Goal: Transaction & Acquisition: Purchase product/service

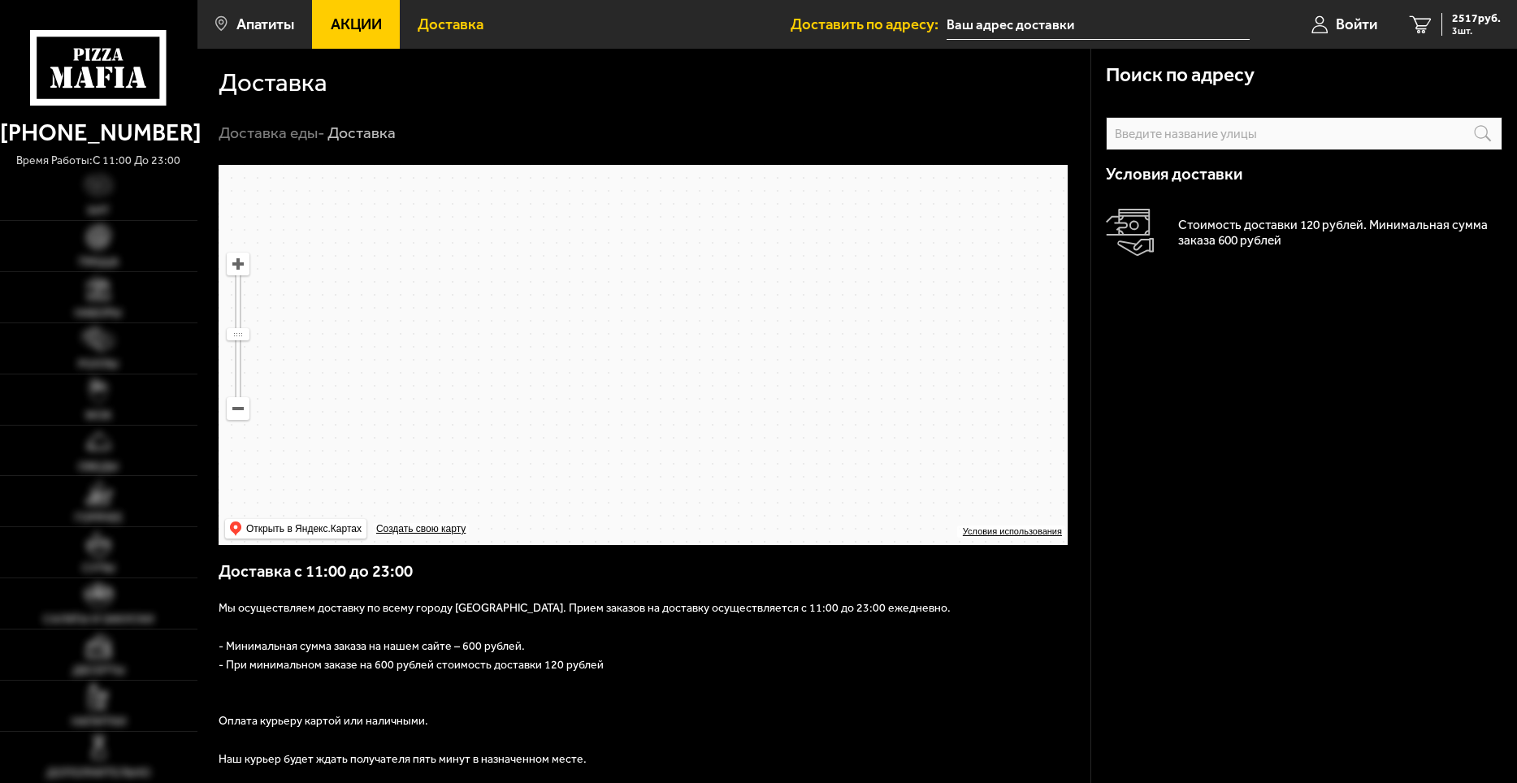
type input "[STREET_ADDRESS]"
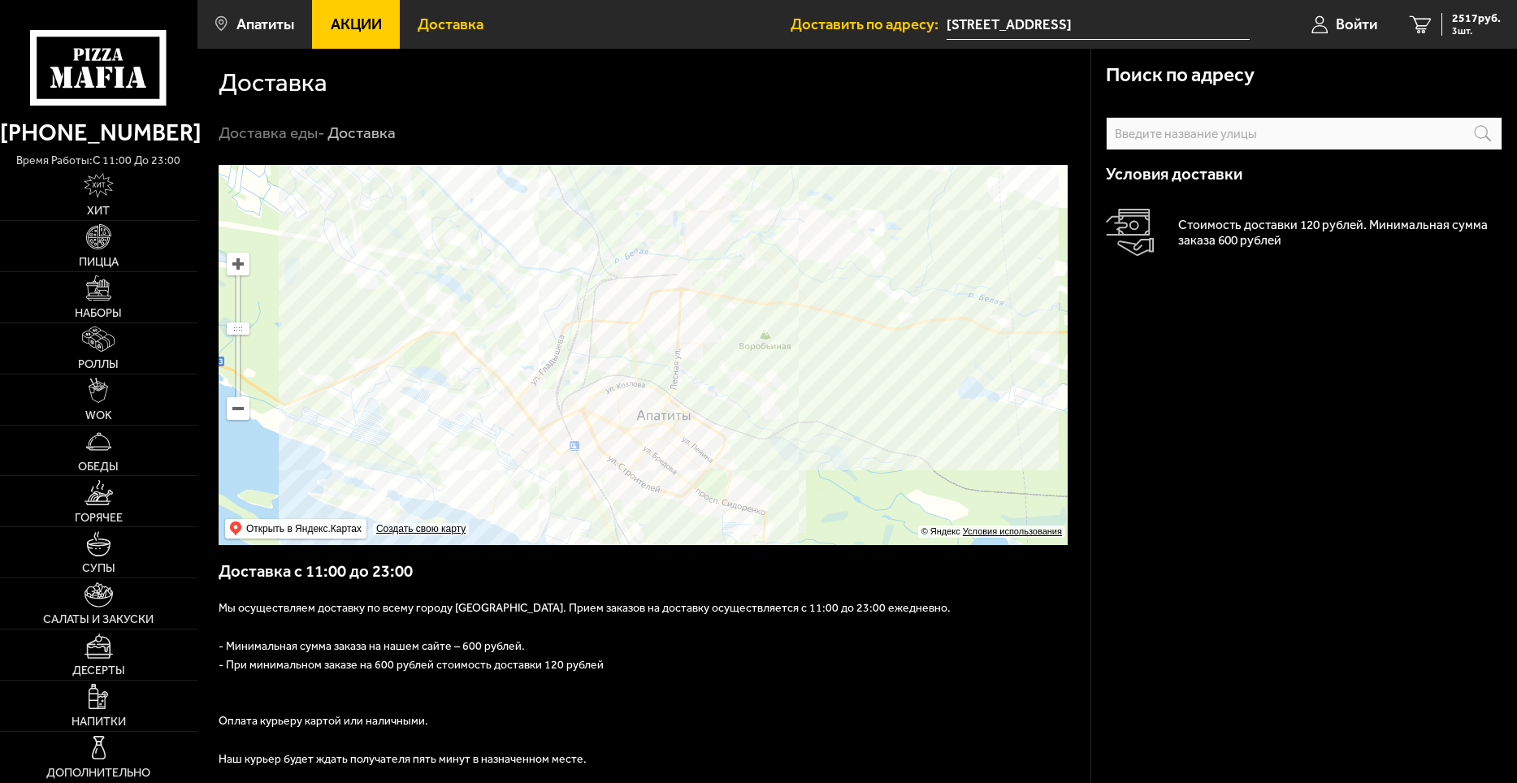
click at [89, 52] on use at bounding box center [88, 55] width 6 height 12
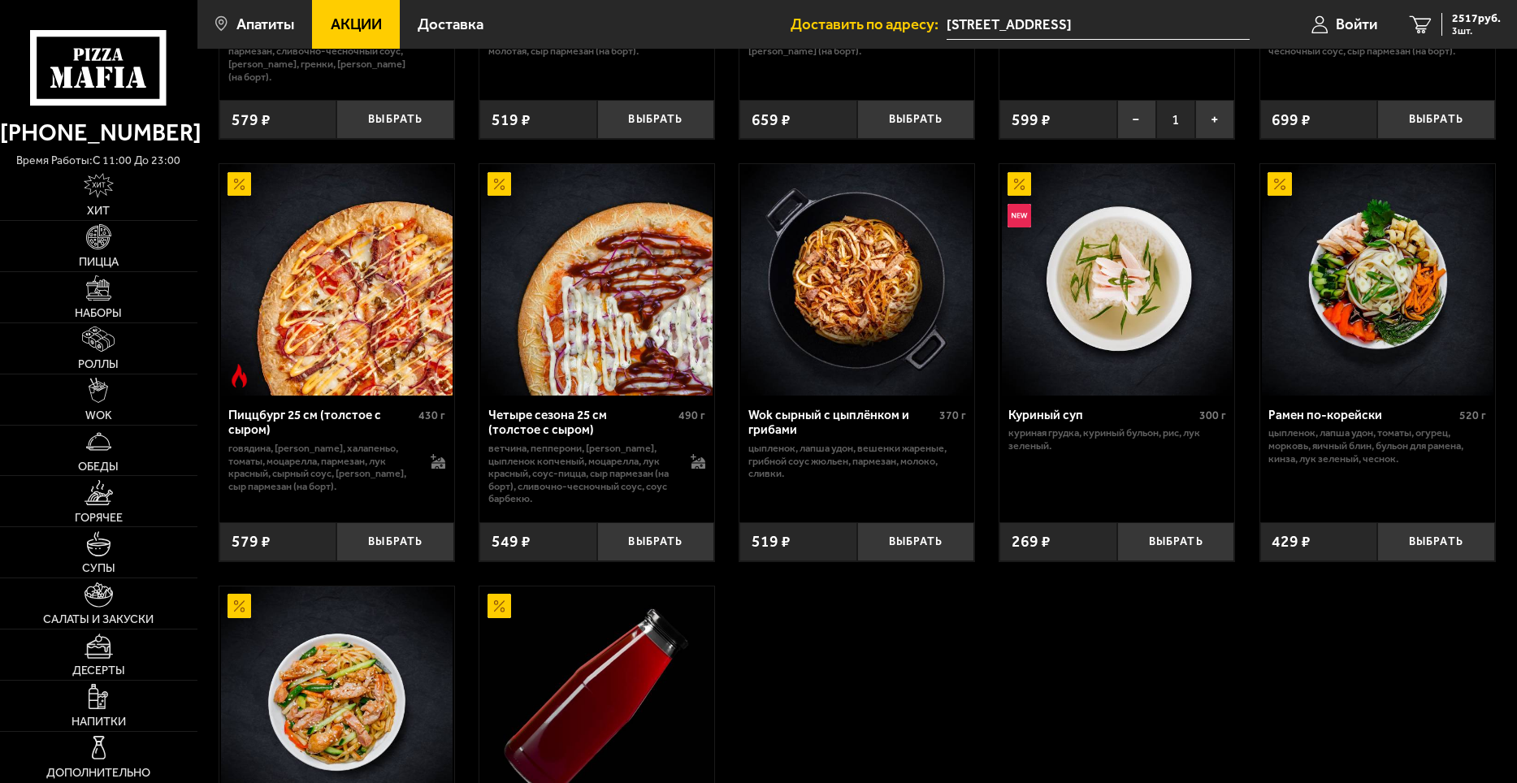
scroll to position [406, 0]
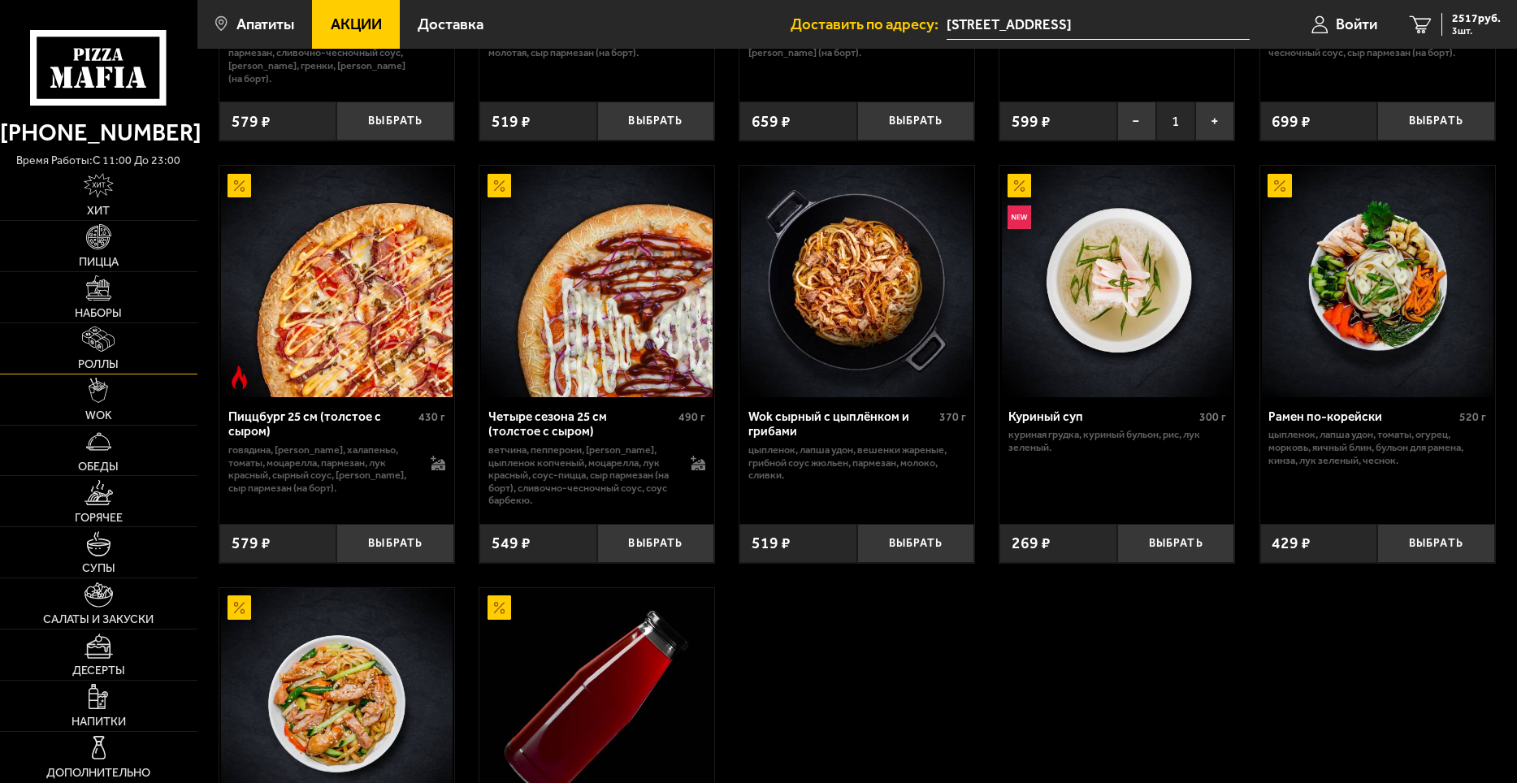
click at [109, 327] on link "Роллы" at bounding box center [98, 348] width 197 height 50
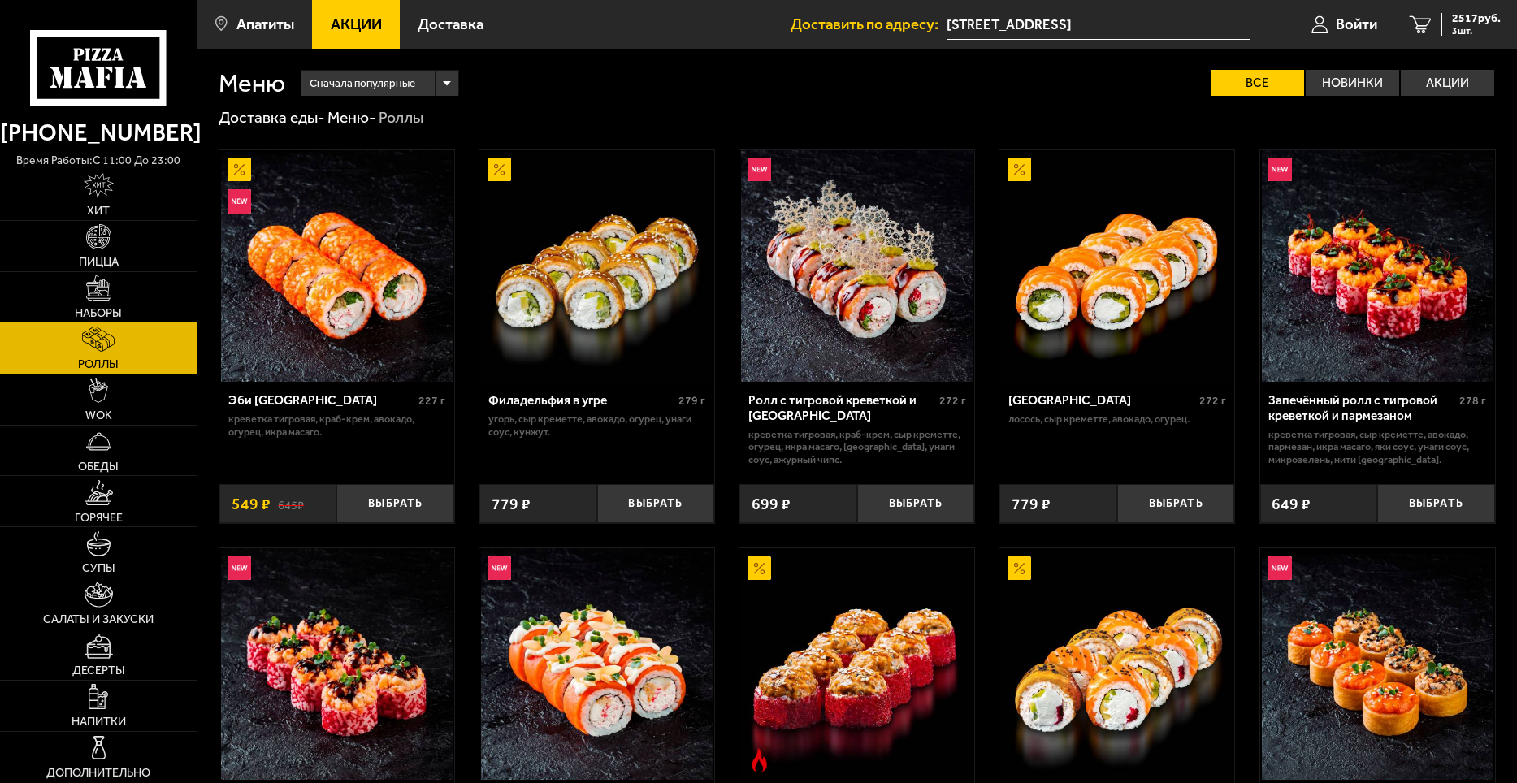
click at [148, 294] on link "Наборы" at bounding box center [98, 297] width 197 height 50
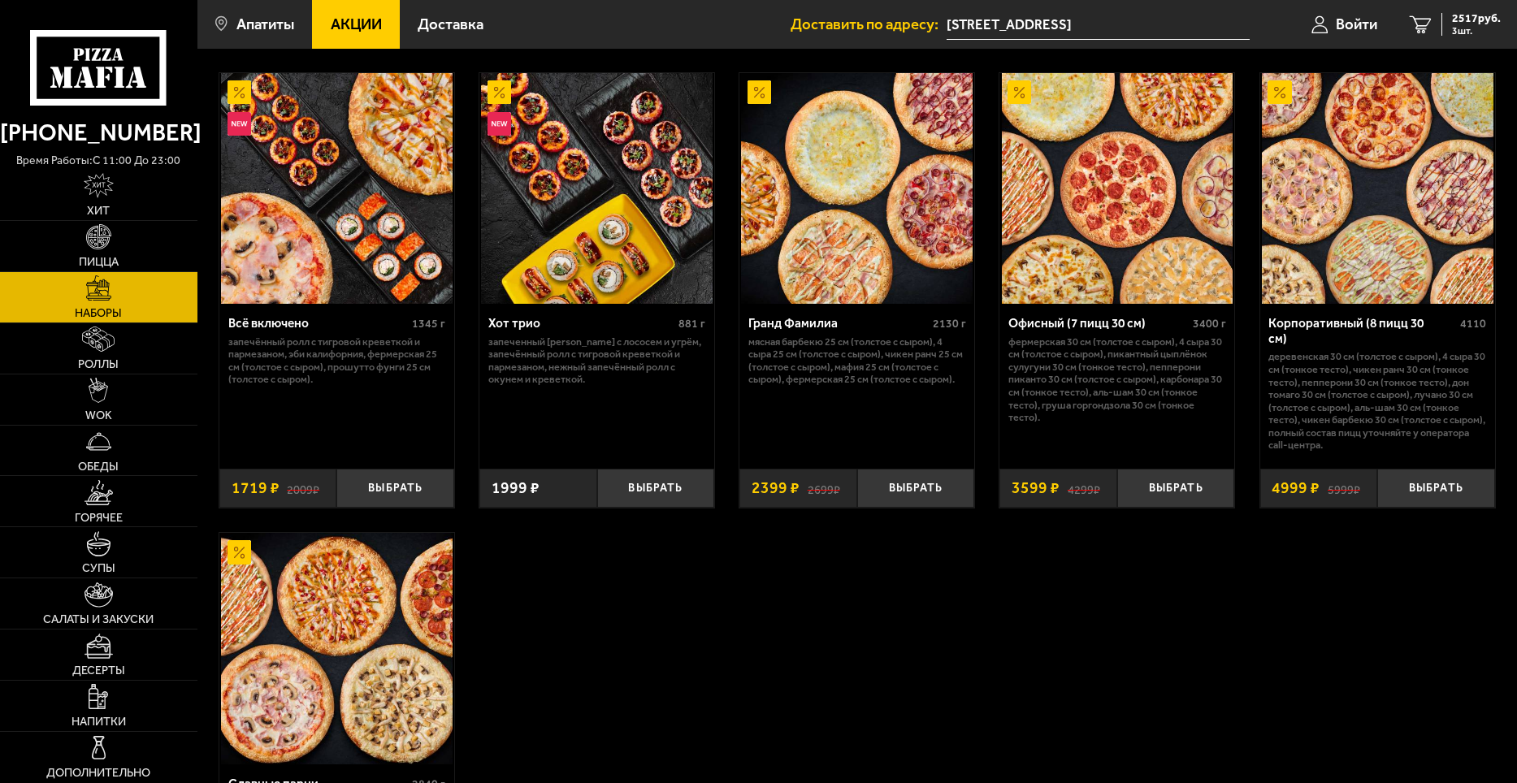
scroll to position [894, 0]
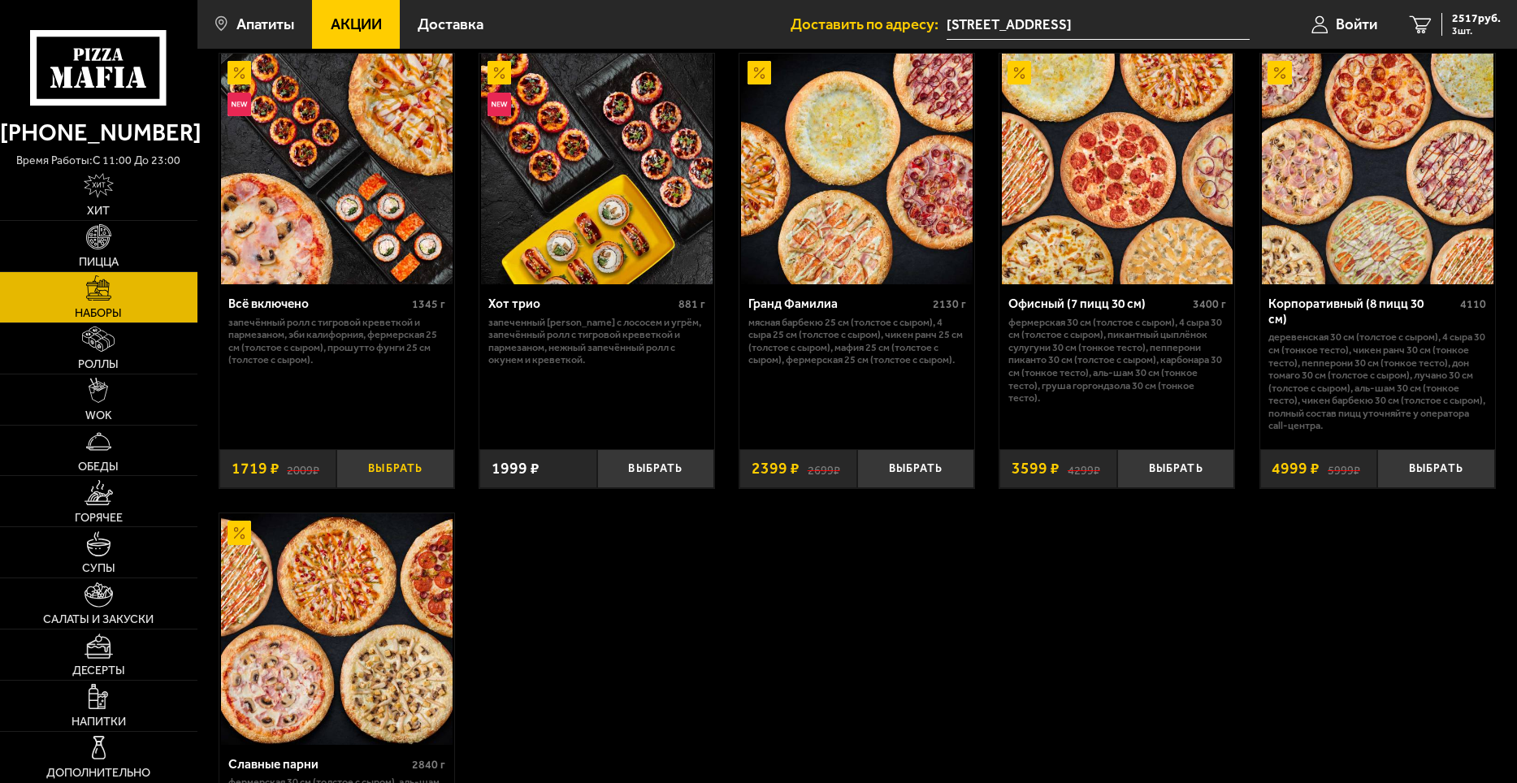
click at [406, 475] on button "Выбрать" at bounding box center [395, 468] width 118 height 39
click at [96, 458] on link "Обеды" at bounding box center [98, 451] width 197 height 50
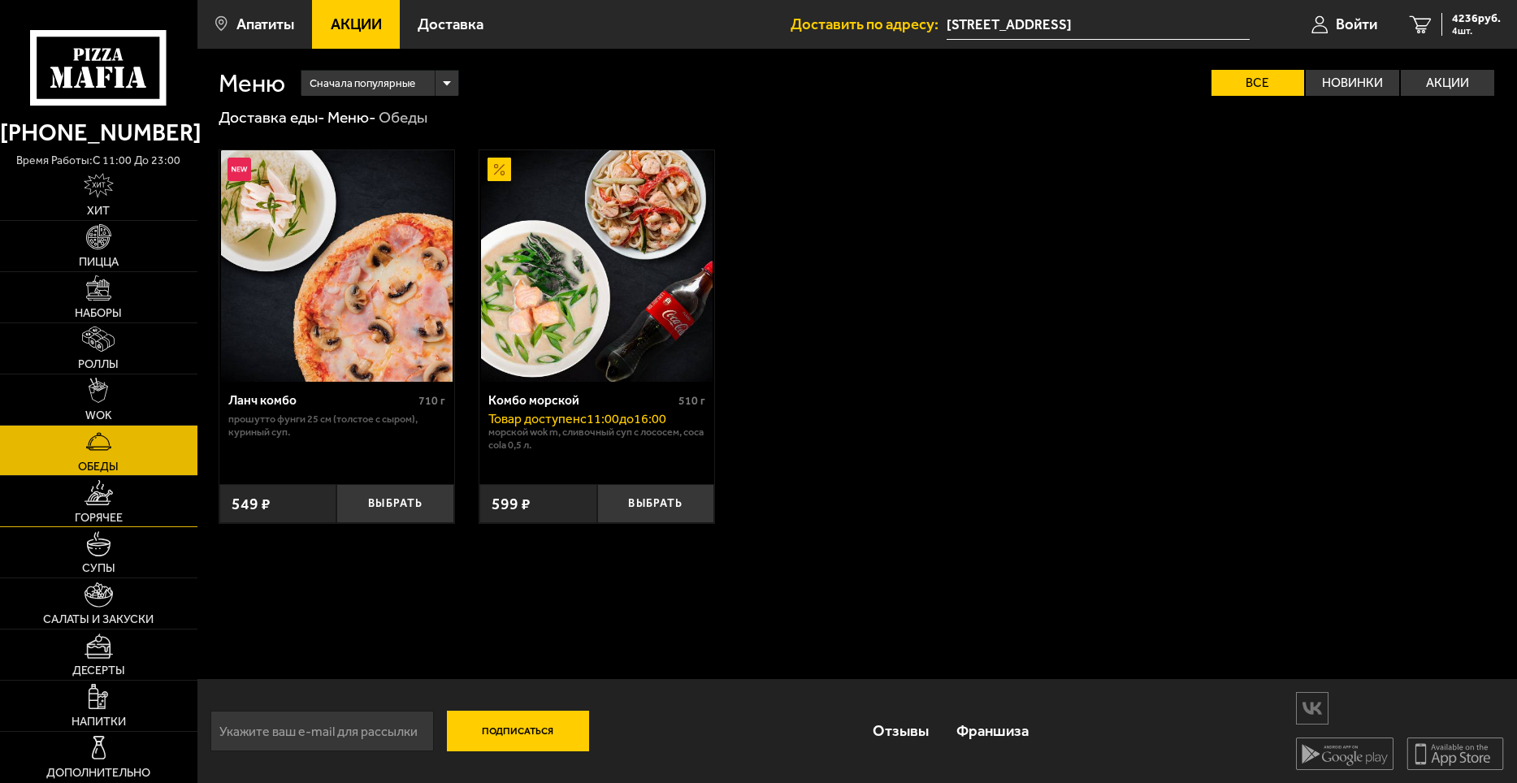
click at [83, 507] on link "Горячее" at bounding box center [98, 501] width 197 height 50
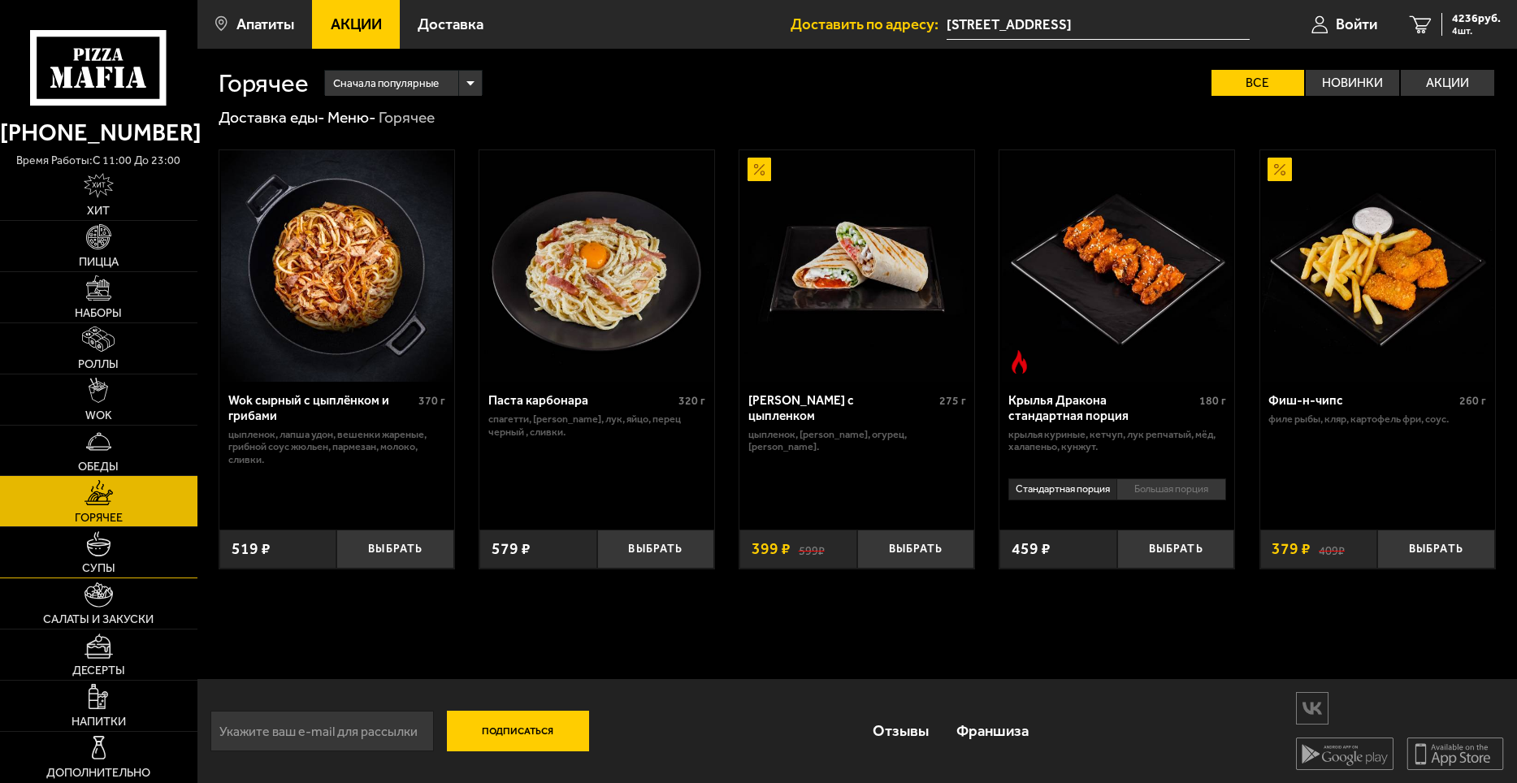
click at [155, 558] on link "Супы" at bounding box center [98, 552] width 197 height 50
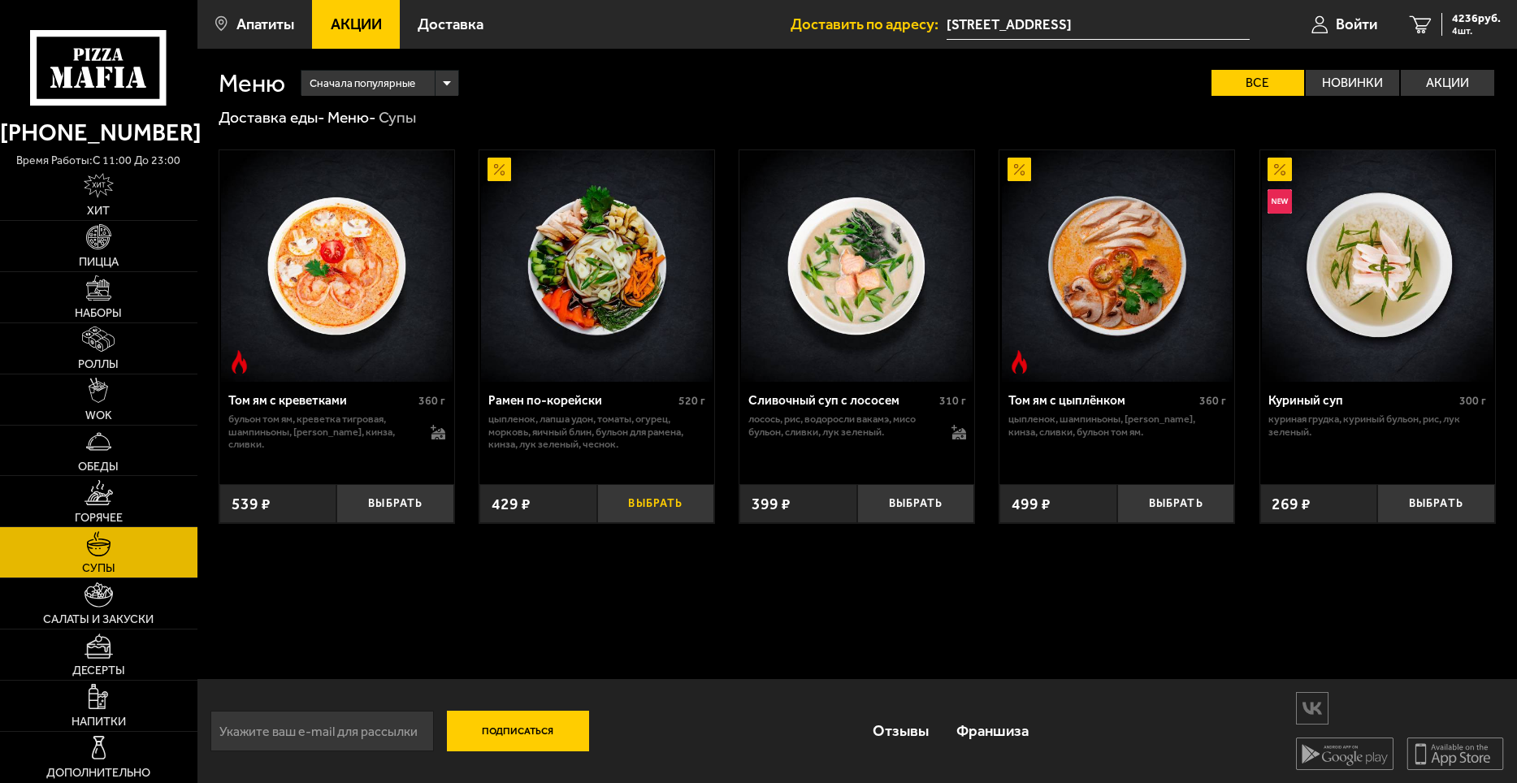
click at [683, 503] on button "Выбрать" at bounding box center [656, 503] width 118 height 39
click at [134, 604] on link "Салаты и закуски" at bounding box center [98, 604] width 197 height 50
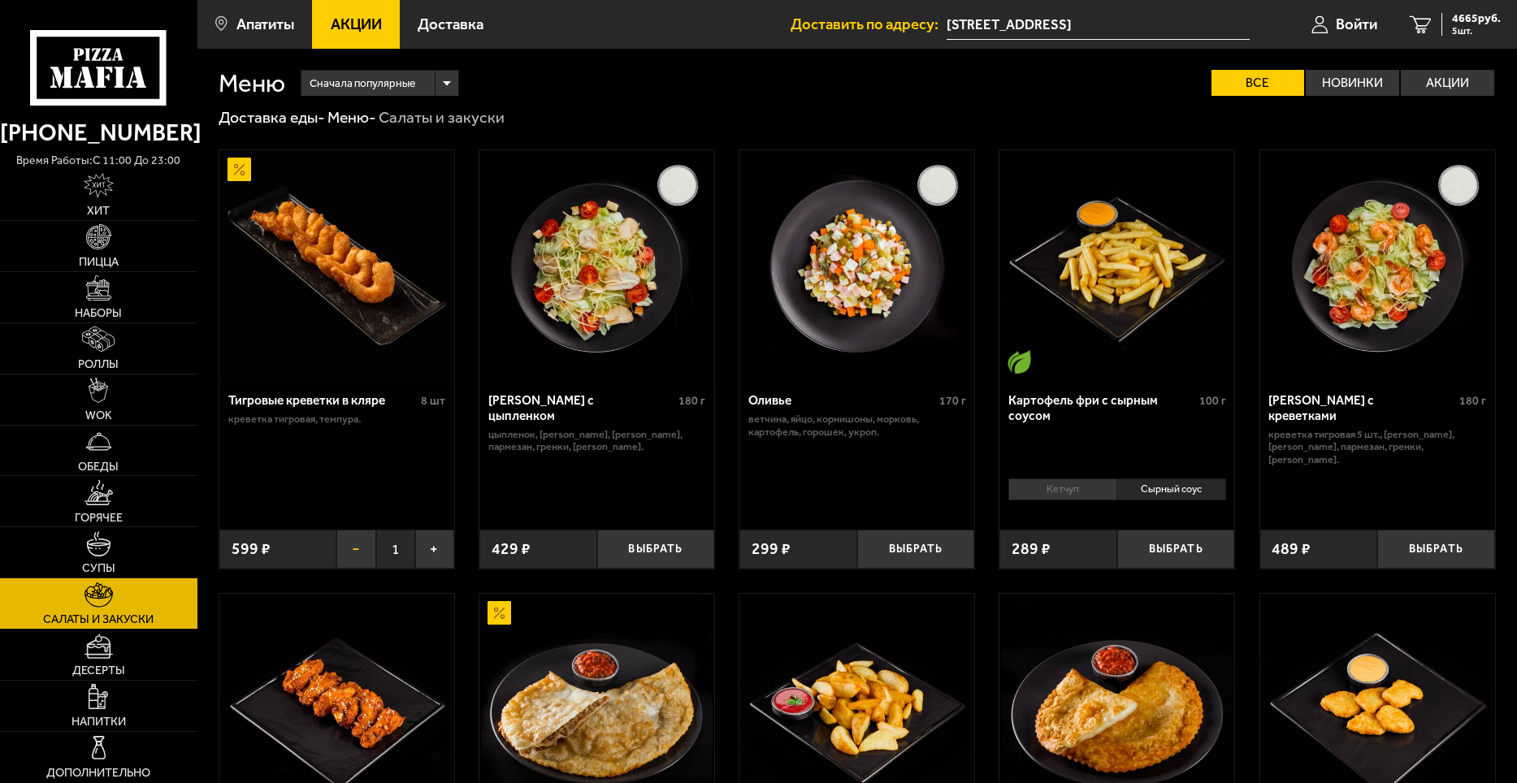
click at [362, 548] on button "−" at bounding box center [355, 549] width 39 height 39
click at [1446, 24] on div "4066 руб. 4 шт." at bounding box center [1471, 24] width 59 height 23
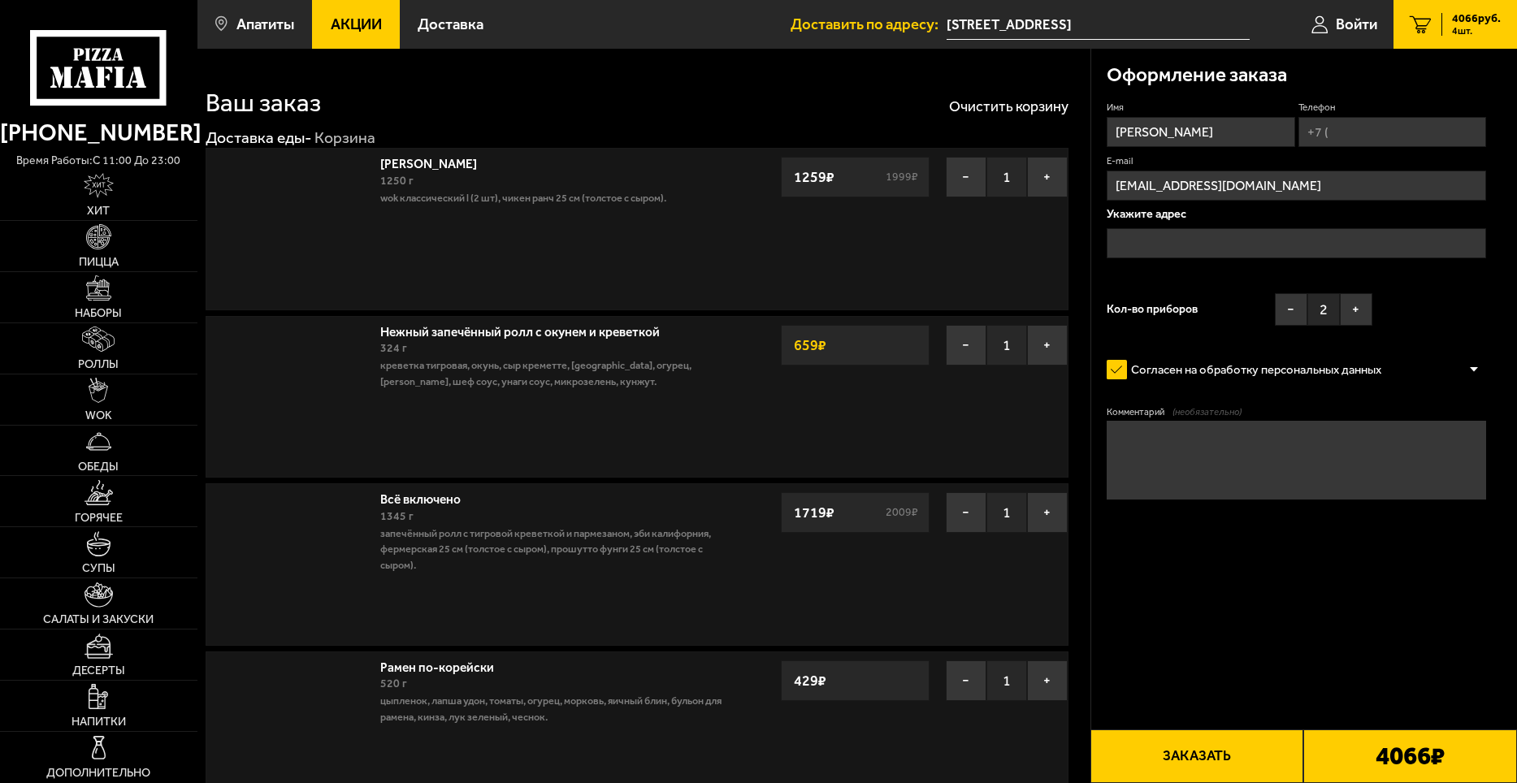
type input "[STREET_ADDRESS]"
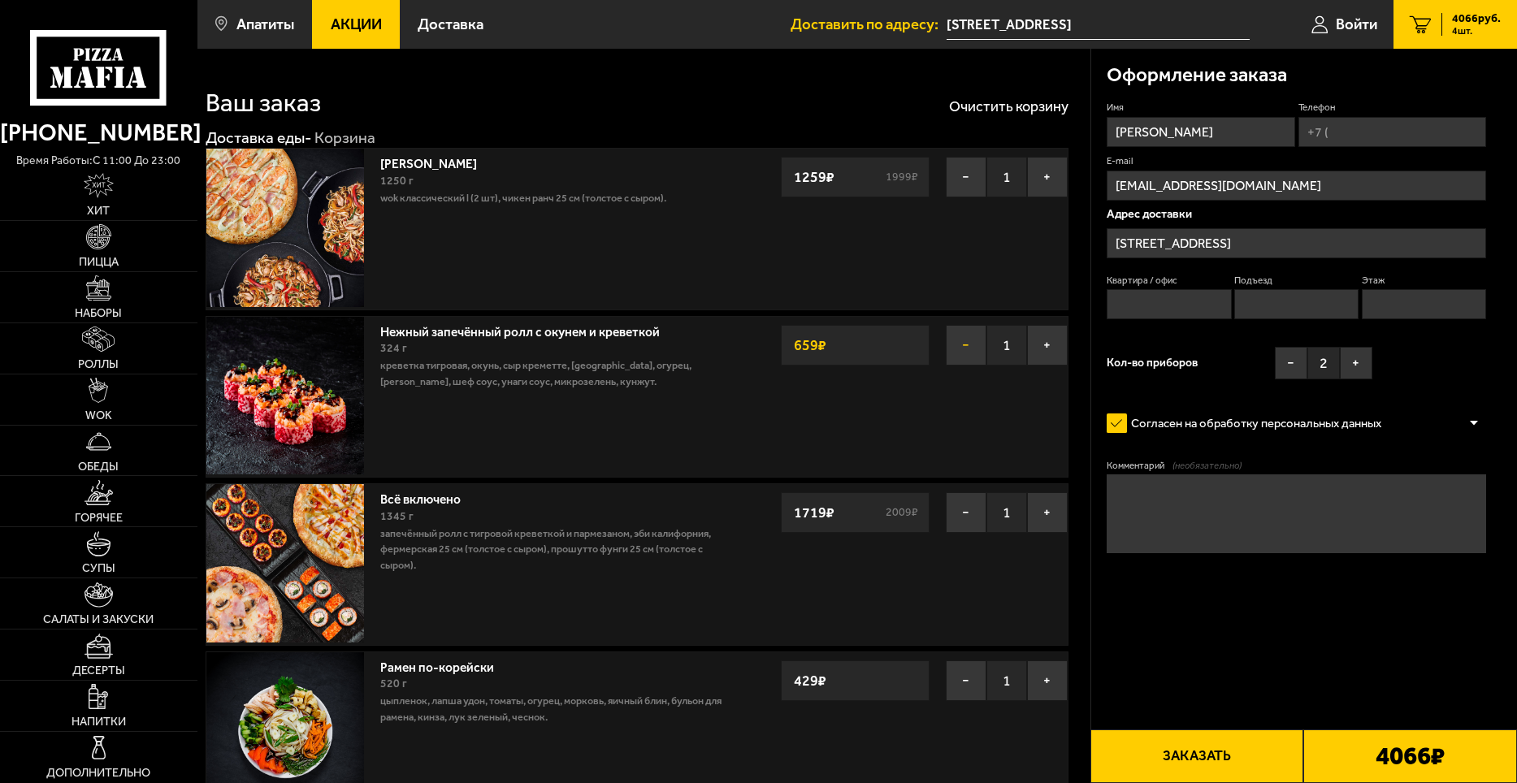
click at [968, 345] on button "−" at bounding box center [966, 345] width 41 height 41
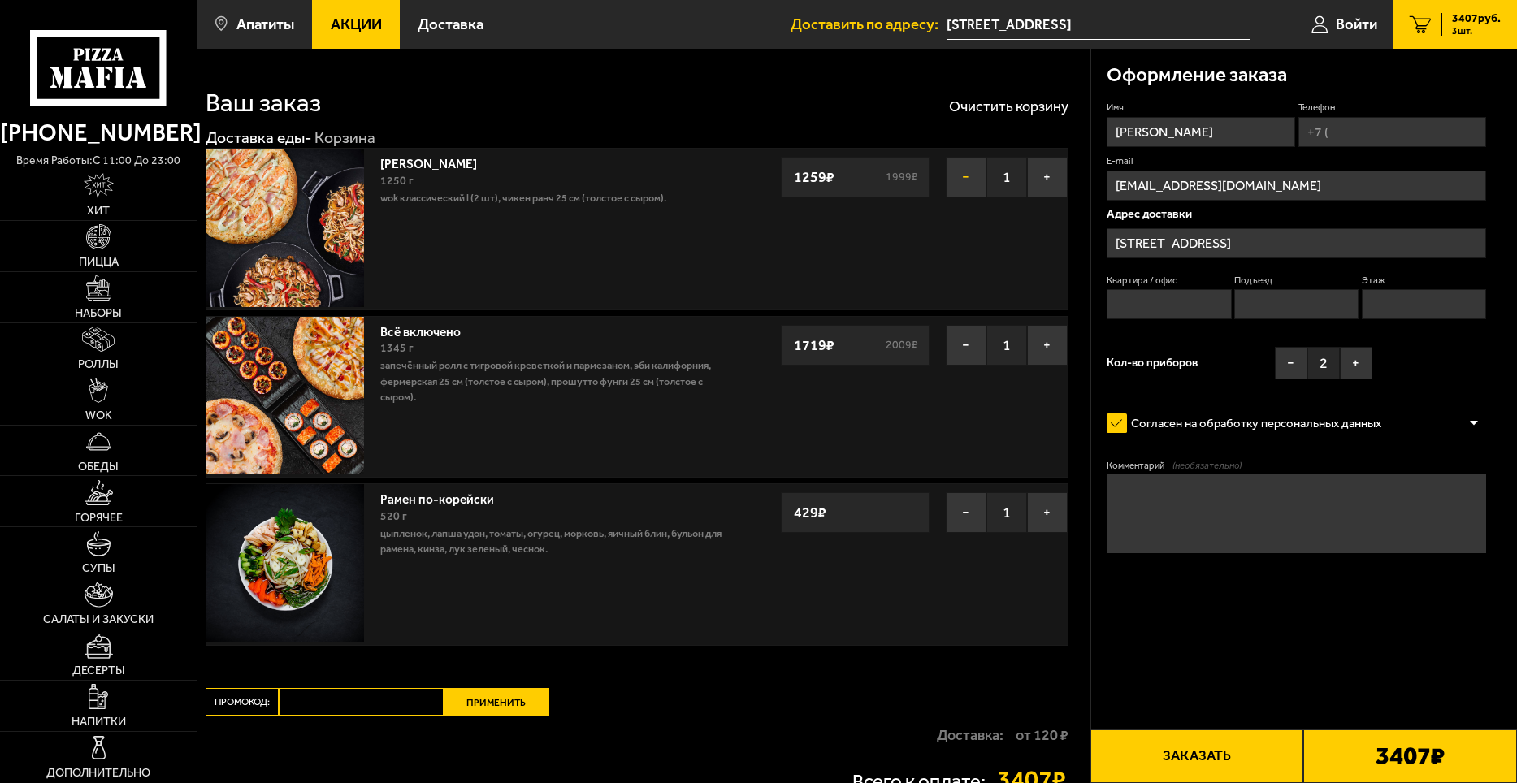
click at [953, 173] on button "−" at bounding box center [966, 177] width 41 height 41
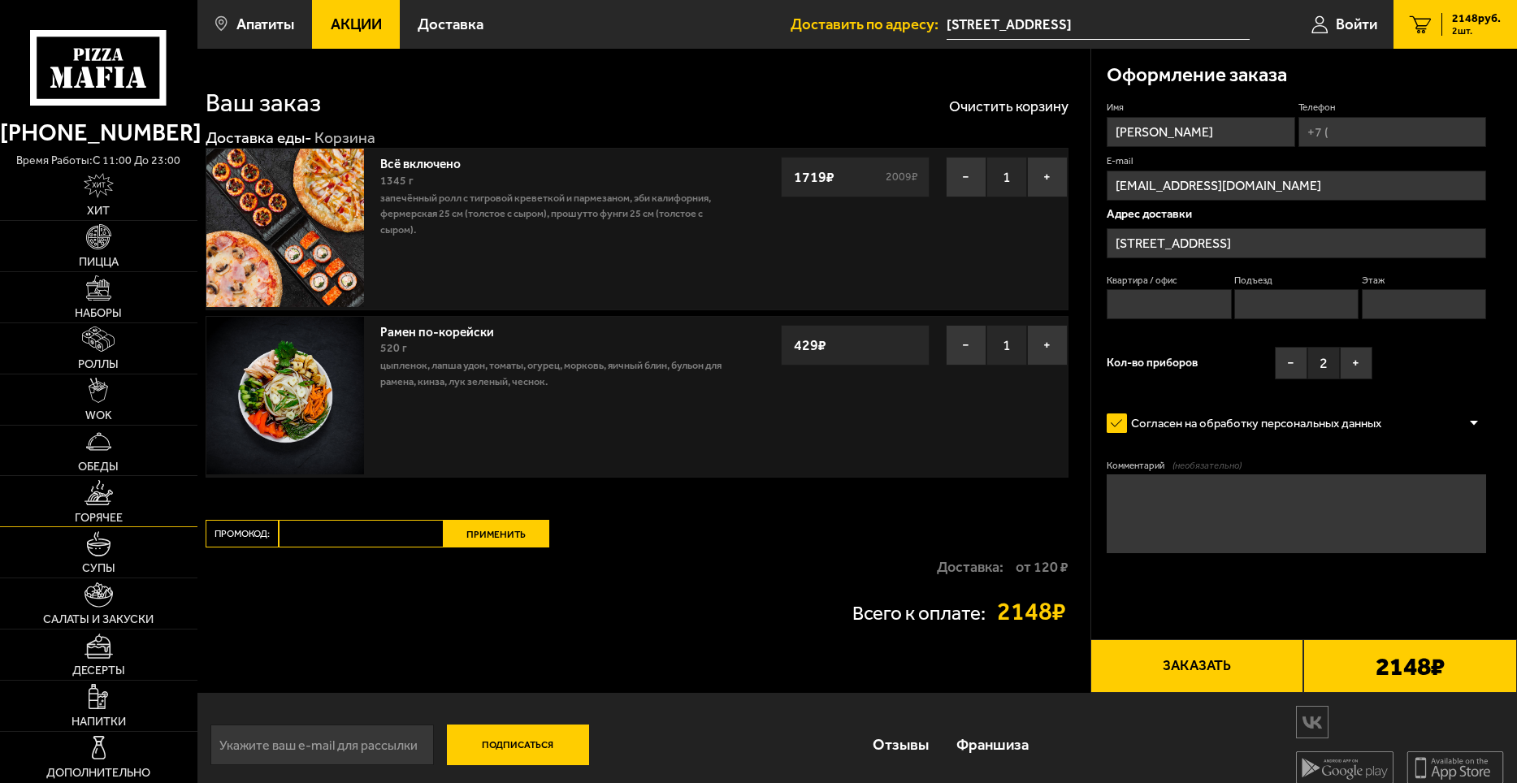
click at [116, 512] on span "Горячее" at bounding box center [99, 517] width 48 height 11
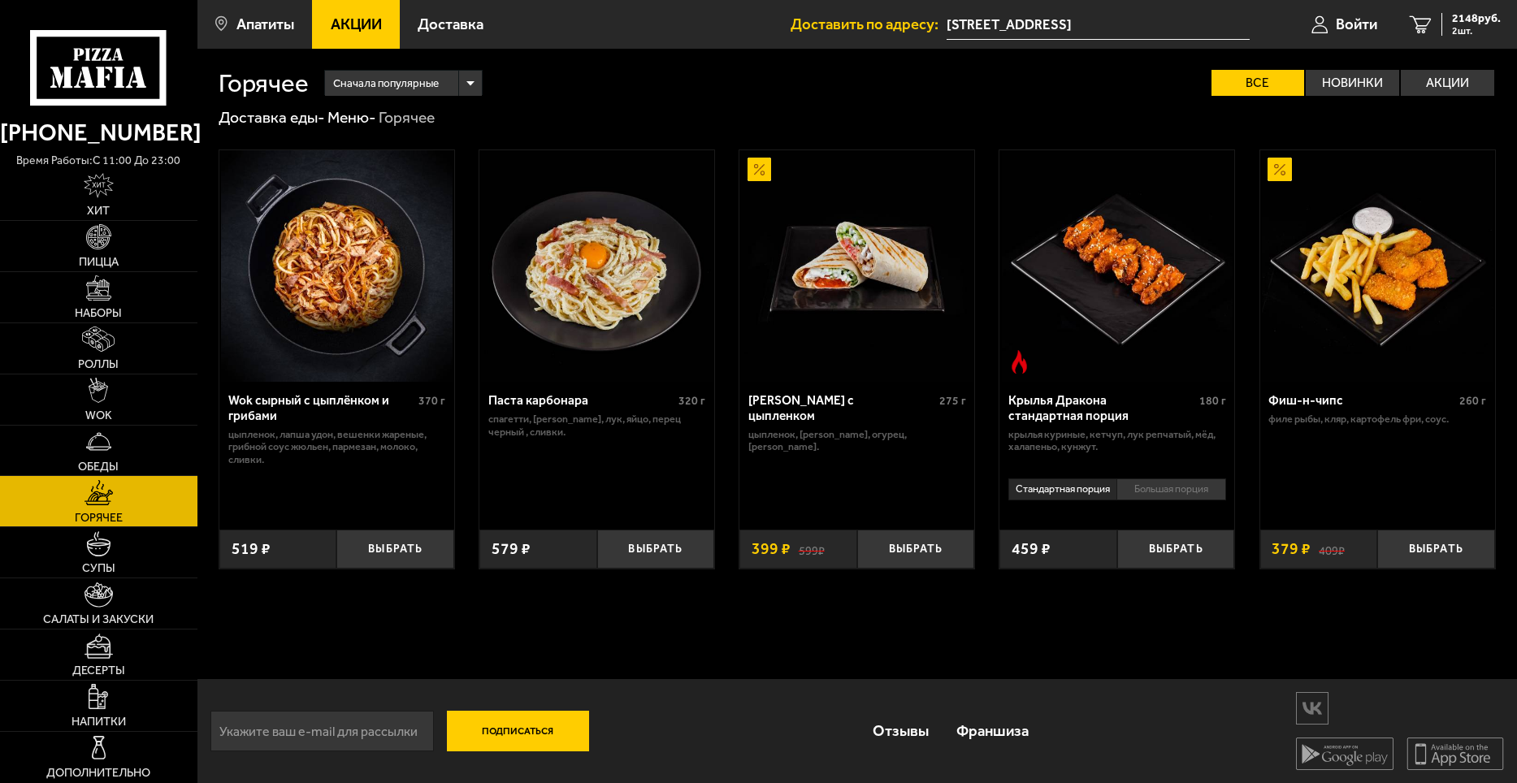
click at [154, 520] on link "Горячее" at bounding box center [98, 501] width 197 height 50
click at [132, 636] on link "Десерты" at bounding box center [98, 655] width 197 height 50
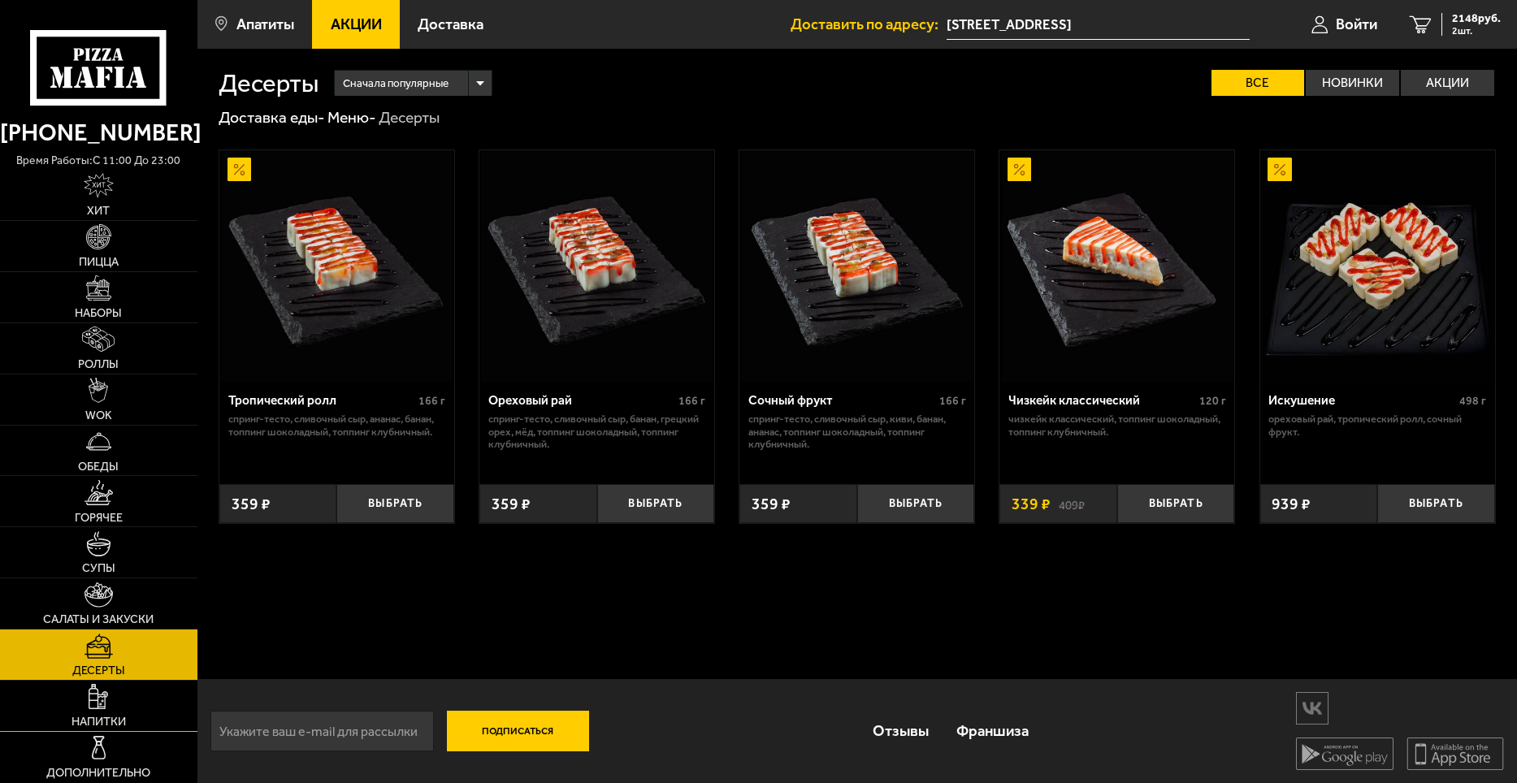
click at [131, 722] on link "Напитки" at bounding box center [98, 706] width 197 height 50
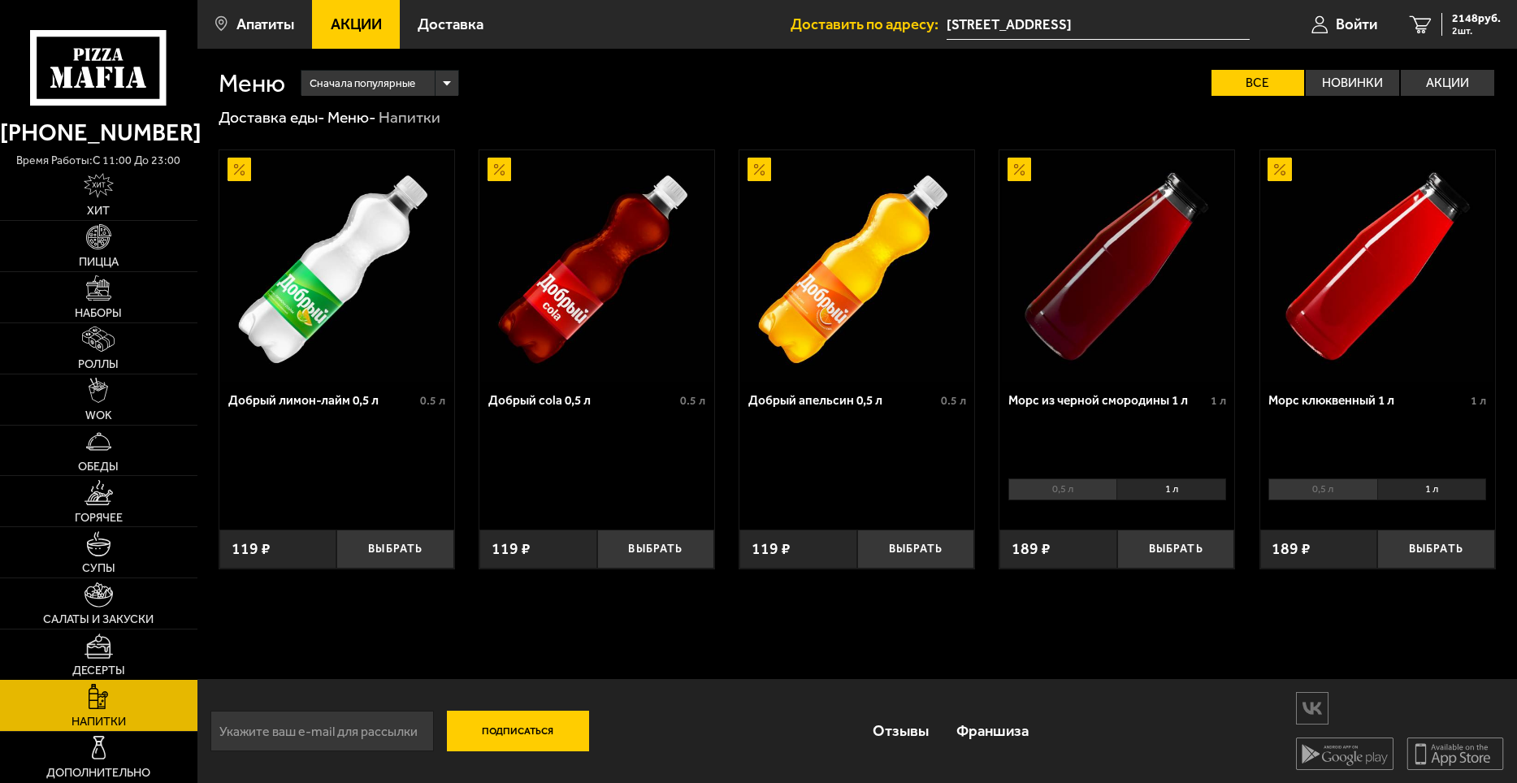
scroll to position [1, 0]
click at [134, 741] on link "Дополнительно" at bounding box center [98, 757] width 197 height 50
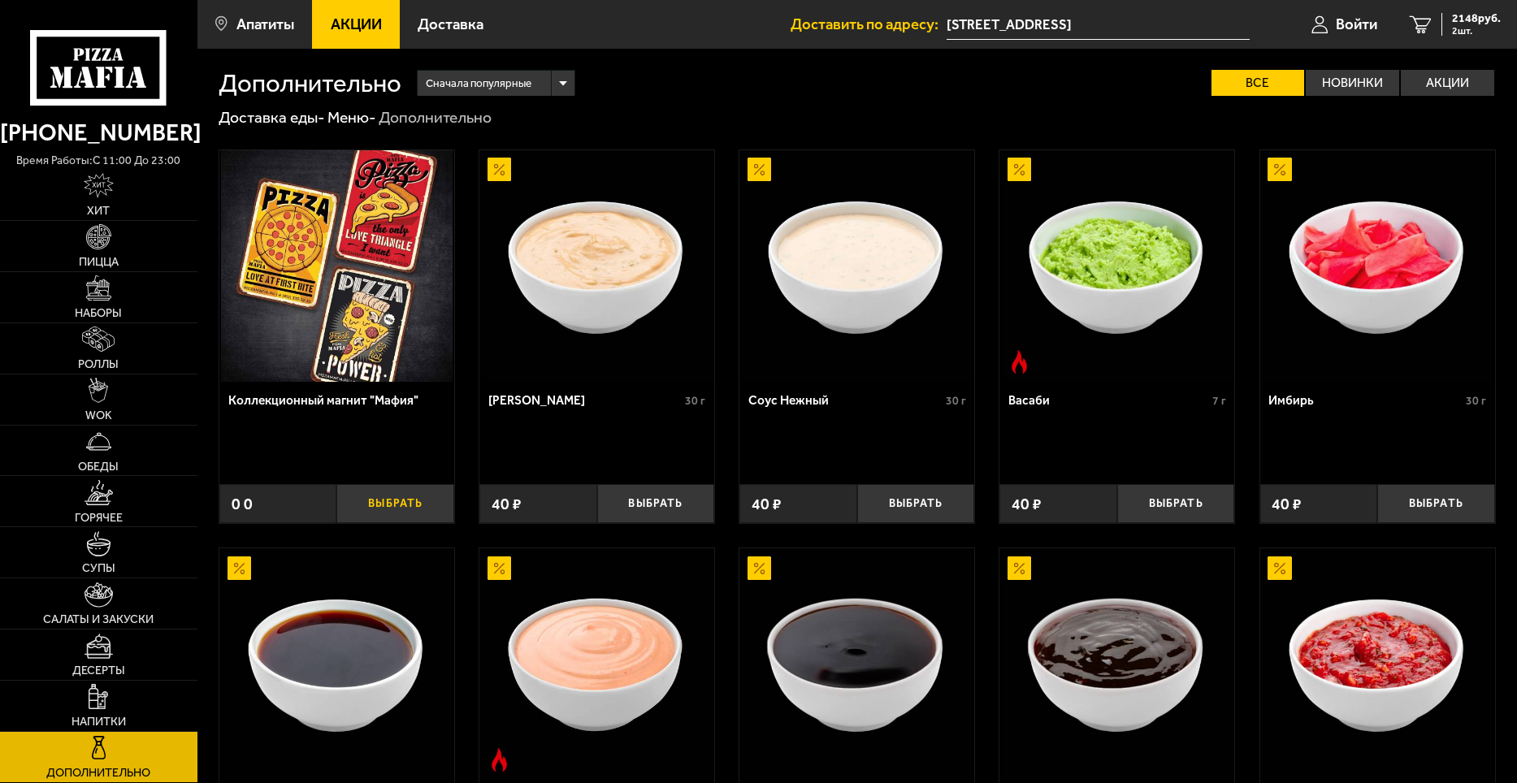
click at [366, 512] on button "Выбрать" at bounding box center [395, 503] width 118 height 39
click at [433, 513] on button "+" at bounding box center [434, 503] width 39 height 39
click at [433, 512] on button "+" at bounding box center [434, 503] width 39 height 39
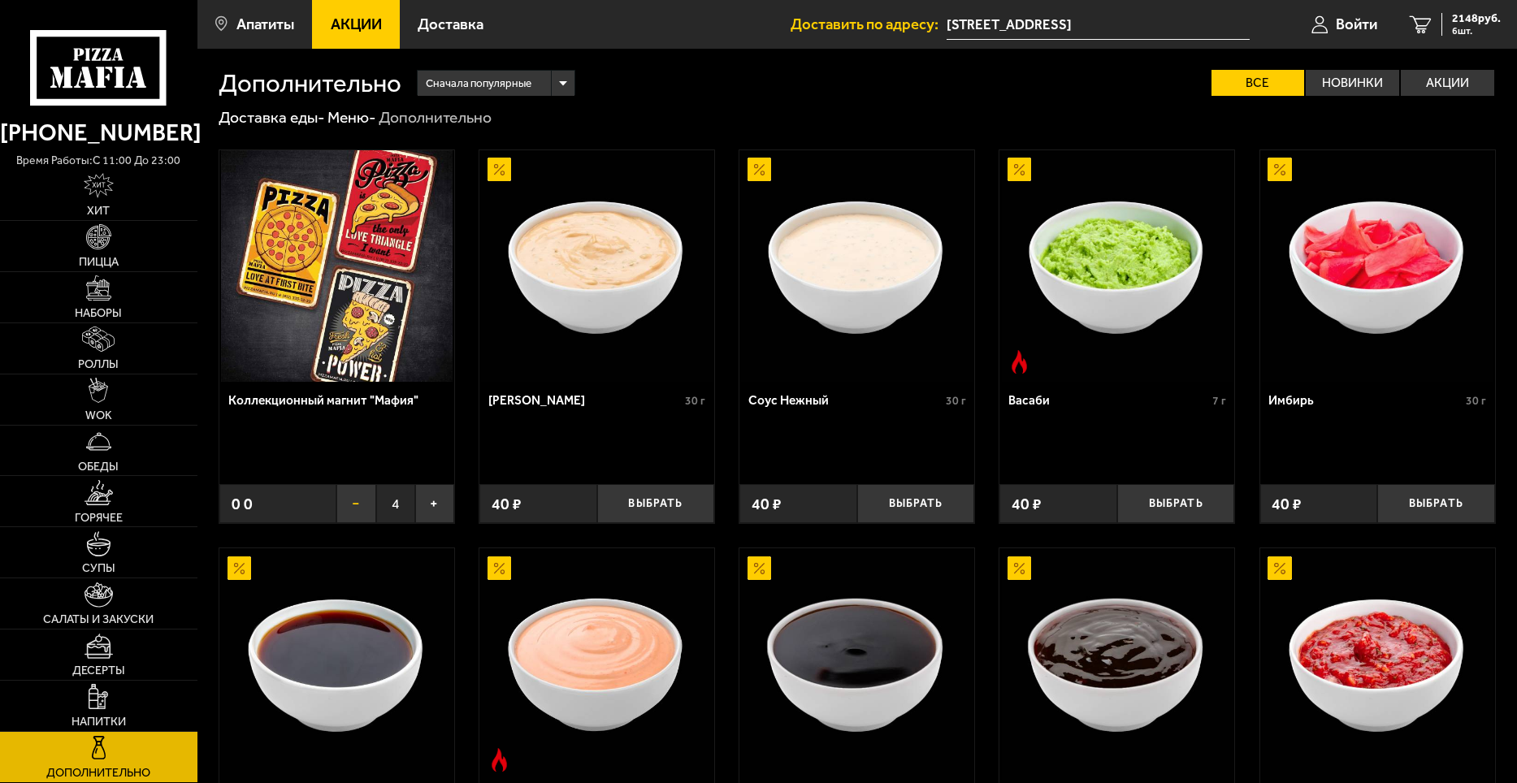
click at [362, 510] on button "−" at bounding box center [355, 503] width 39 height 39
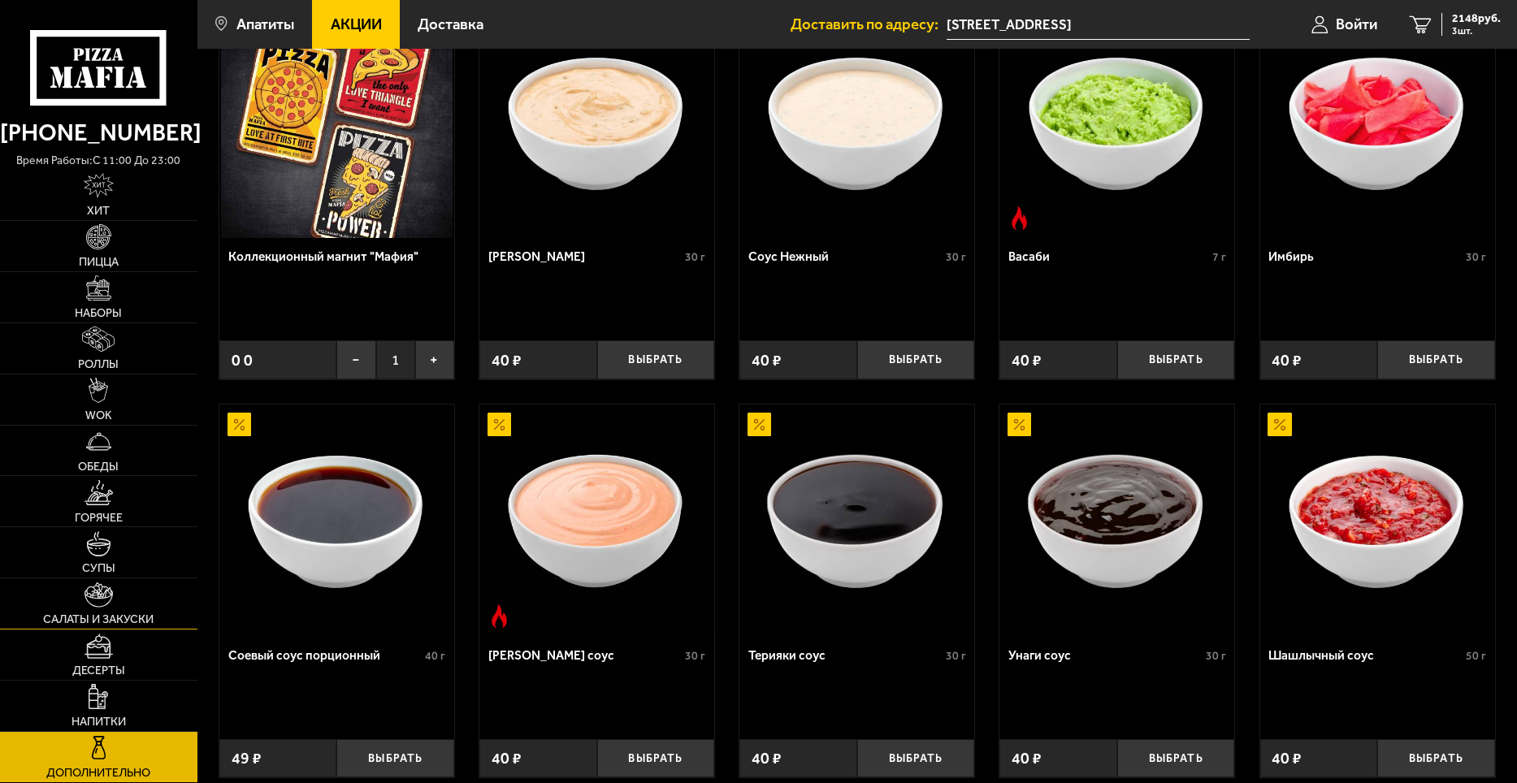
scroll to position [163, 0]
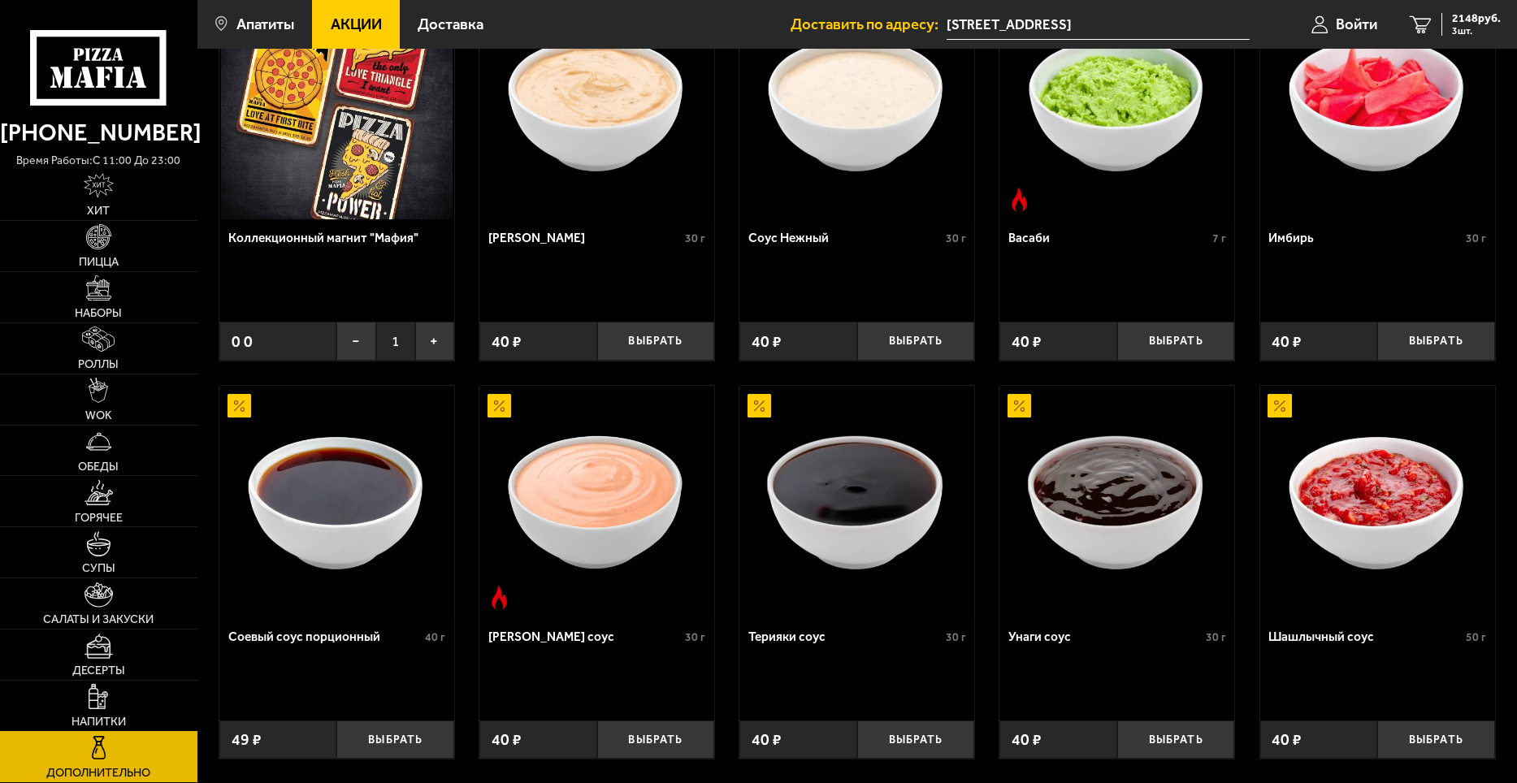
click at [132, 686] on link "Напитки" at bounding box center [98, 706] width 197 height 50
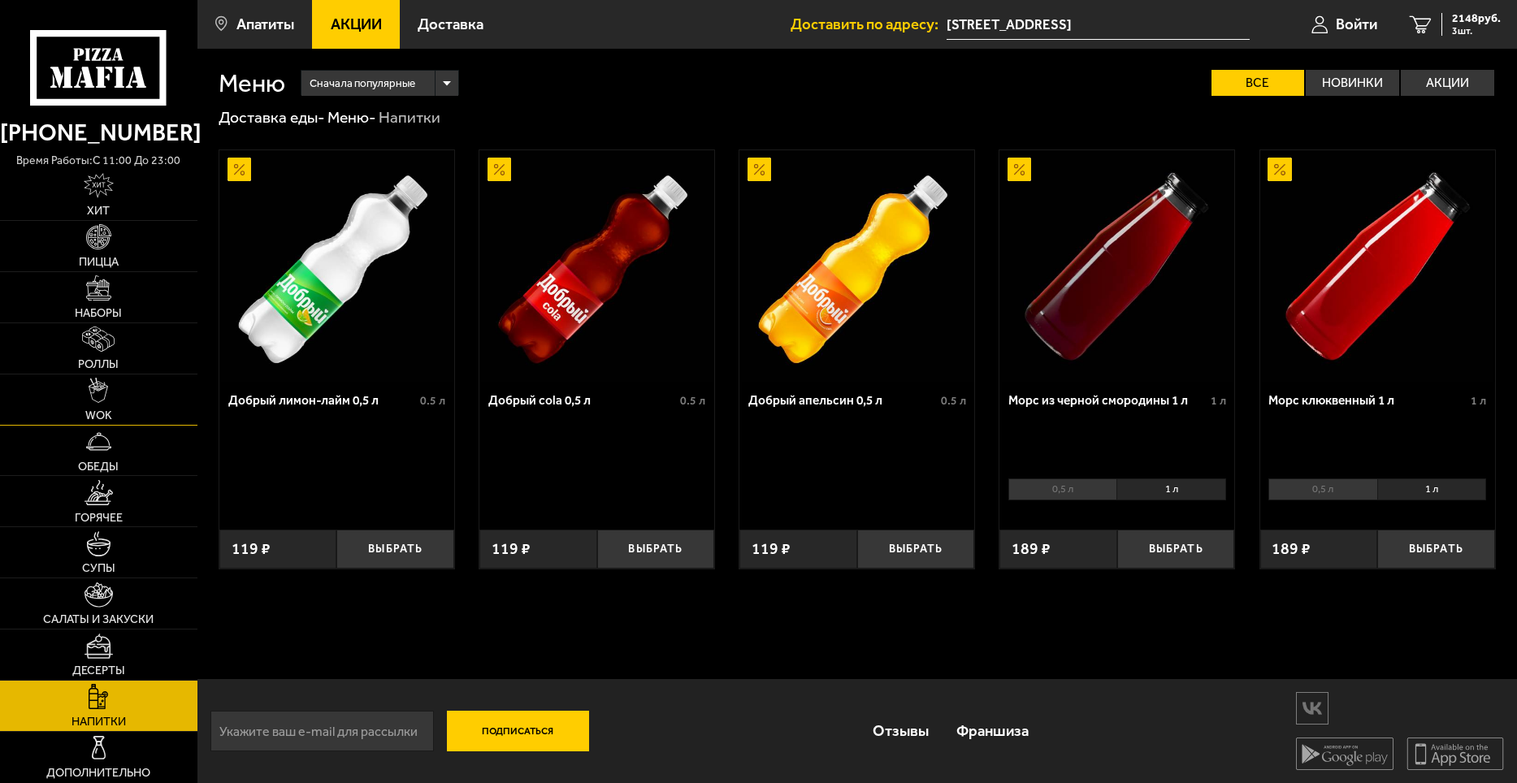
click at [148, 399] on link "WOK" at bounding box center [98, 400] width 197 height 50
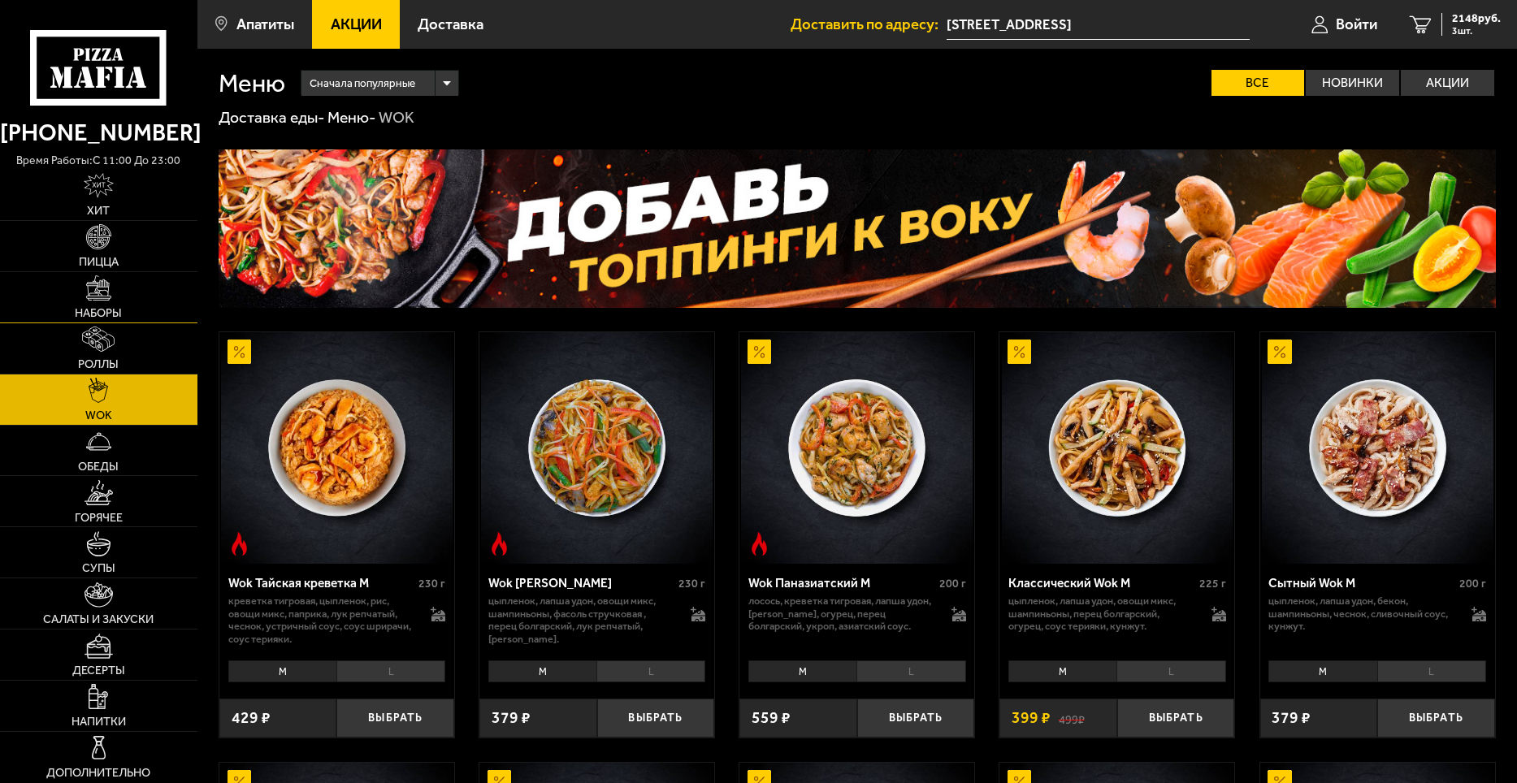
click at [137, 296] on link "Наборы" at bounding box center [98, 297] width 197 height 50
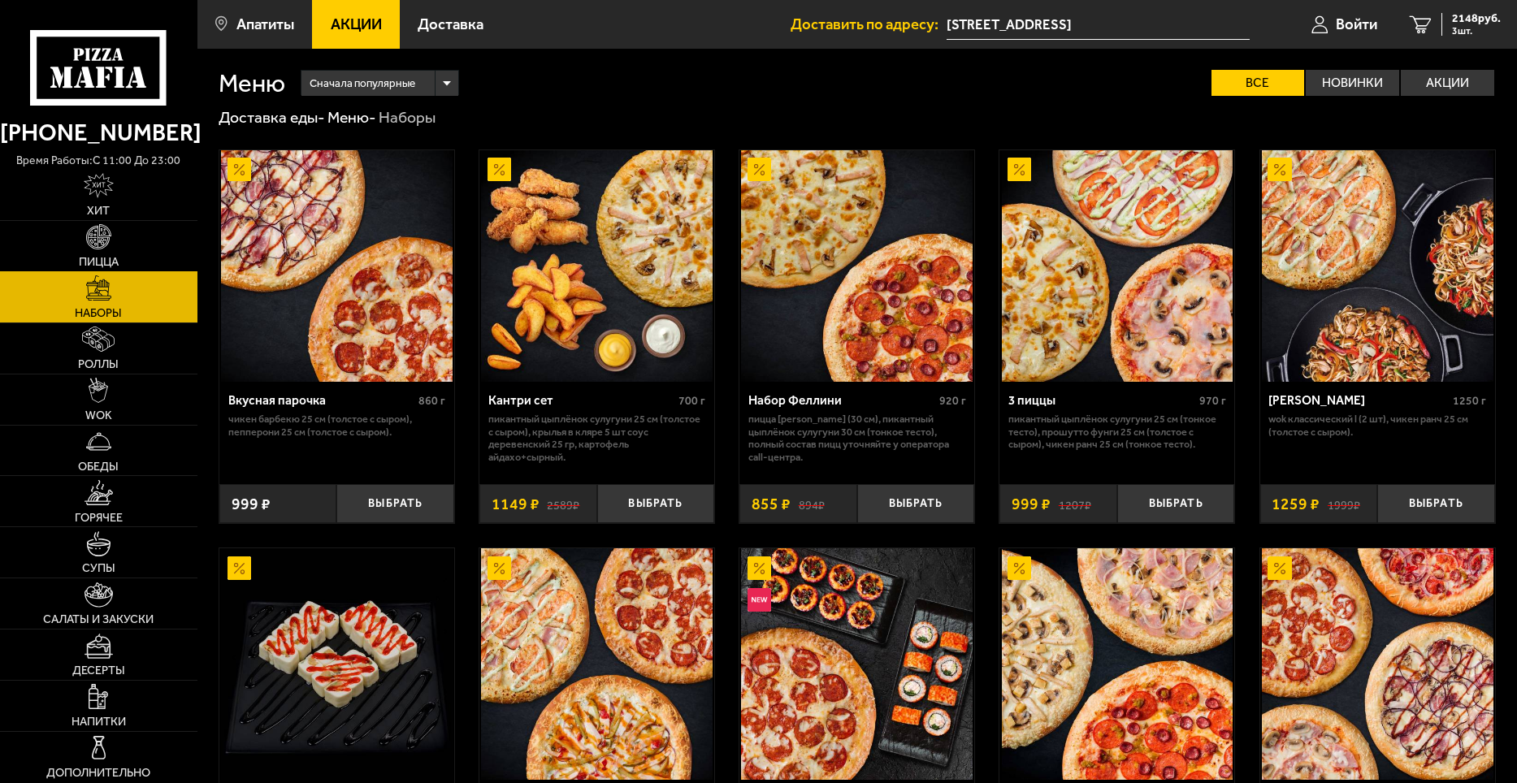
click at [123, 254] on link "Пицца" at bounding box center [98, 246] width 197 height 50
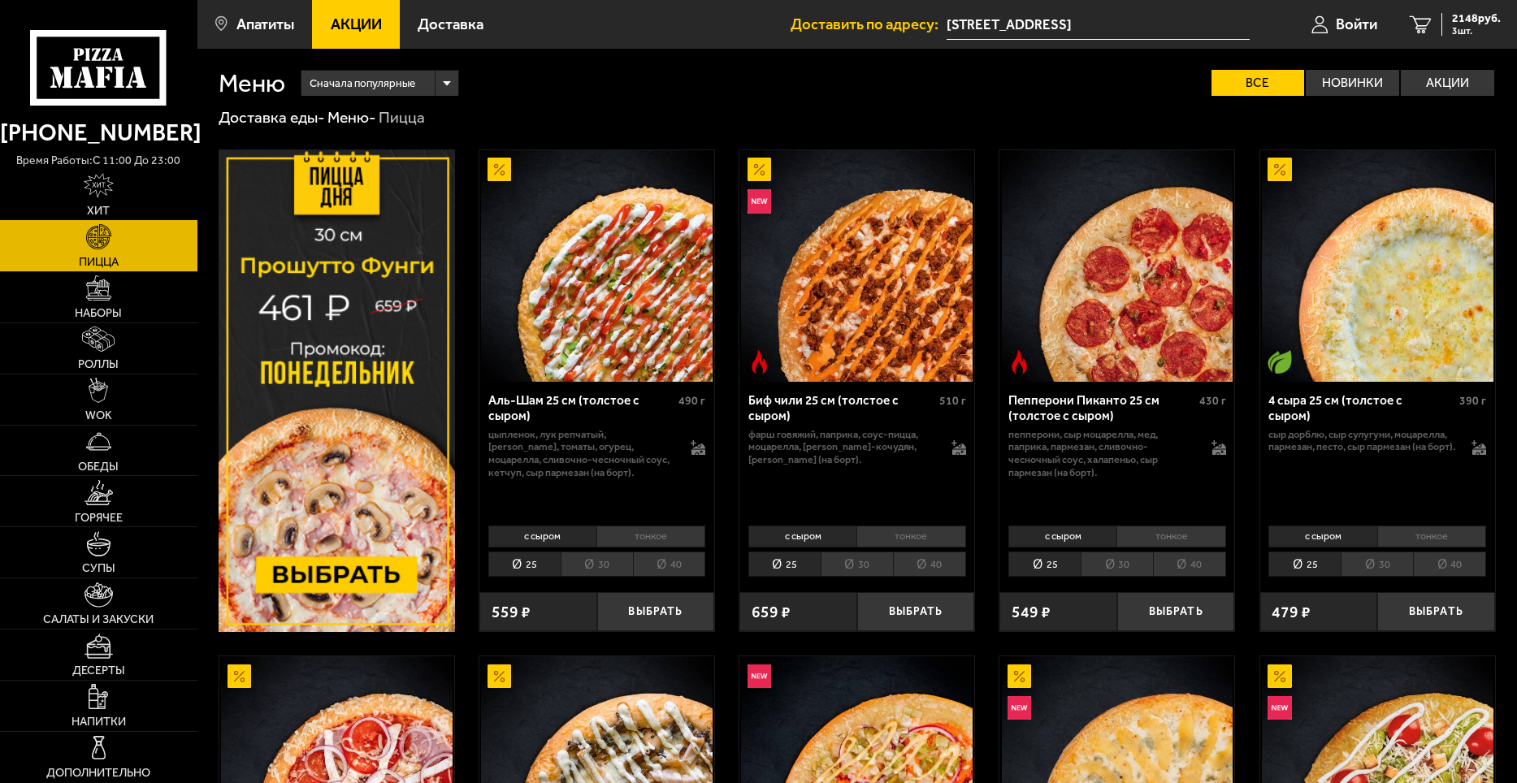
click at [123, 209] on link "Хит" at bounding box center [98, 195] width 197 height 50
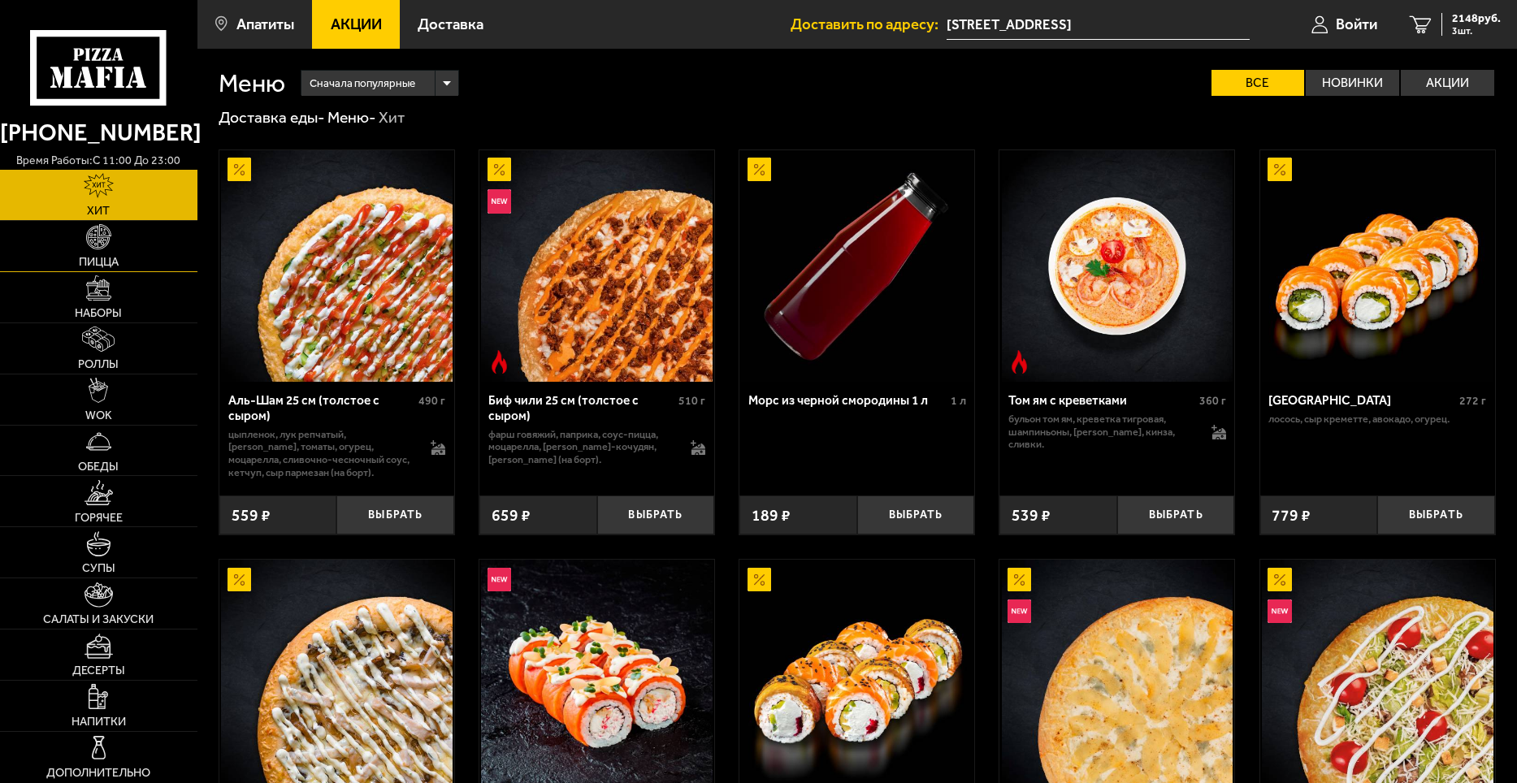
click at [130, 246] on link "Пицца" at bounding box center [98, 246] width 197 height 50
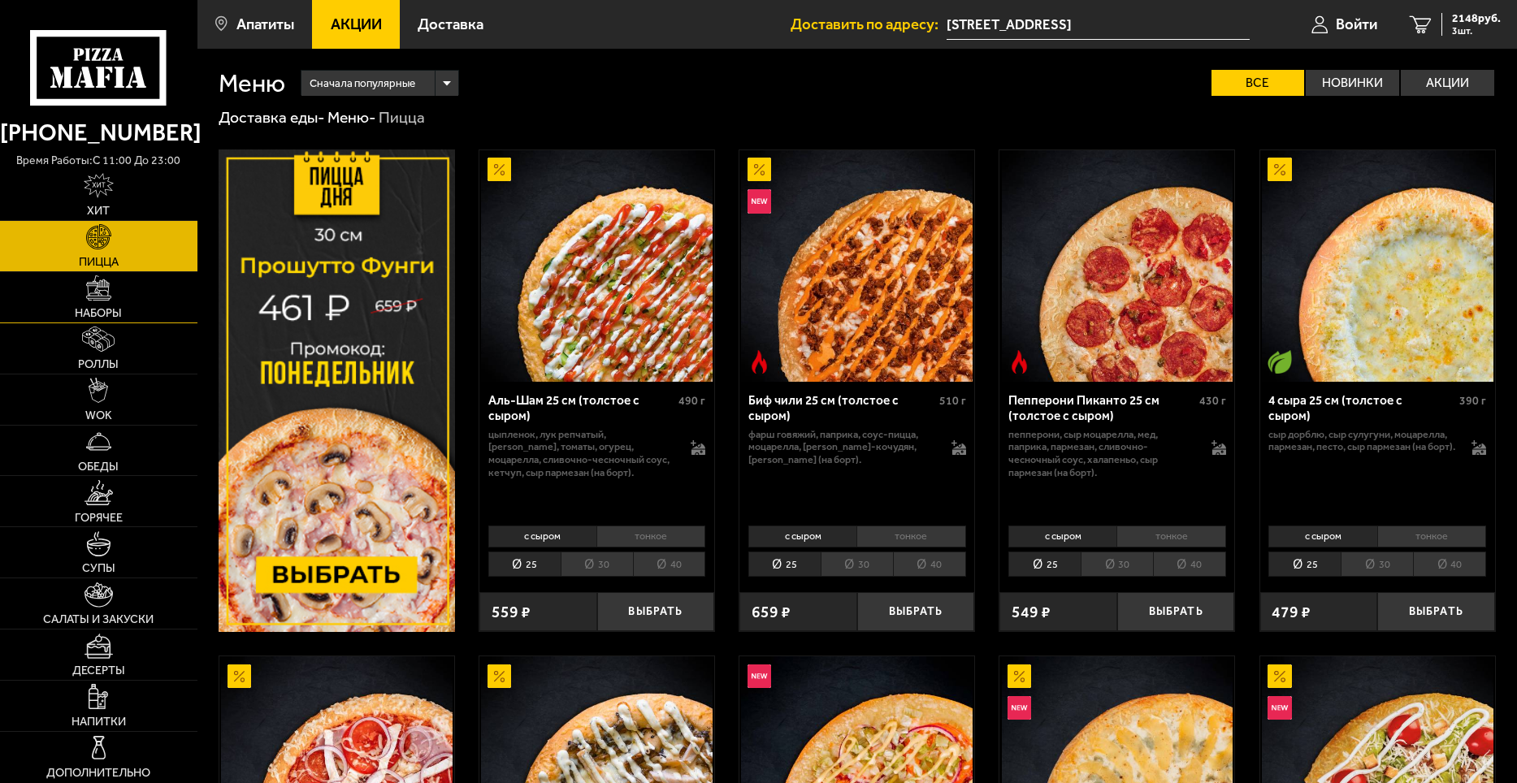
click at [137, 287] on link "Наборы" at bounding box center [98, 297] width 197 height 50
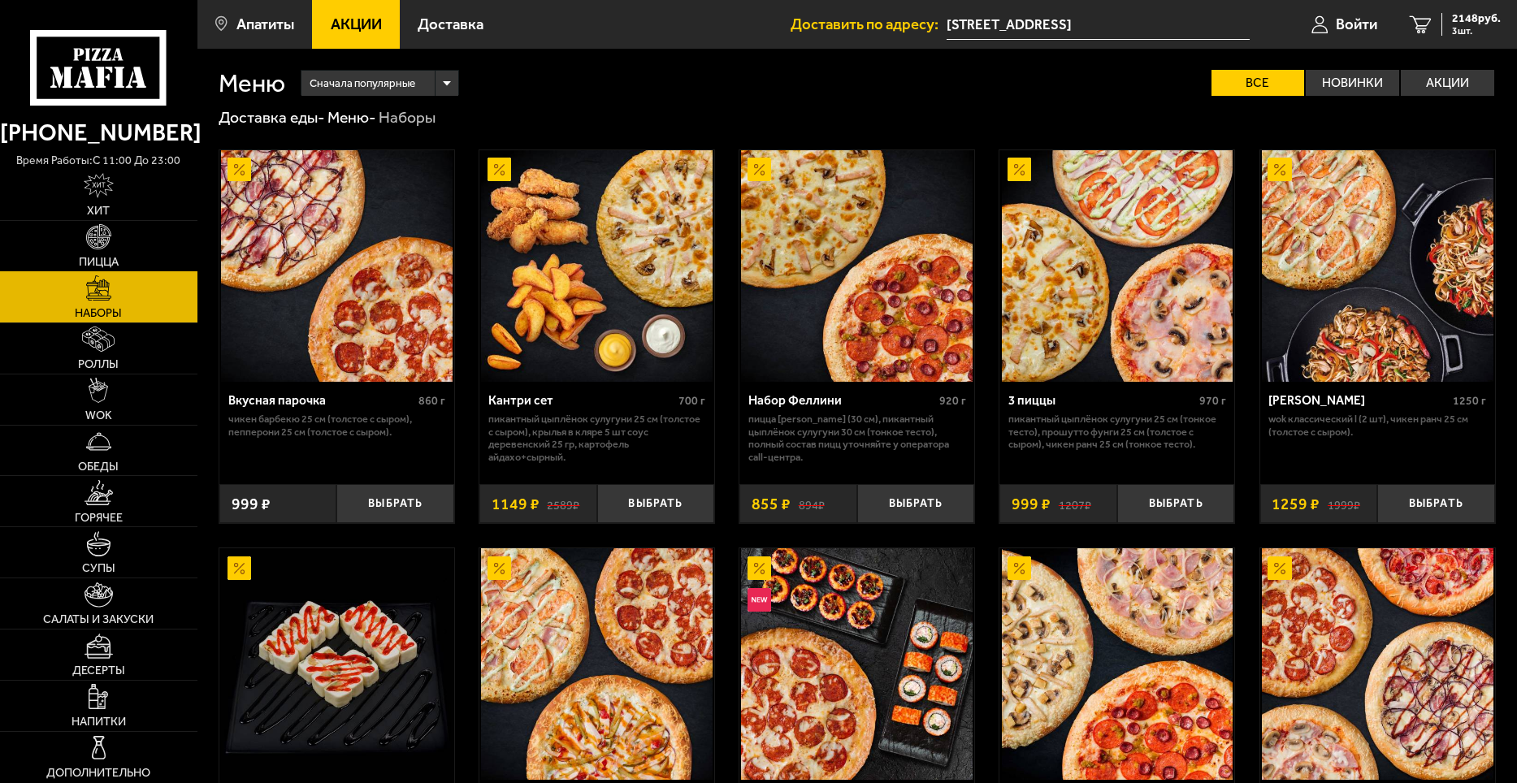
click at [135, 241] on link "Пицца" at bounding box center [98, 246] width 197 height 50
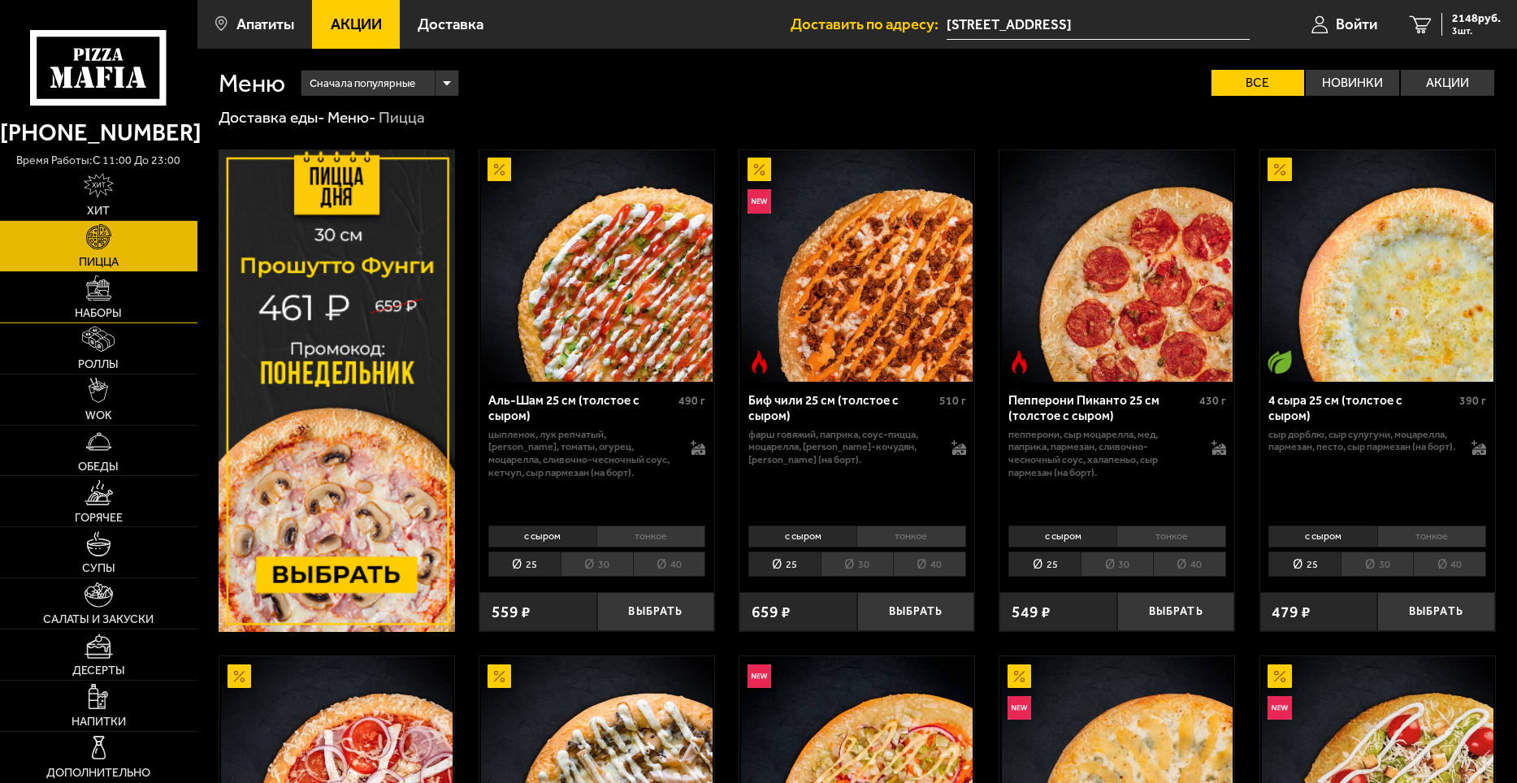
click at [150, 315] on link "Наборы" at bounding box center [98, 297] width 197 height 50
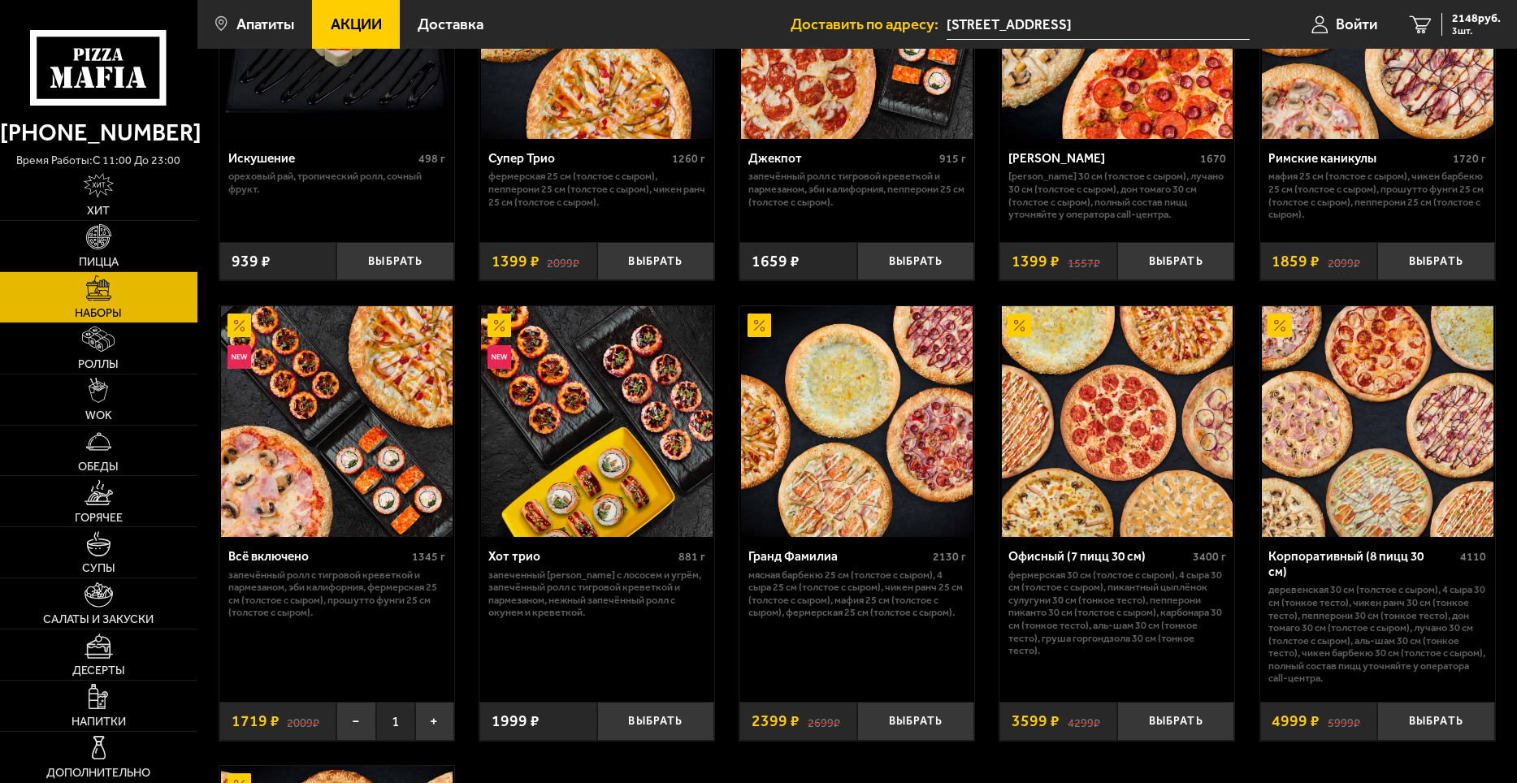
scroll to position [650, 0]
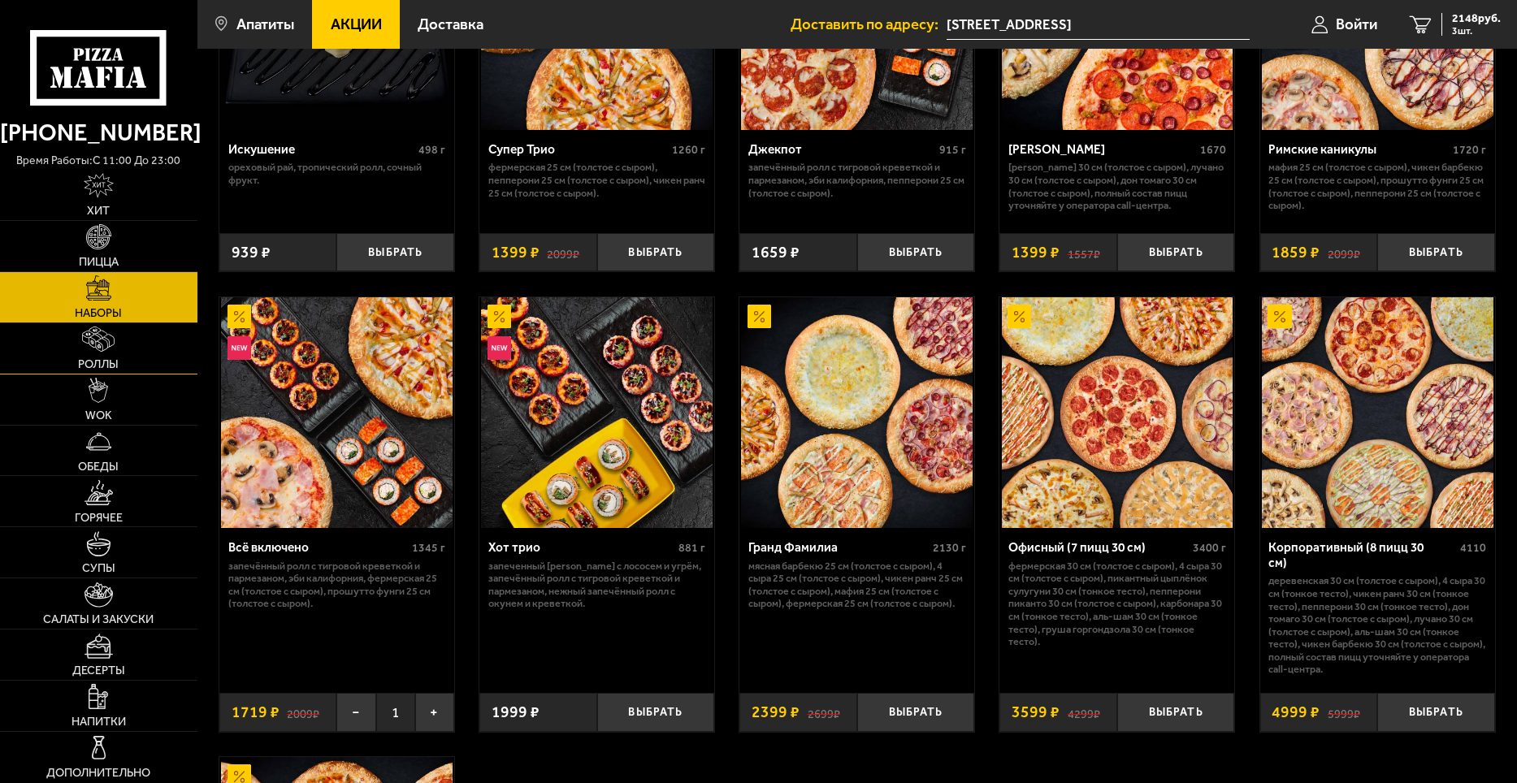
click at [85, 358] on span "Роллы" at bounding box center [98, 363] width 41 height 11
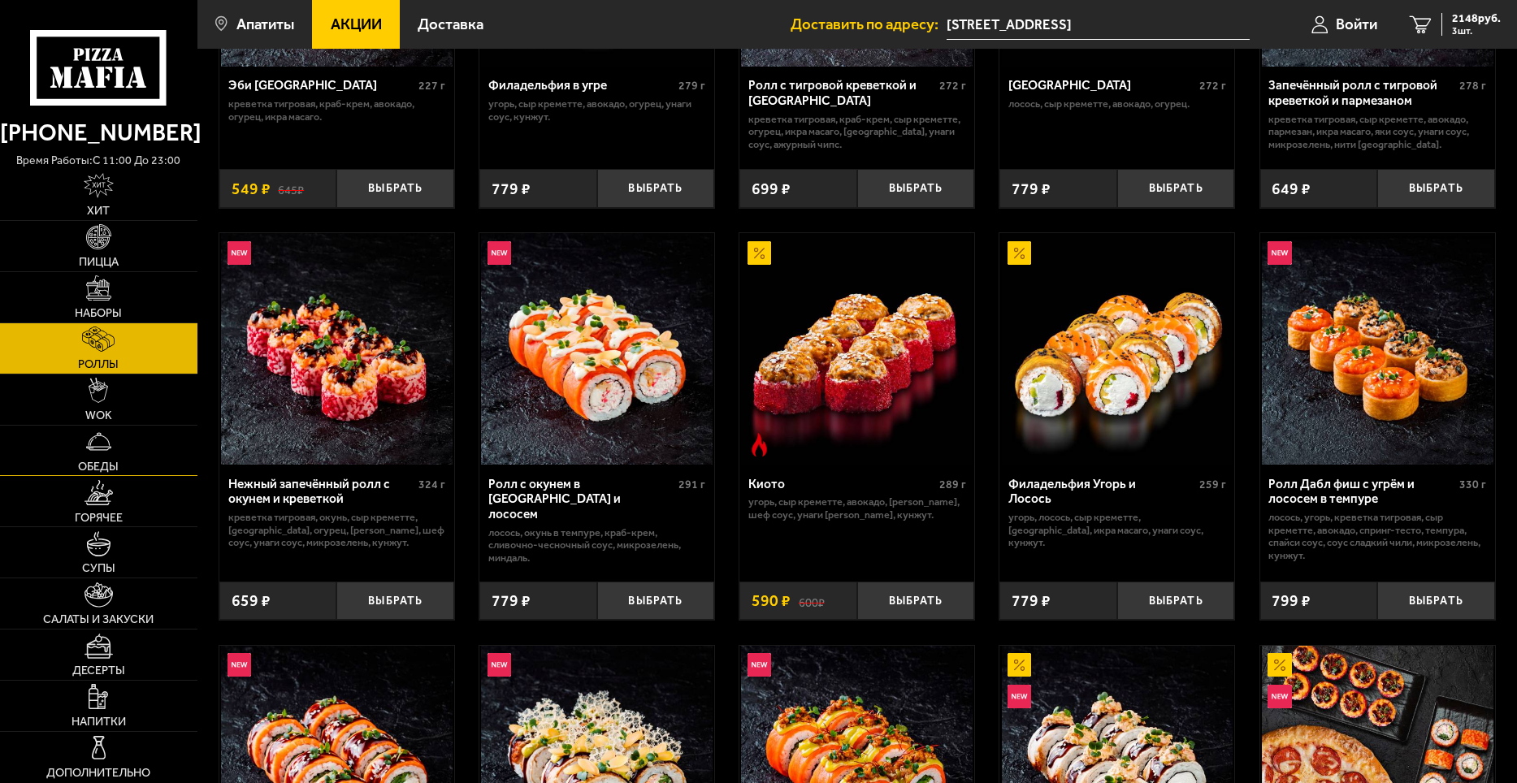
scroll to position [325, 0]
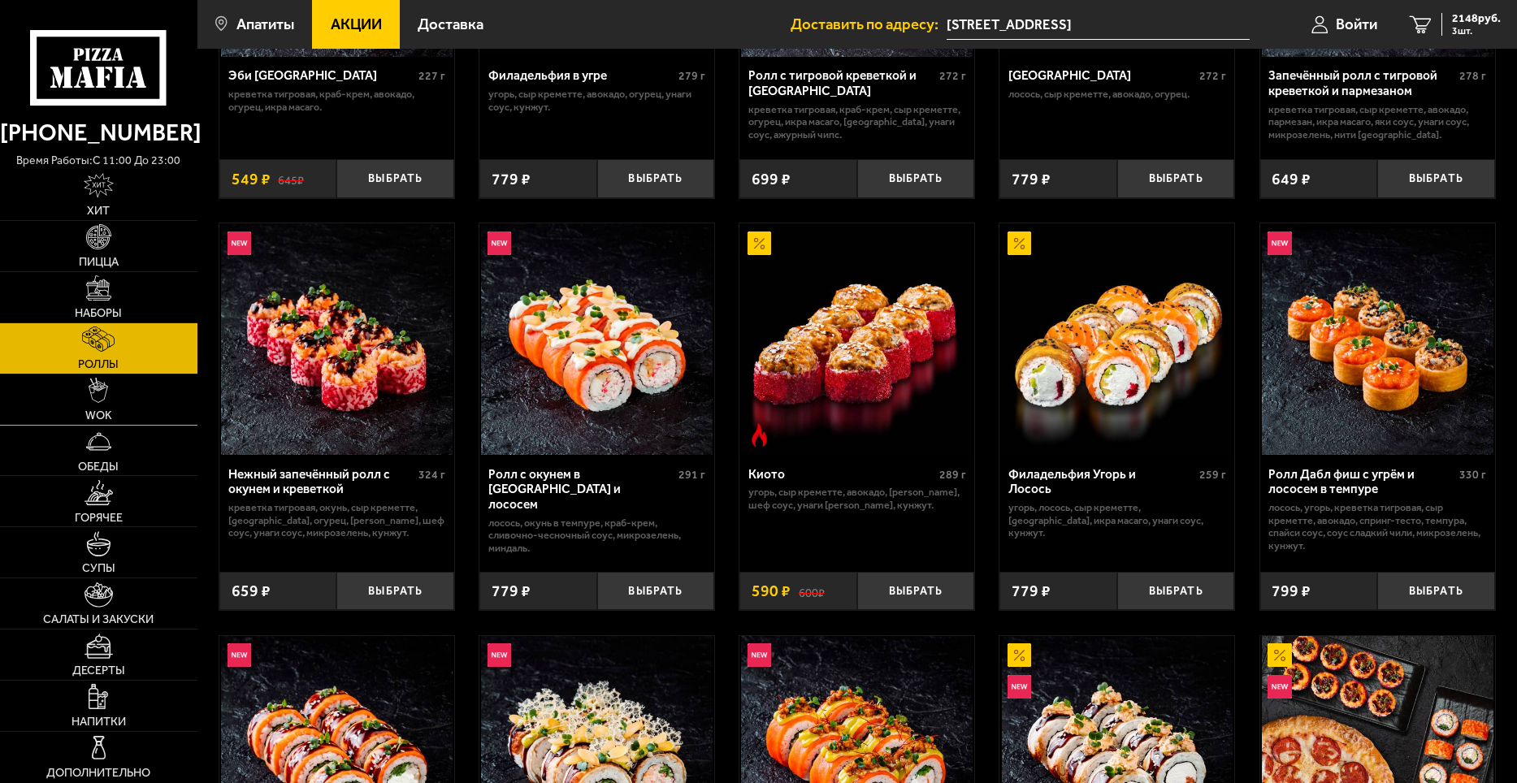
click at [160, 420] on link "WOK" at bounding box center [98, 400] width 197 height 50
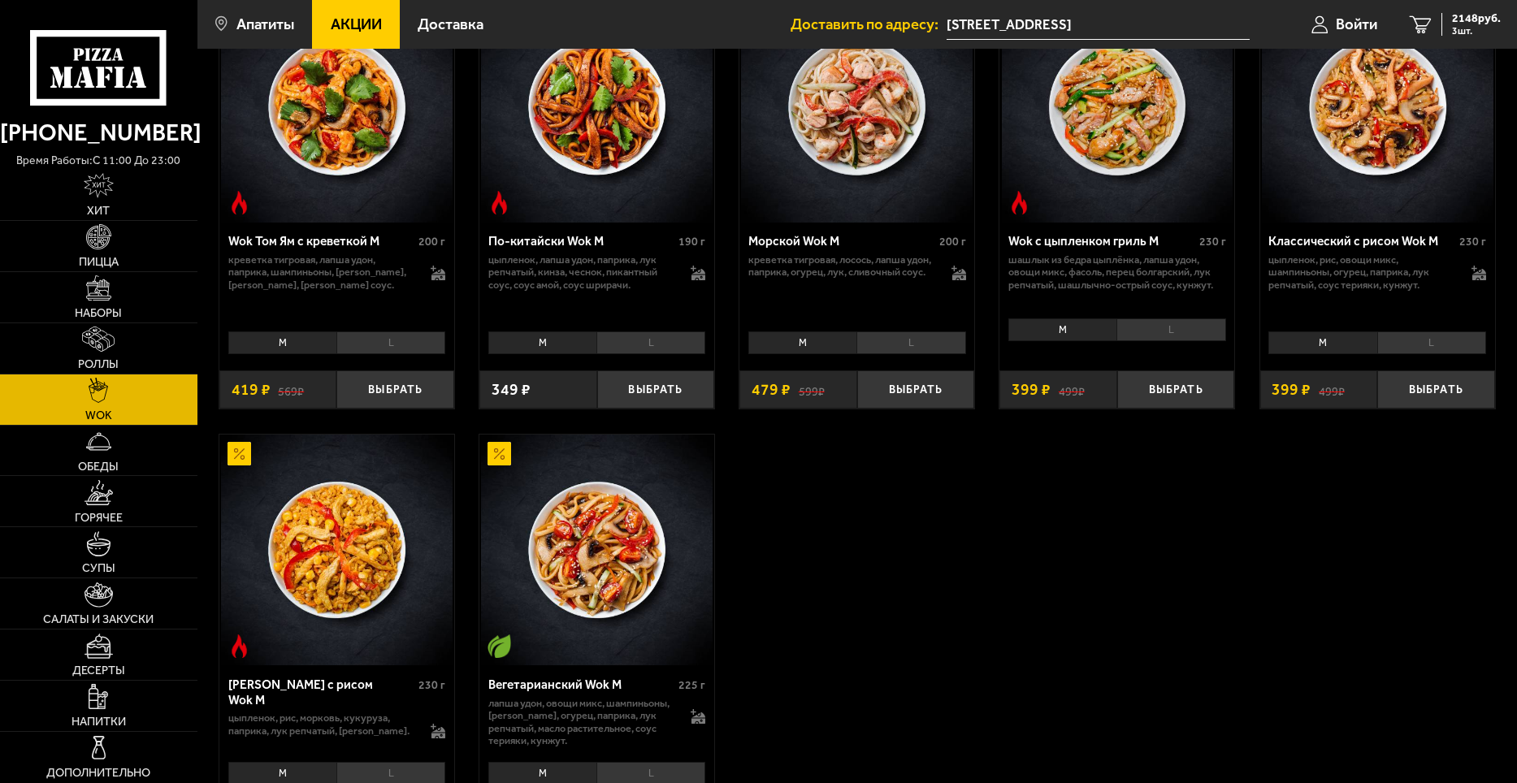
scroll to position [813, 0]
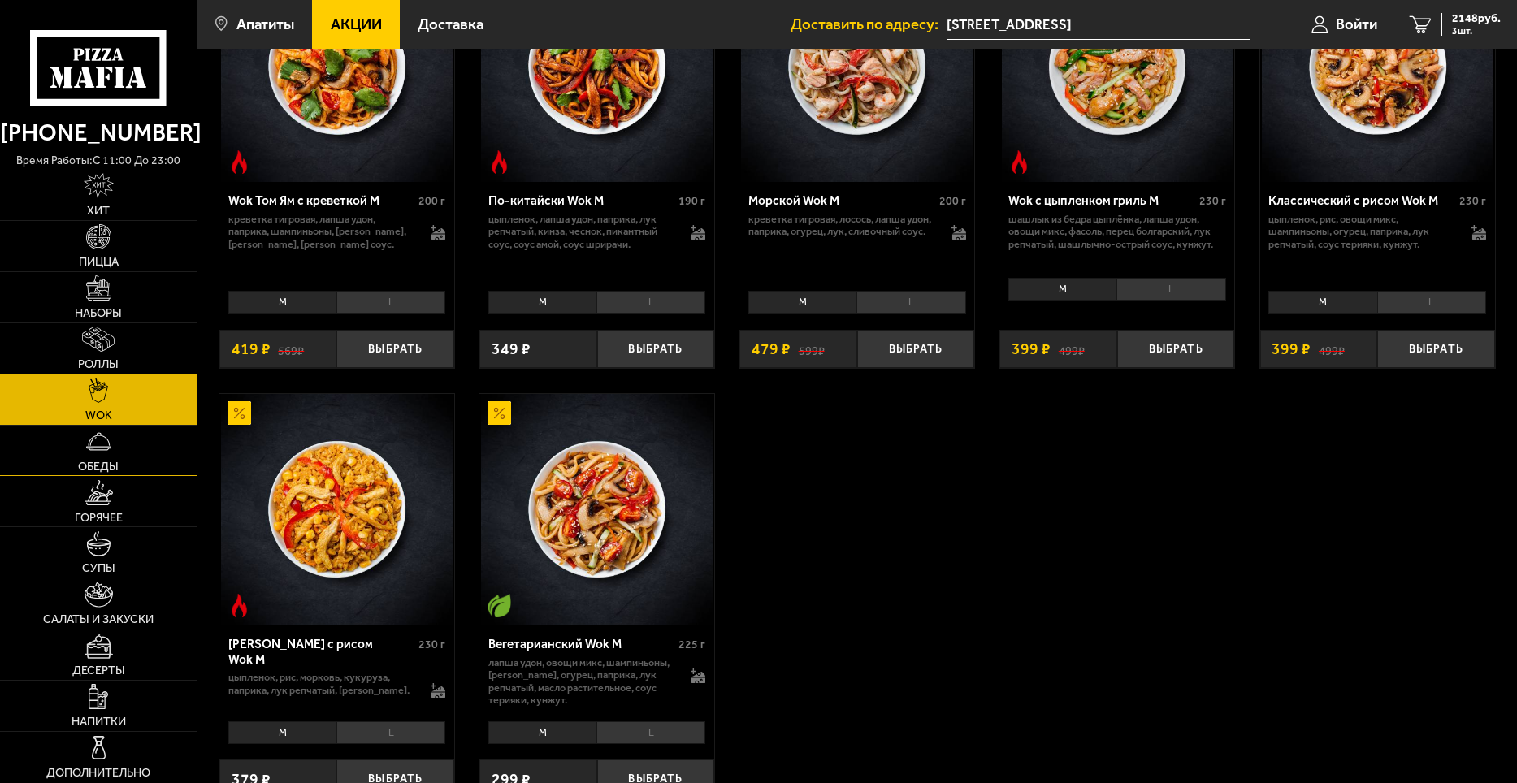
click at [121, 475] on link "Обеды" at bounding box center [98, 451] width 197 height 50
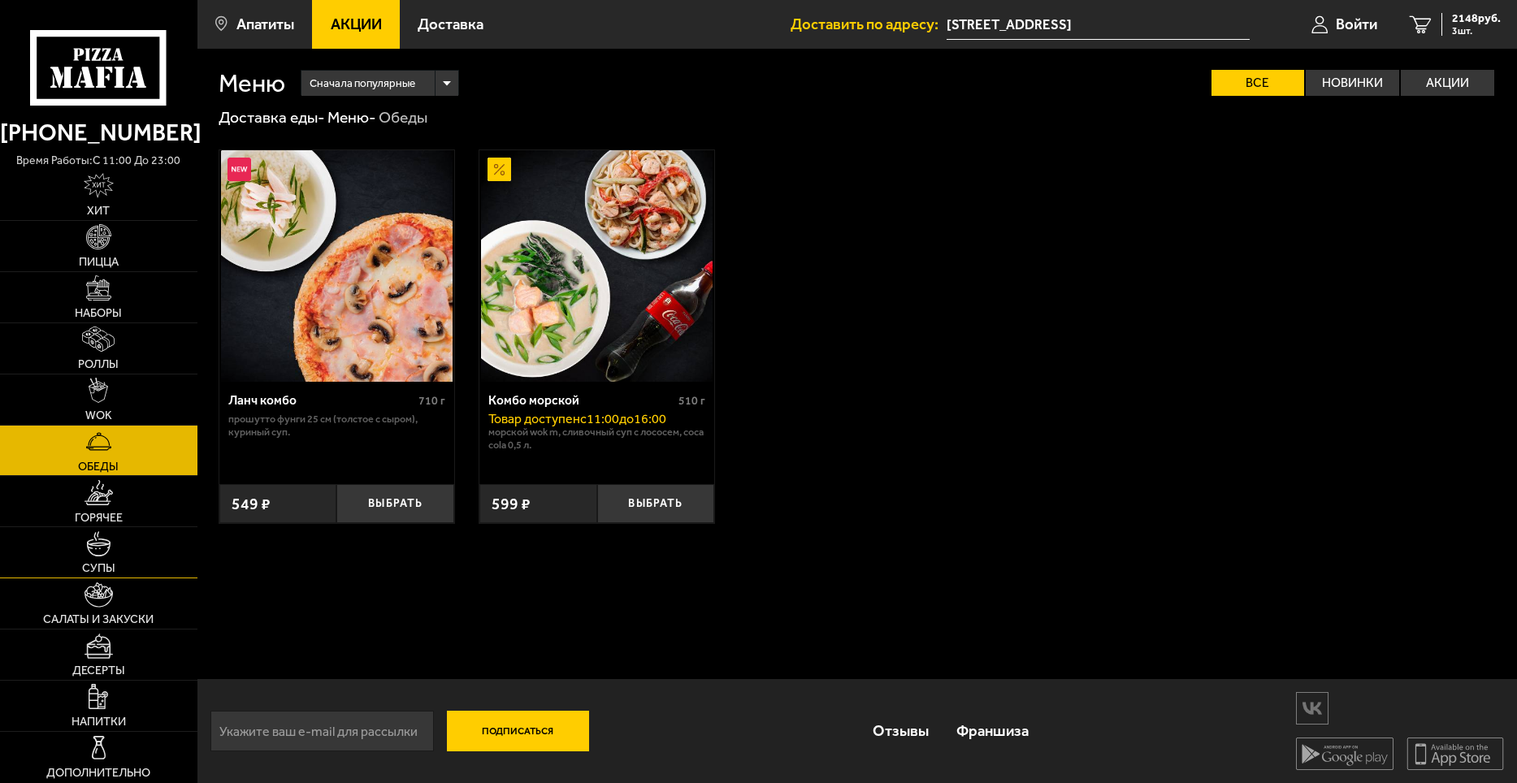
click at [141, 554] on link "Супы" at bounding box center [98, 552] width 197 height 50
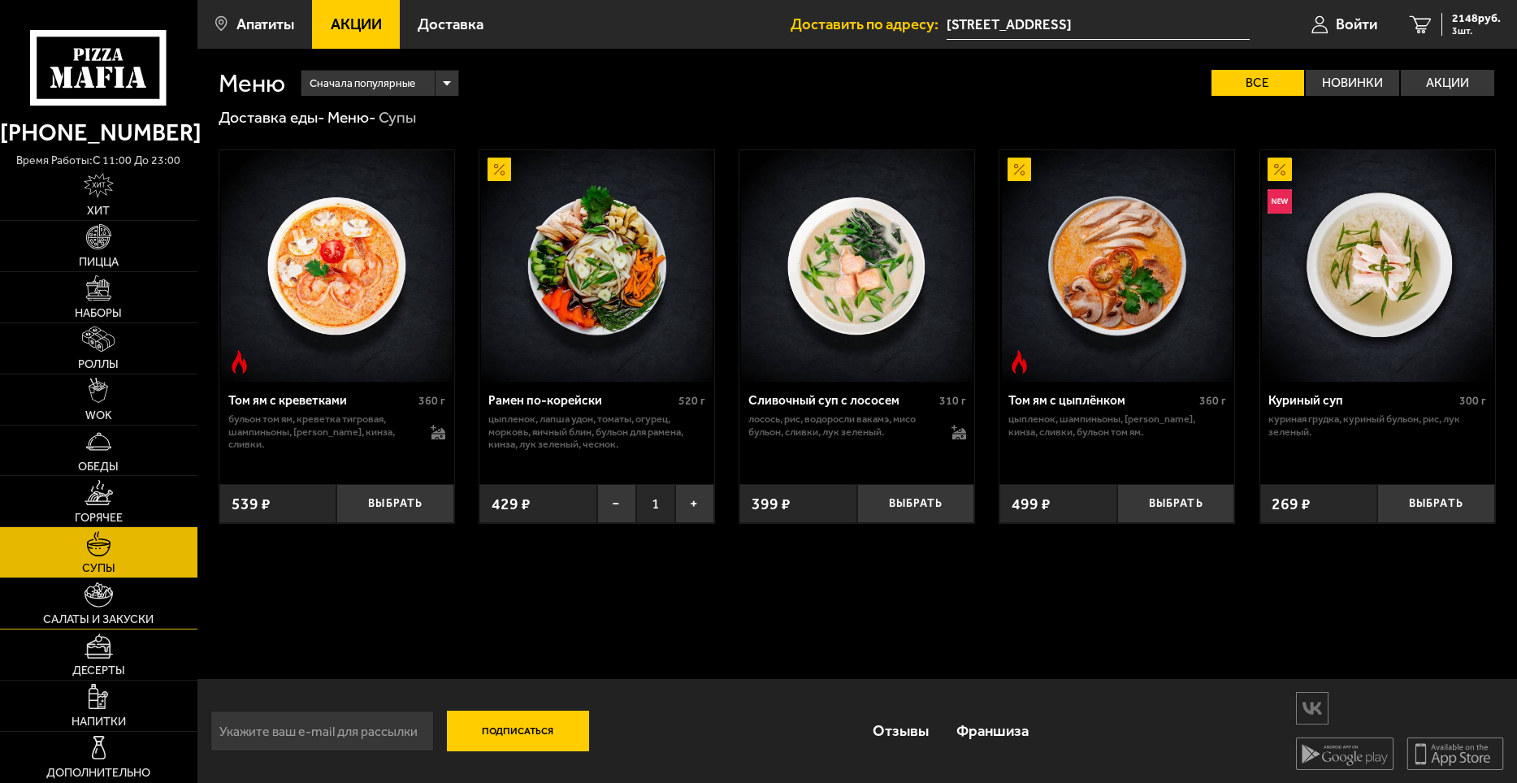
click at [110, 614] on span "Салаты и закуски" at bounding box center [98, 619] width 111 height 11
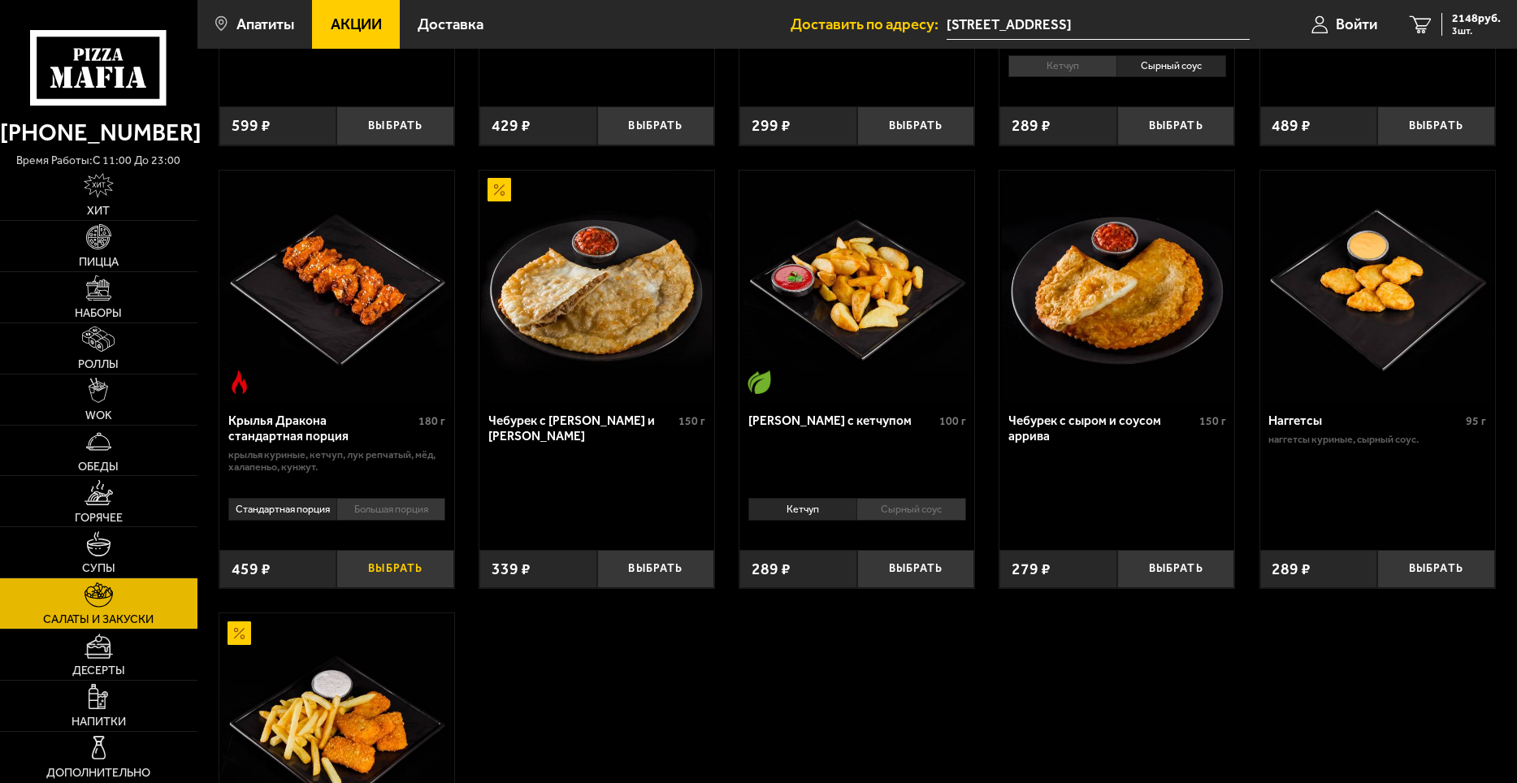
scroll to position [406, 0]
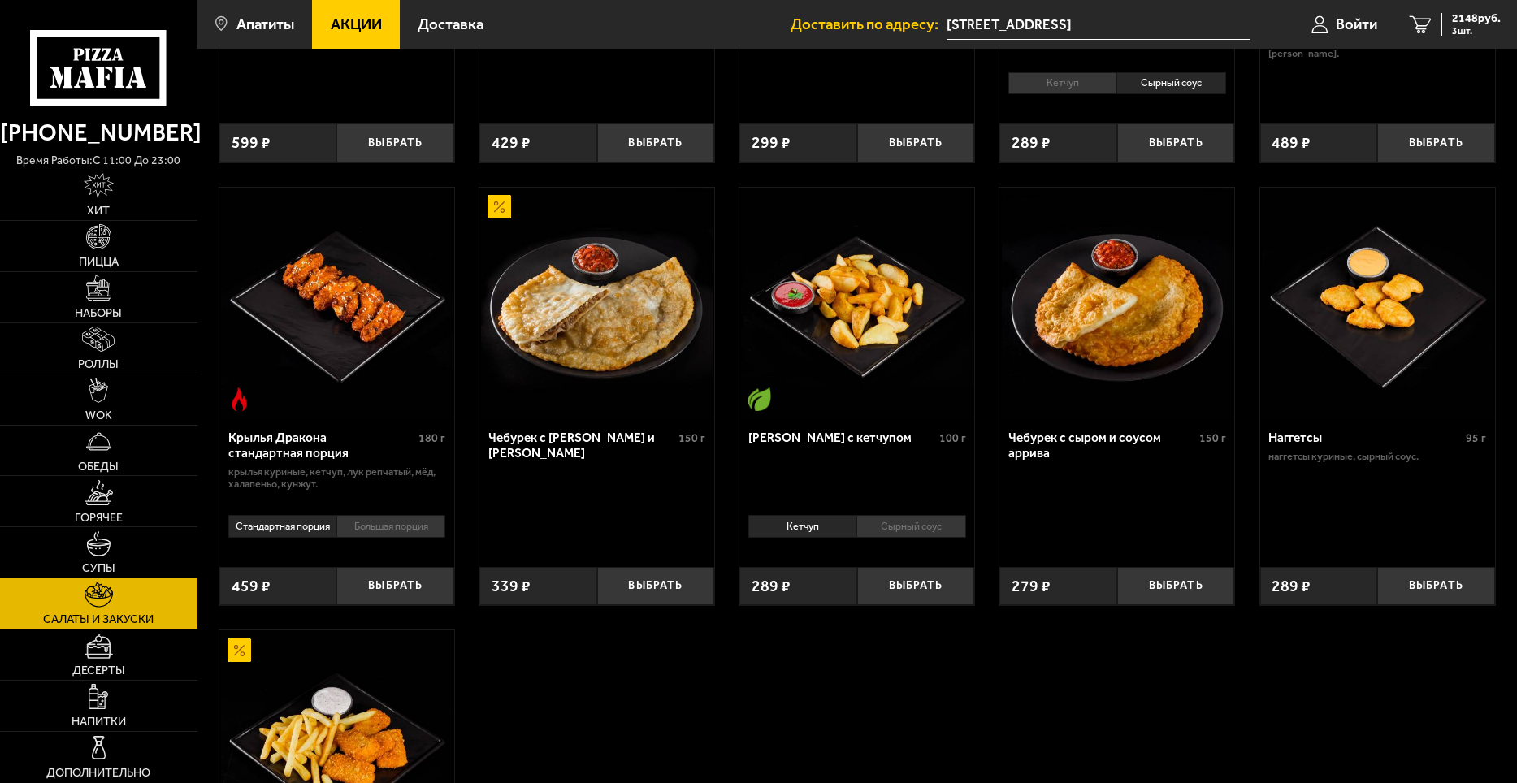
click at [380, 527] on li "Большая порция" at bounding box center [390, 526] width 109 height 23
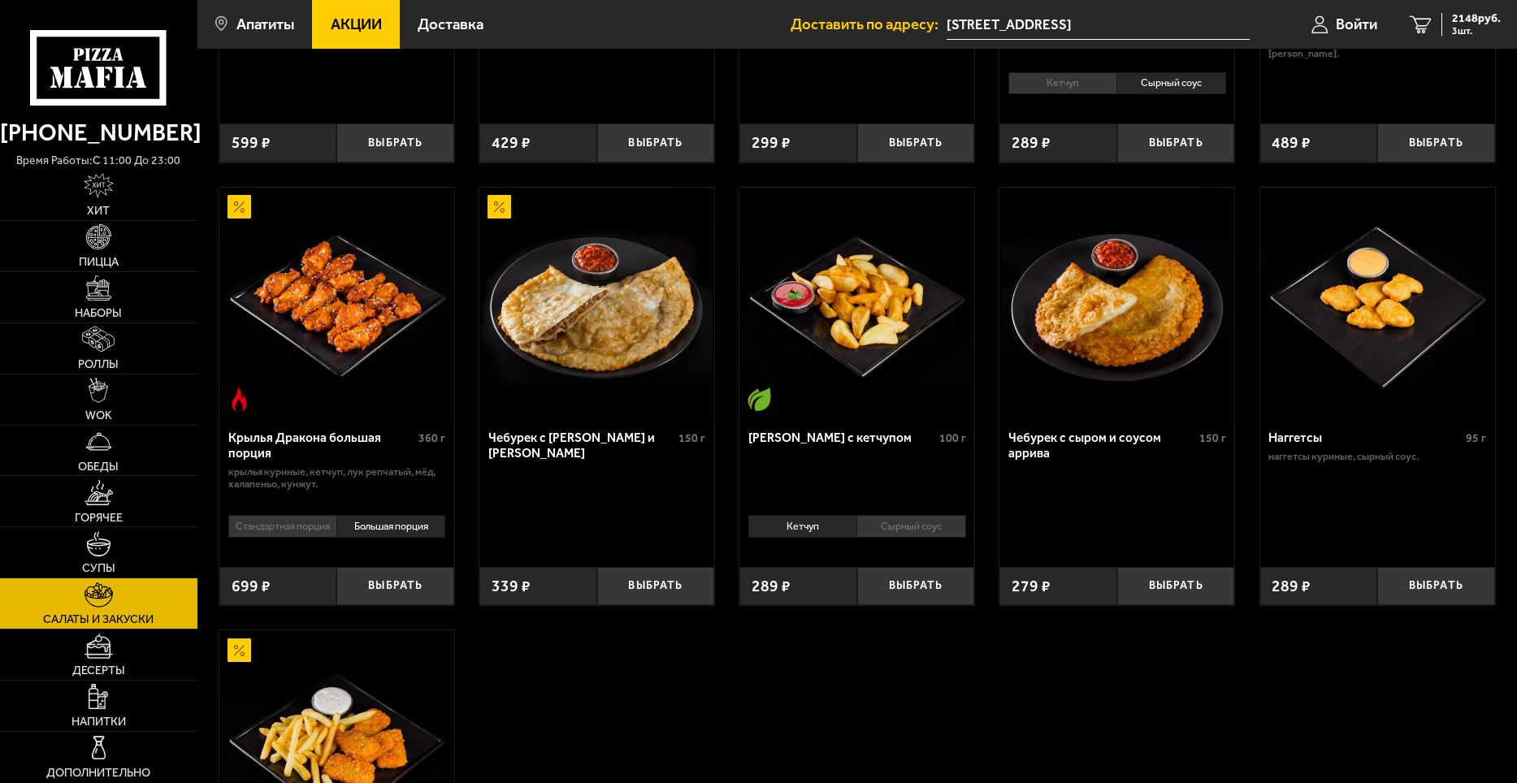
click at [306, 527] on li "Стандартная порция" at bounding box center [282, 526] width 108 height 23
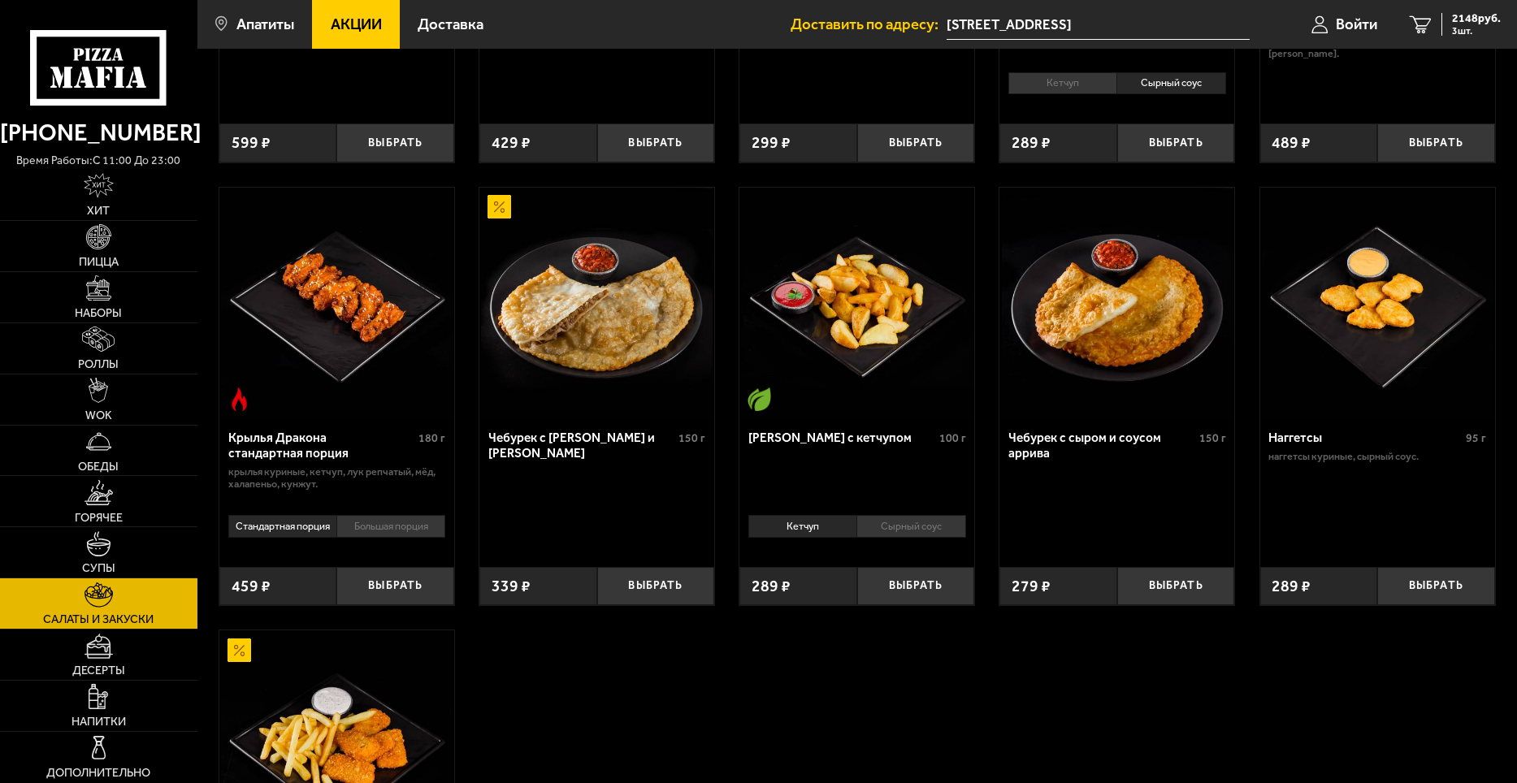
click at [375, 523] on li "Большая порция" at bounding box center [390, 526] width 109 height 23
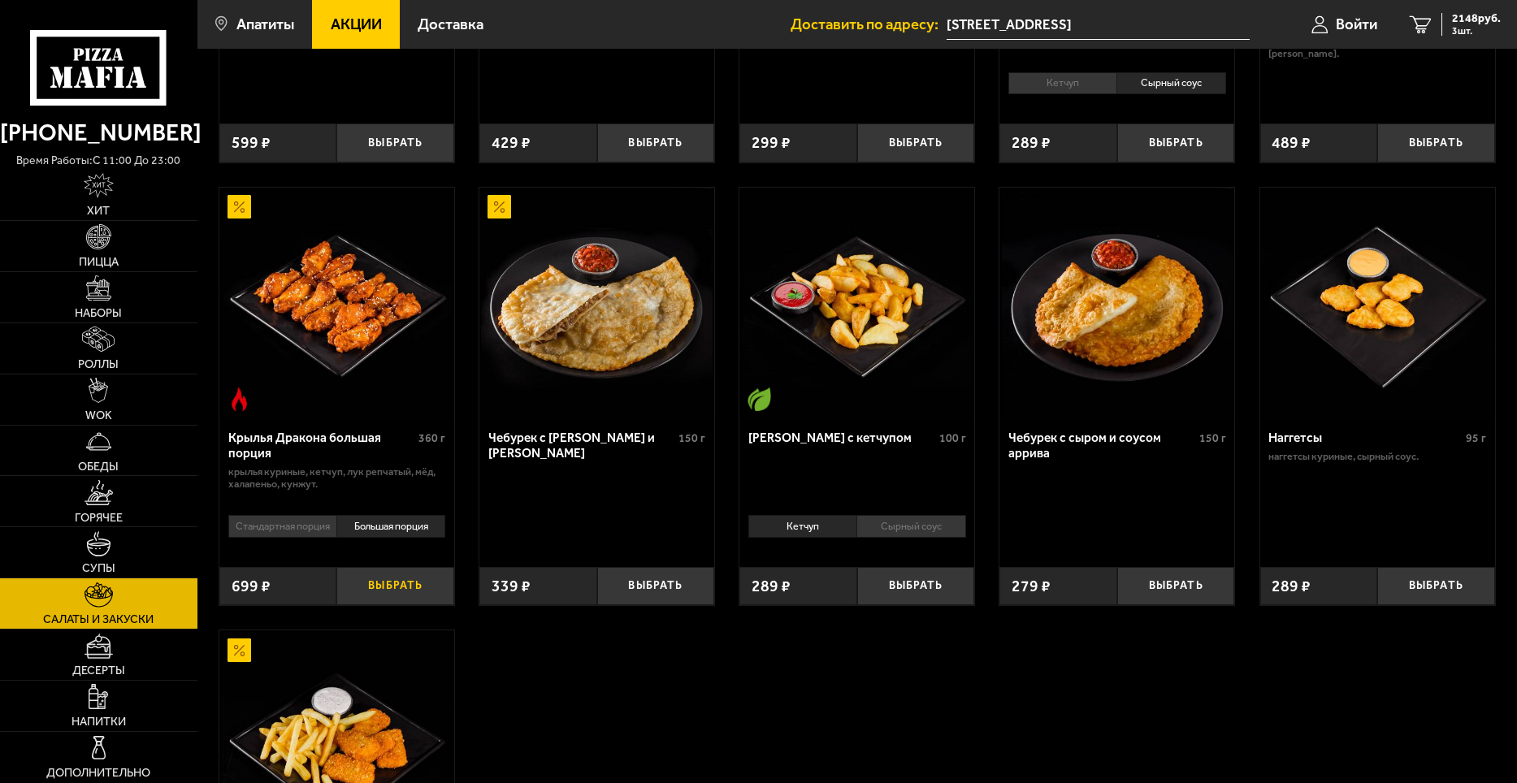
click at [397, 575] on button "Выбрать" at bounding box center [395, 586] width 118 height 39
click at [1444, 28] on div "2847 руб. 4 шт." at bounding box center [1471, 24] width 59 height 23
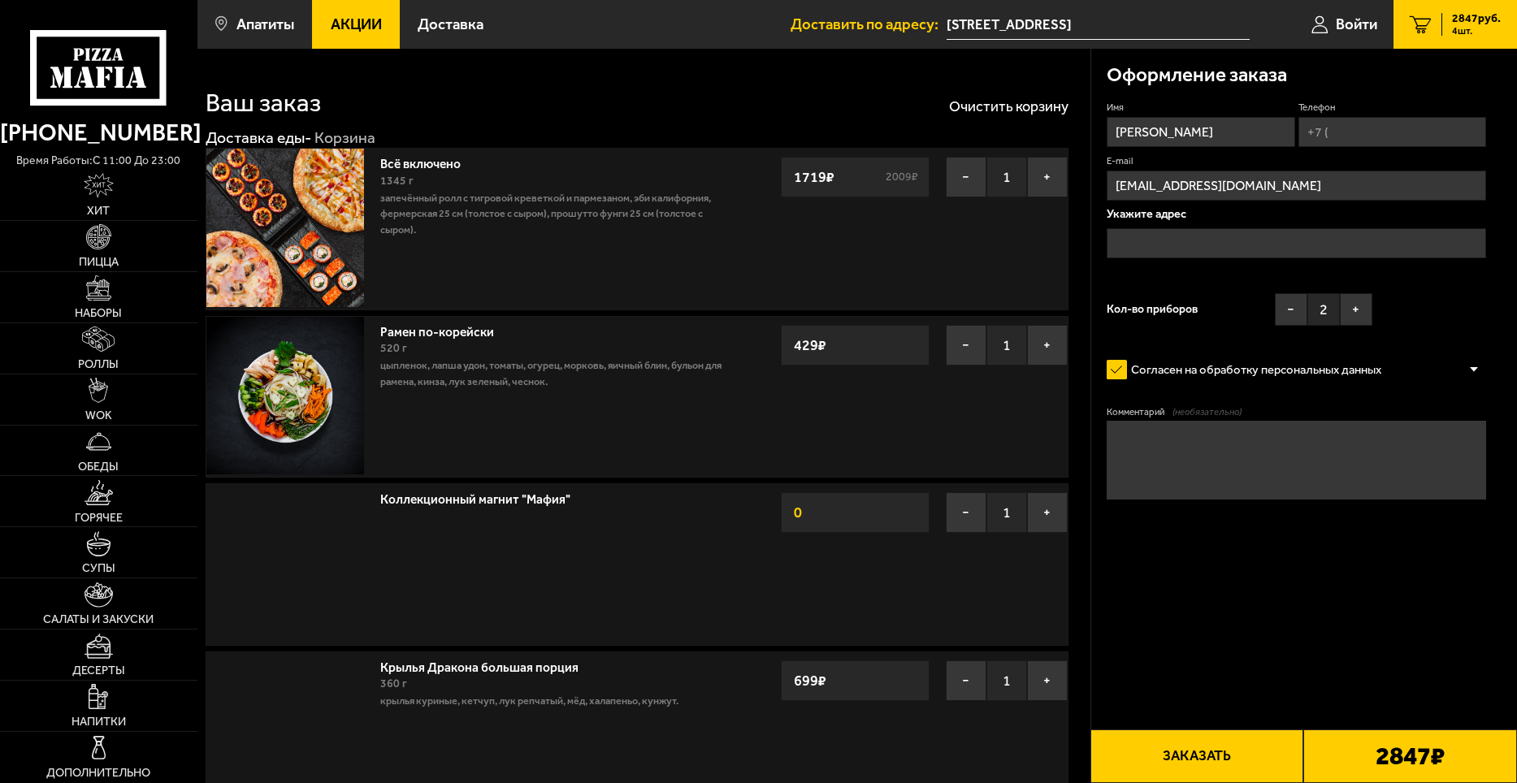
type input "[STREET_ADDRESS]"
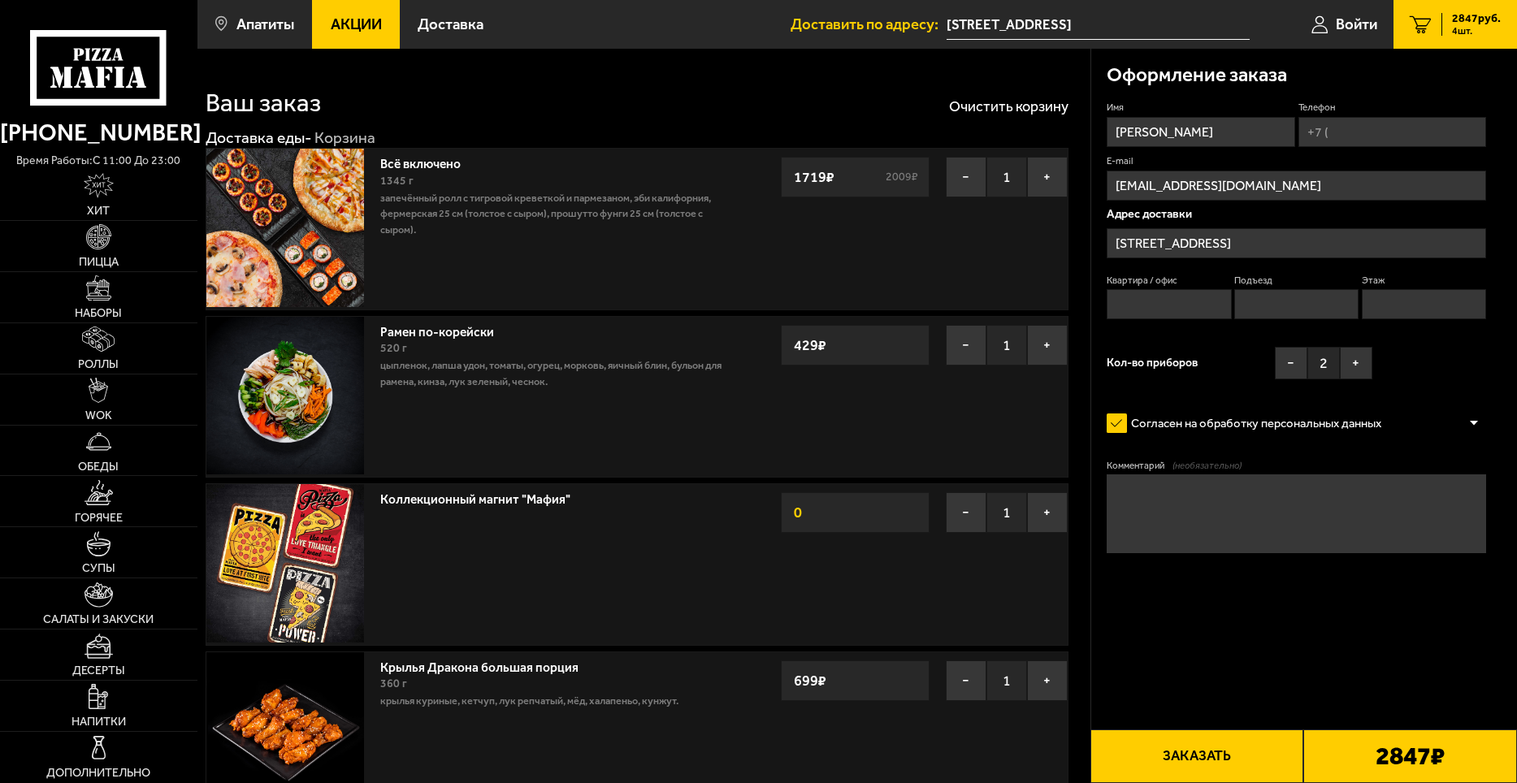
click at [1343, 128] on input "Телефон" at bounding box center [1393, 132] width 188 height 30
type input "[PHONE_NUMBER]"
click at [1194, 301] on input "Квартира / офис" at bounding box center [1169, 304] width 124 height 30
type input "5"
type input "86"
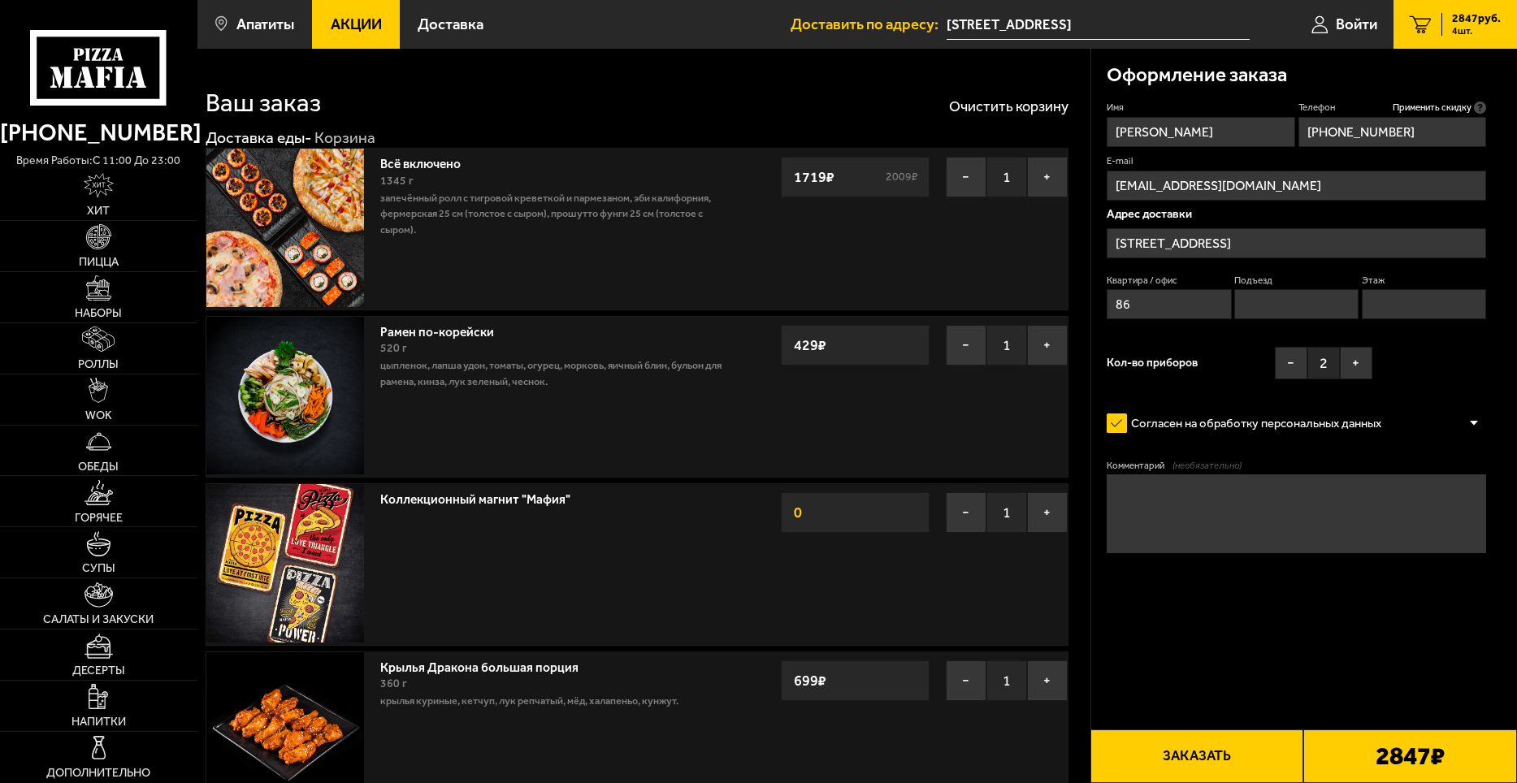
click at [1250, 310] on input "Подъезд" at bounding box center [1296, 304] width 124 height 30
type input "6"
click at [1406, 315] on input "Этаж" at bounding box center [1424, 304] width 124 height 30
type input "4"
click at [1275, 512] on textarea "Комментарий (необязательно)" at bounding box center [1297, 514] width 380 height 79
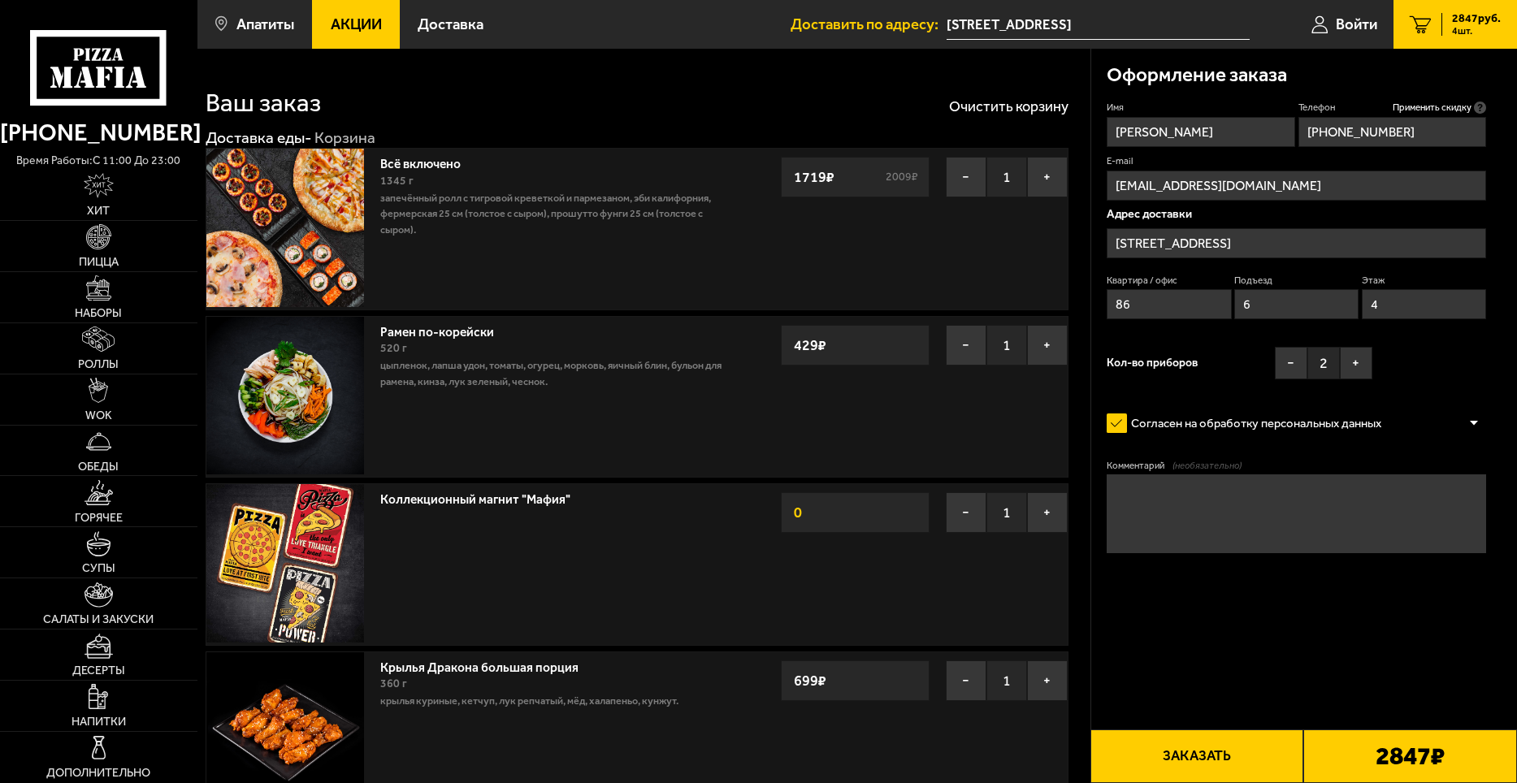
click at [1231, 657] on div "Оформление заказа Имя [PERSON_NAME] Телефон Применить скидку Вы будете зарегист…" at bounding box center [1304, 539] width 427 height 980
click at [1257, 741] on button "Заказать" at bounding box center [1198, 757] width 214 height 54
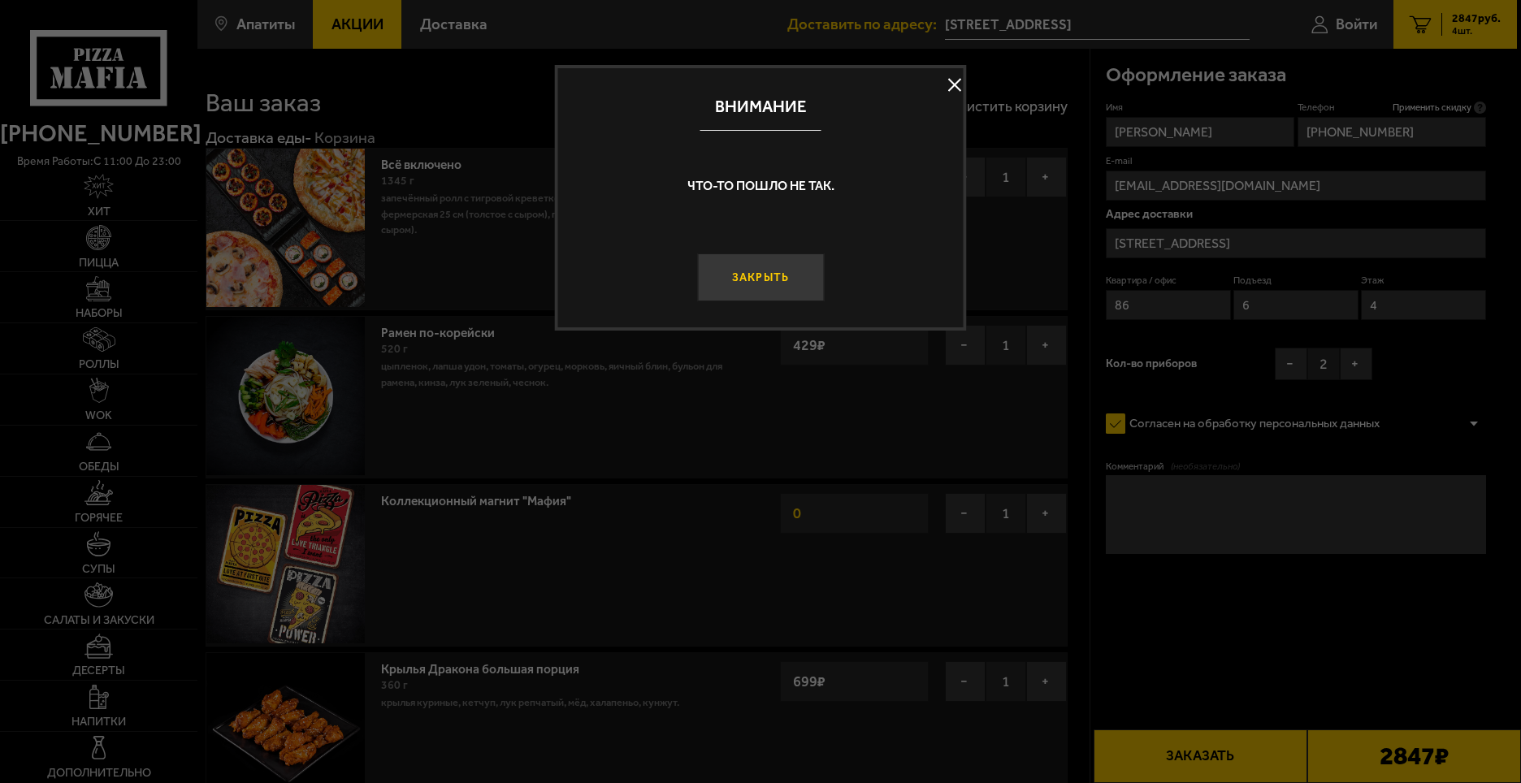
click at [775, 273] on button "Закрыть" at bounding box center [760, 278] width 127 height 48
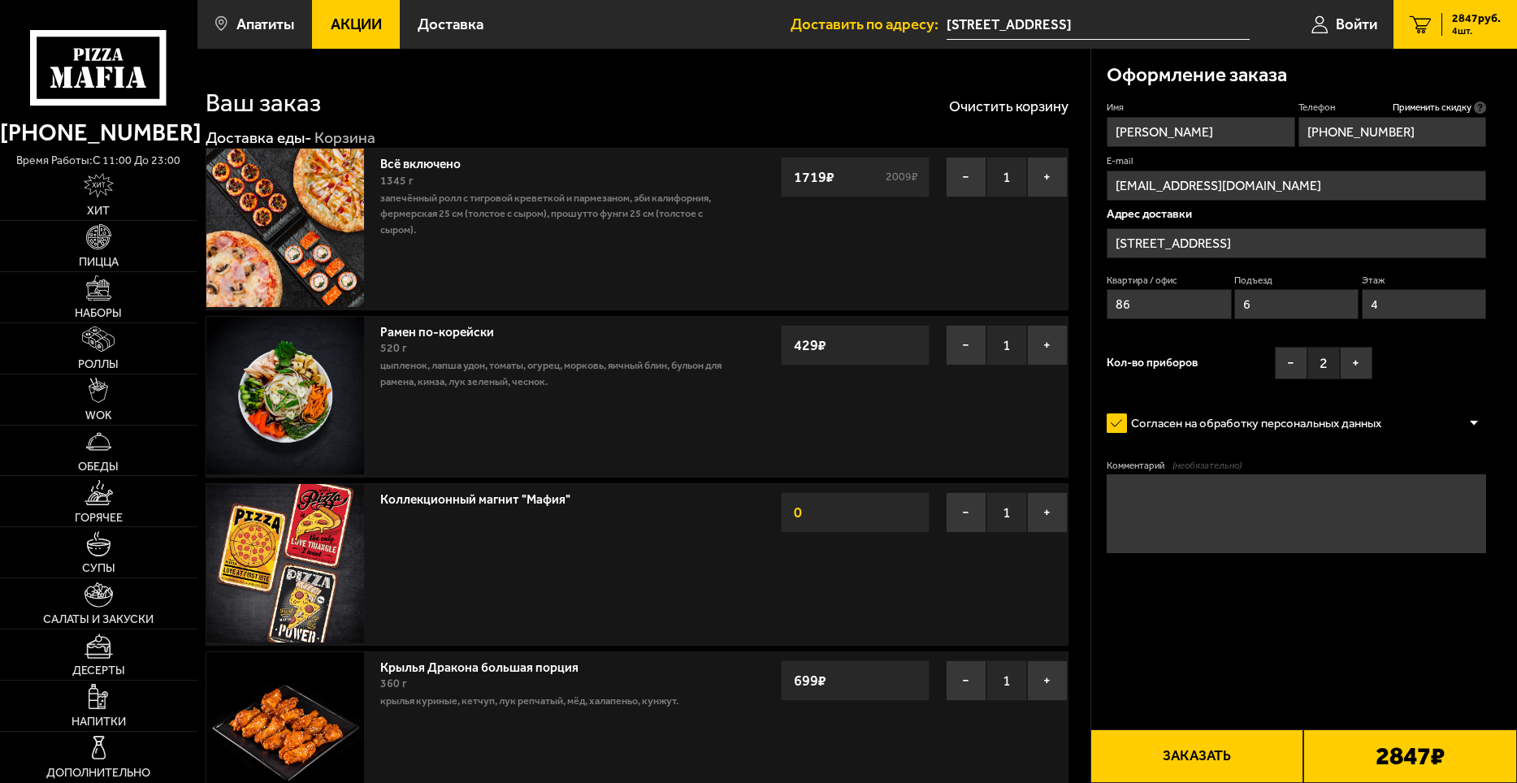
click at [1254, 757] on button "Заказать" at bounding box center [1198, 757] width 214 height 54
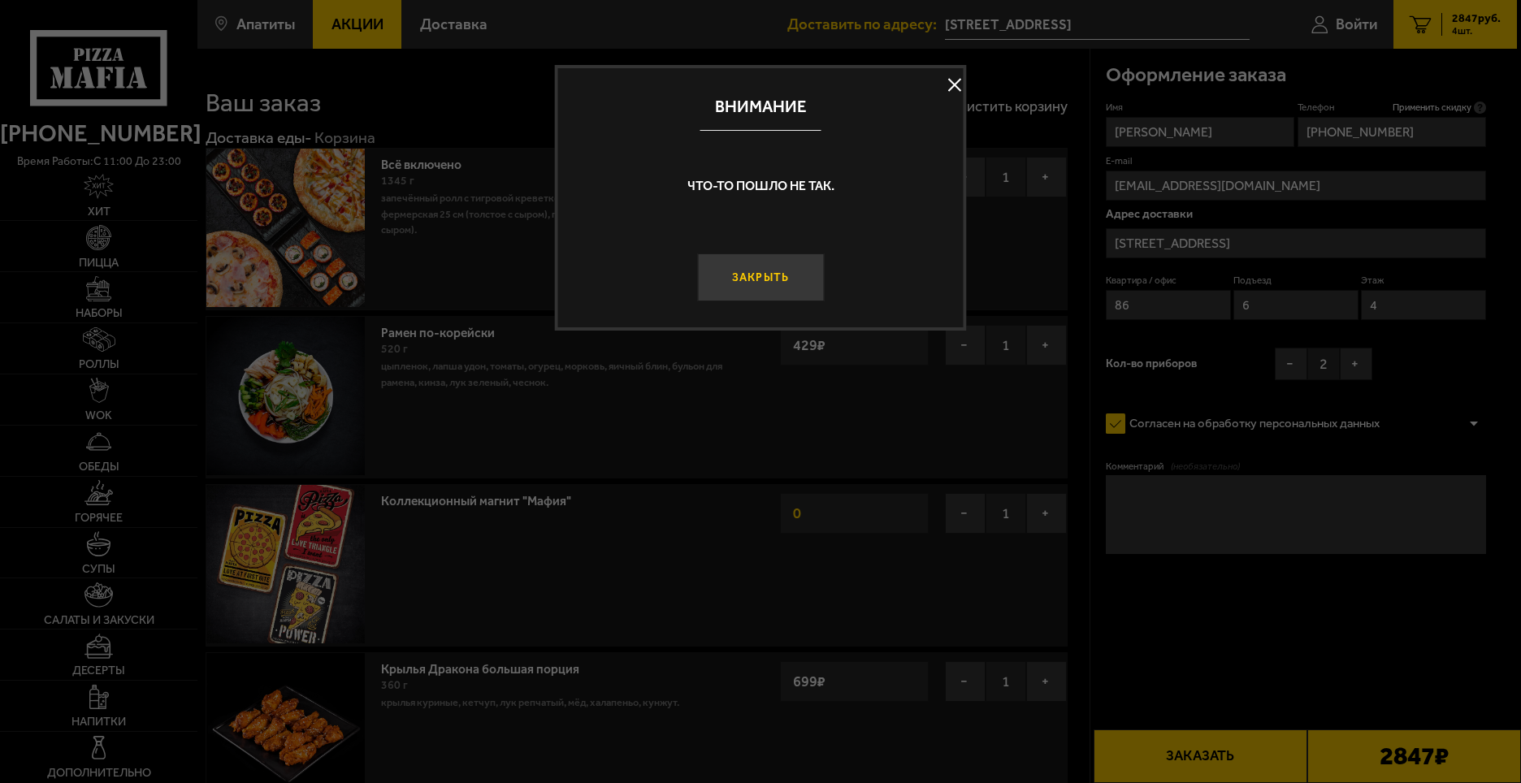
drag, startPoint x: 767, startPoint y: 252, endPoint x: 767, endPoint y: 272, distance: 20.3
click at [766, 252] on div "Закрыть" at bounding box center [761, 264] width 406 height 76
click at [768, 274] on button "Закрыть" at bounding box center [760, 278] width 127 height 48
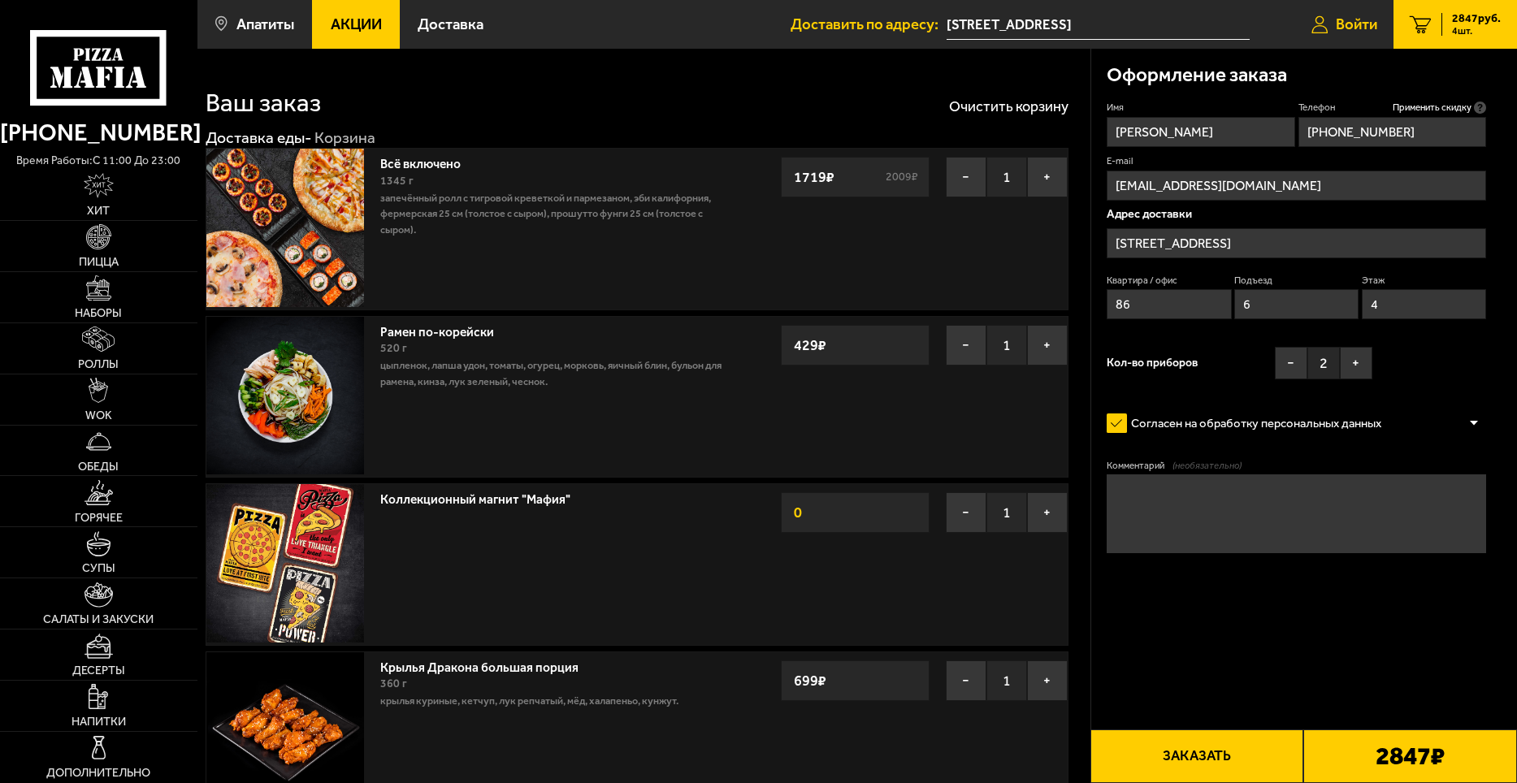
click at [1365, 17] on span "Войти" at bounding box center [1356, 24] width 41 height 15
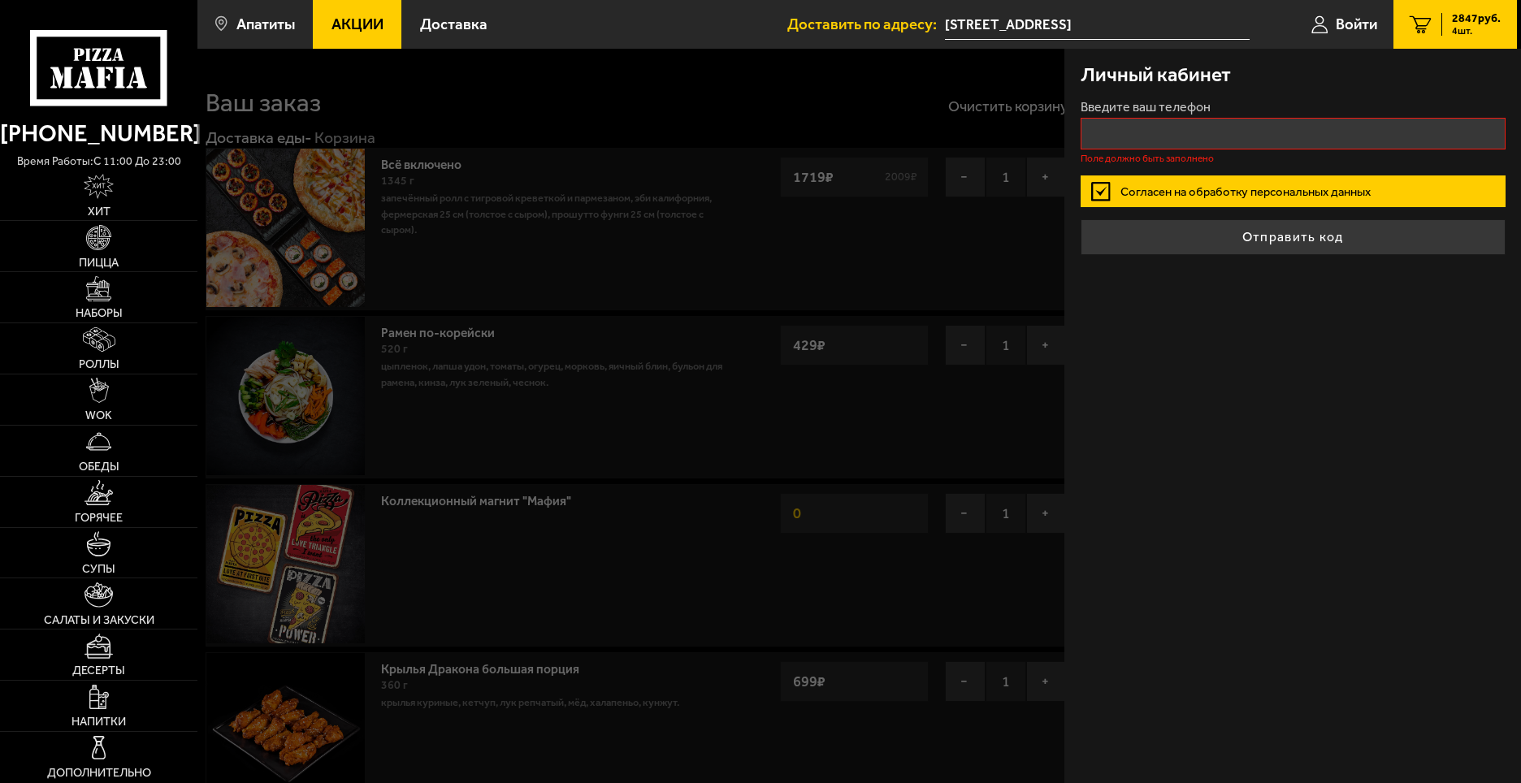
click at [1301, 336] on div "Личный кабинет Введите ваш телефон Поле должно быть заполнено Согласен на обраб…" at bounding box center [1293, 416] width 457 height 735
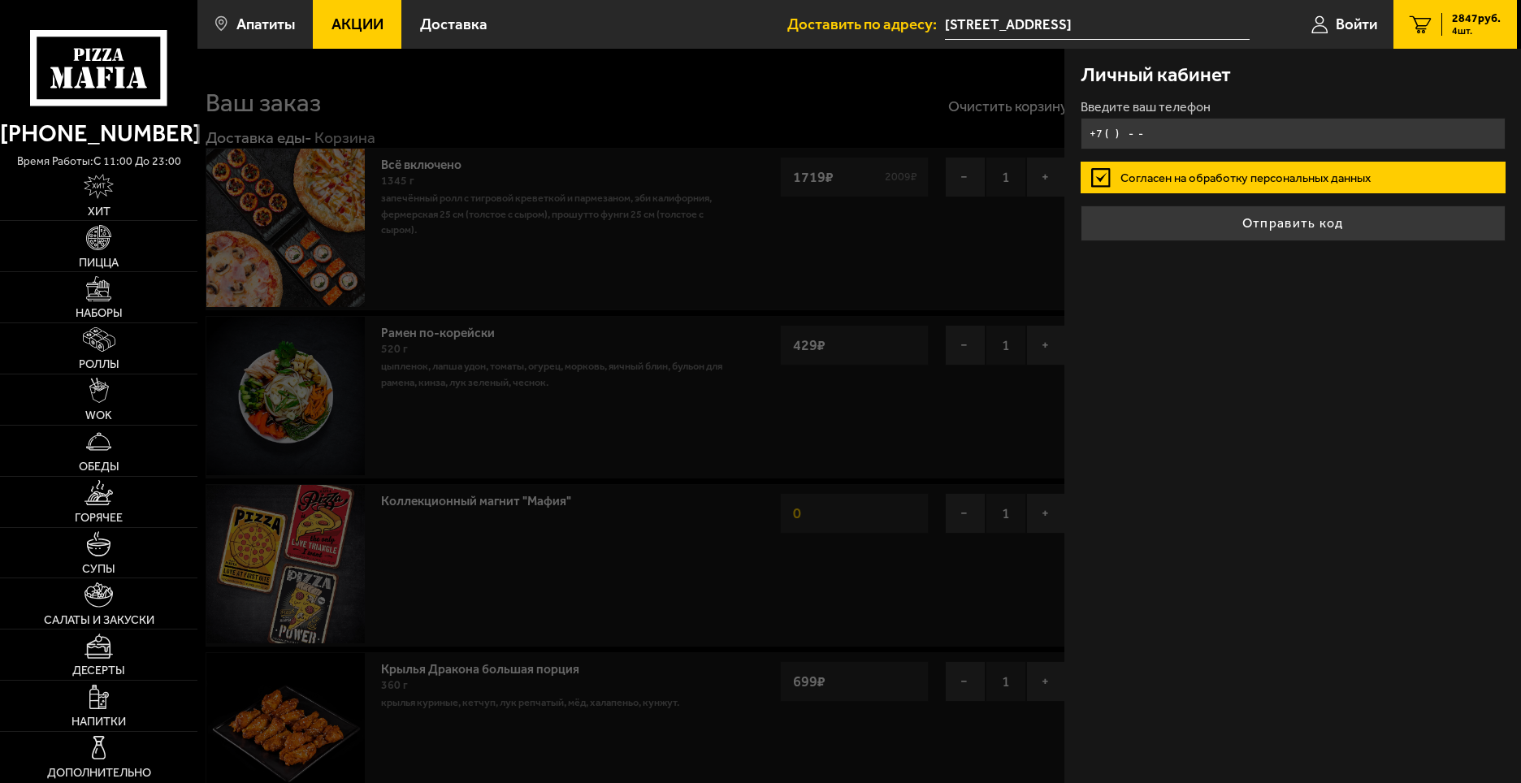
click at [1212, 138] on input "+7 ( ) - -" at bounding box center [1293, 134] width 425 height 32
type input "+7 ( ) - -"
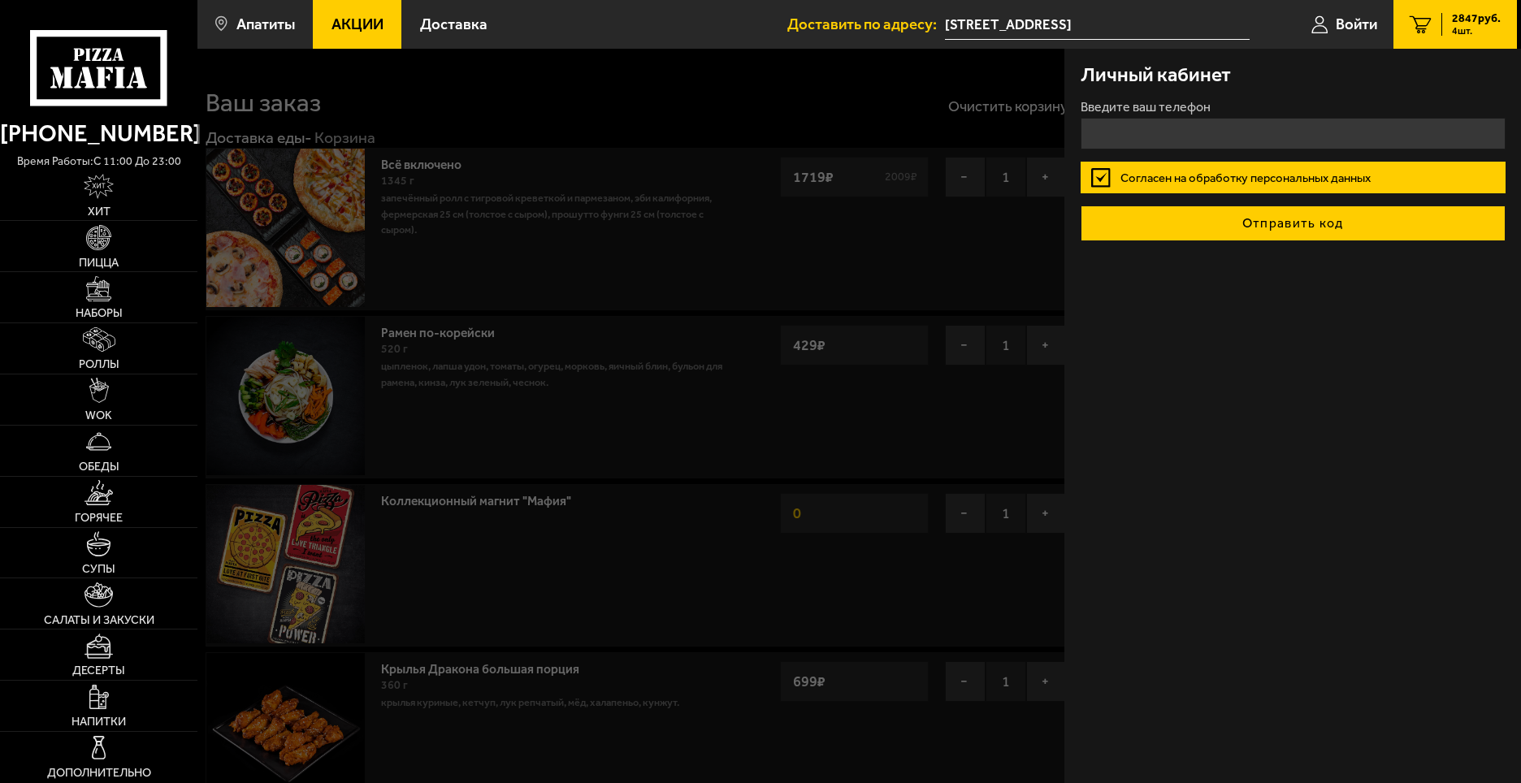
click at [1250, 225] on button "Отправить код" at bounding box center [1293, 224] width 425 height 36
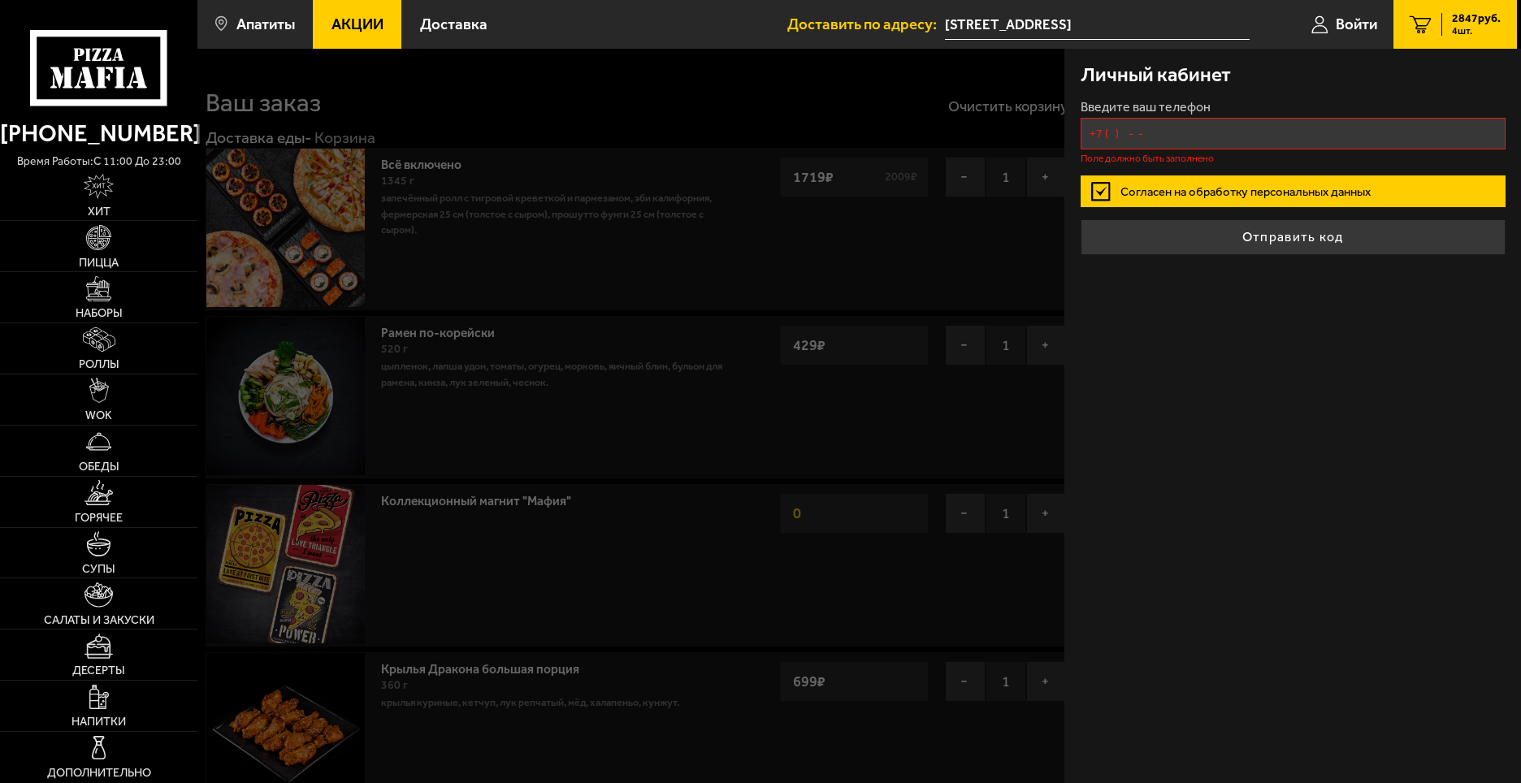
click at [1191, 118] on input "+7 ( ) - -" at bounding box center [1293, 134] width 425 height 32
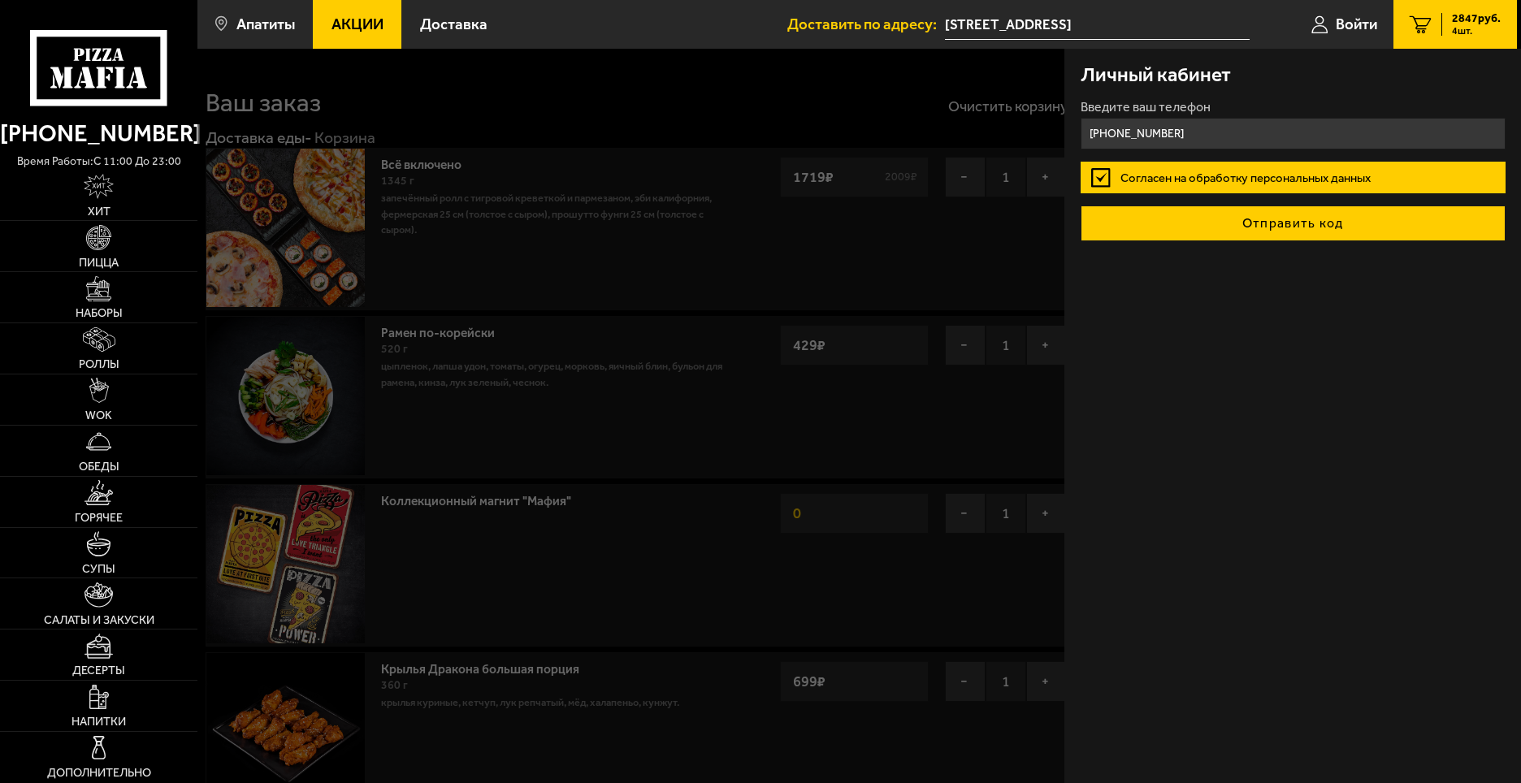
type input "[PHONE_NUMBER]"
click at [1237, 214] on button "Отправить код" at bounding box center [1293, 224] width 425 height 36
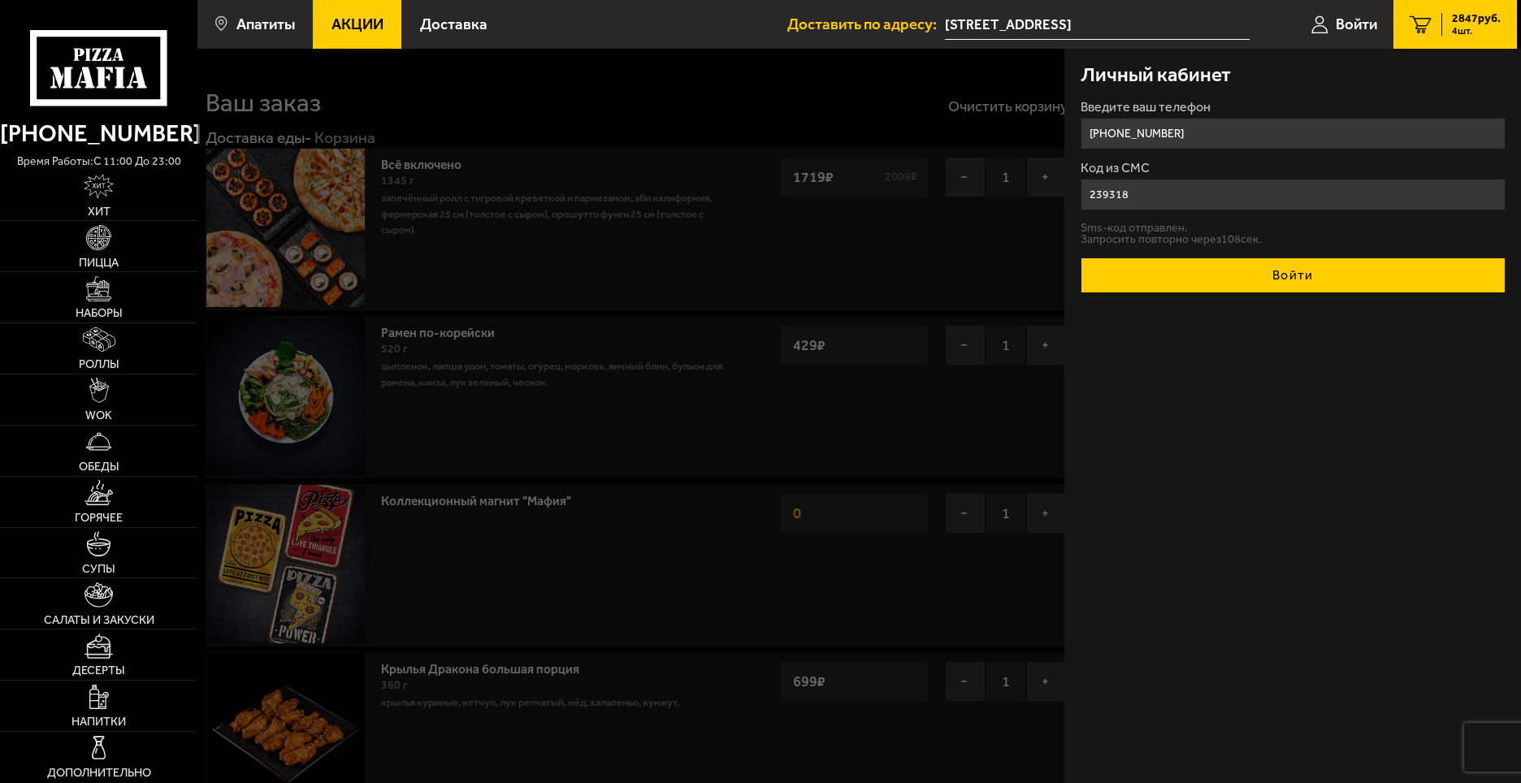
type input "239318"
click at [1222, 261] on button "Войти" at bounding box center [1293, 276] width 425 height 36
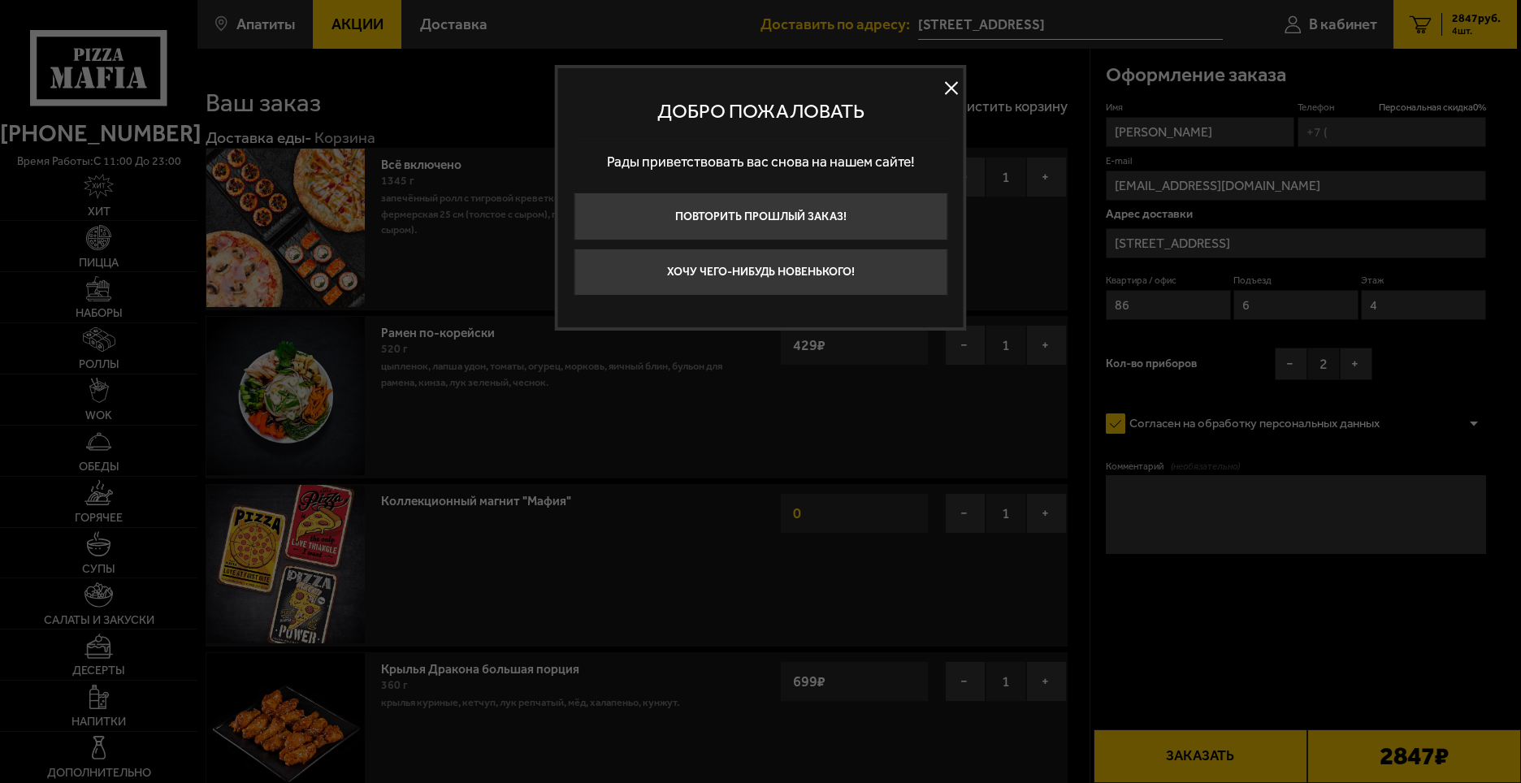
type input "[PHONE_NUMBER]"
click at [845, 215] on button "Повторить прошлый заказ!" at bounding box center [761, 217] width 374 height 48
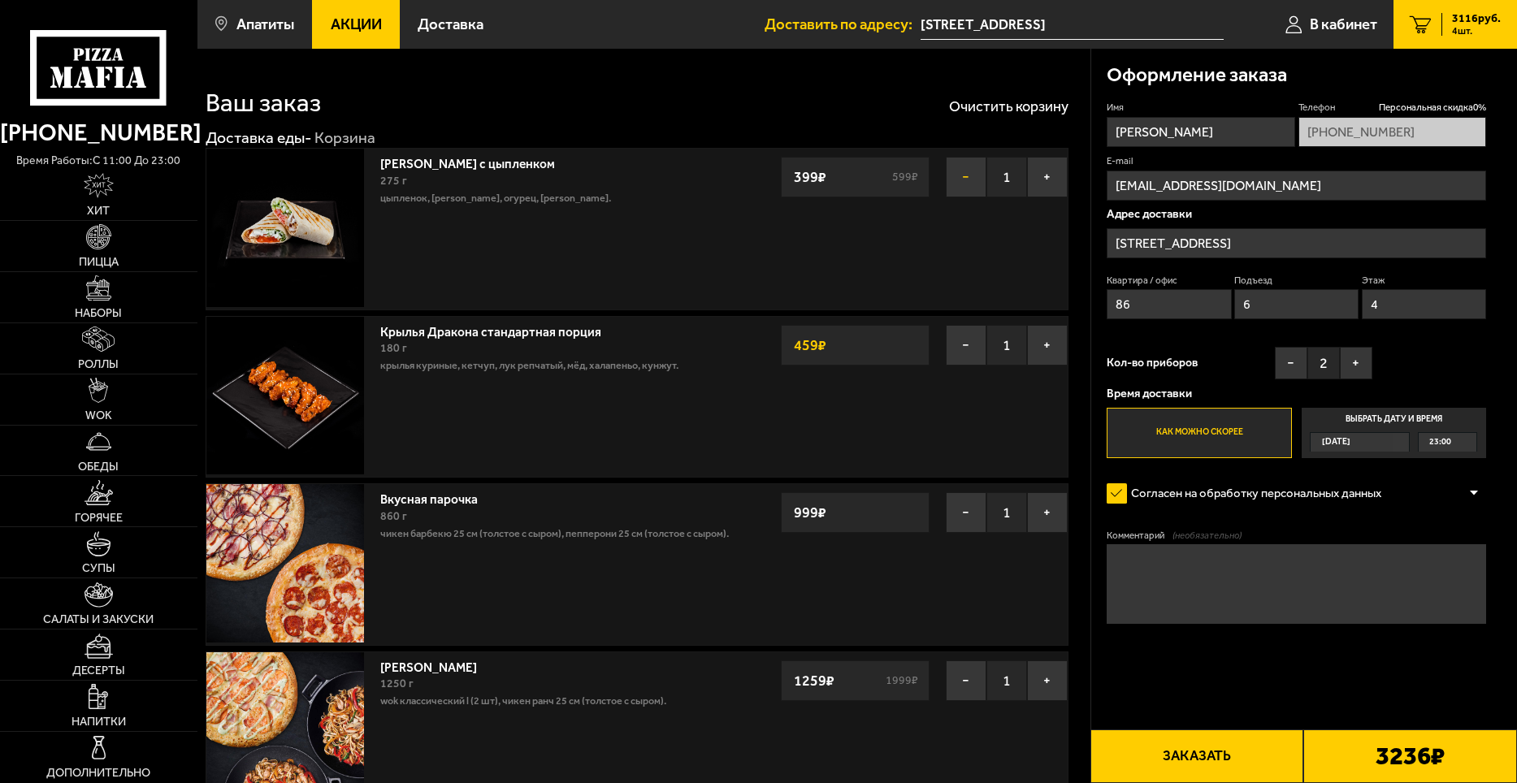
click at [962, 175] on button "−" at bounding box center [966, 177] width 41 height 41
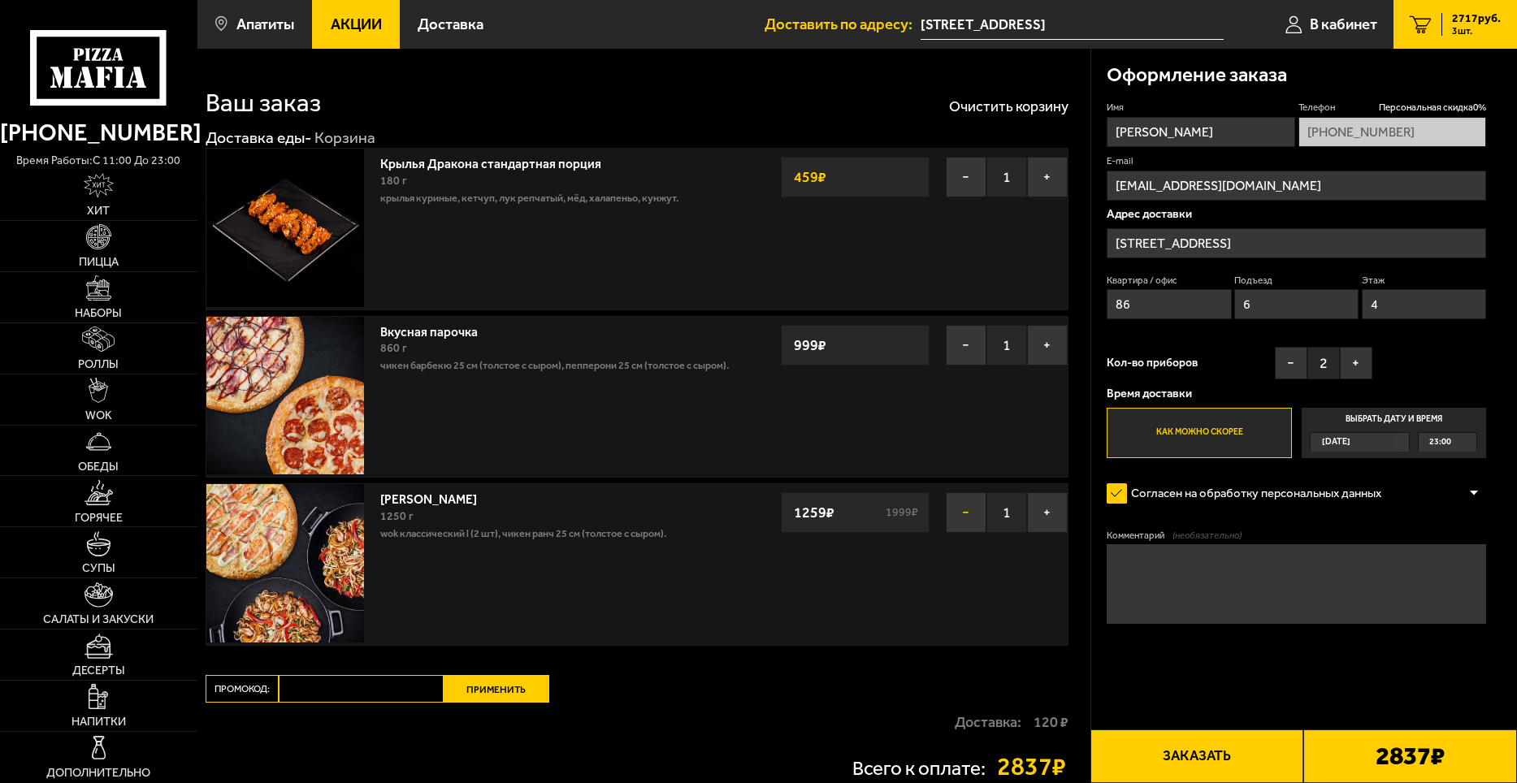
click at [965, 516] on button "−" at bounding box center [966, 512] width 41 height 41
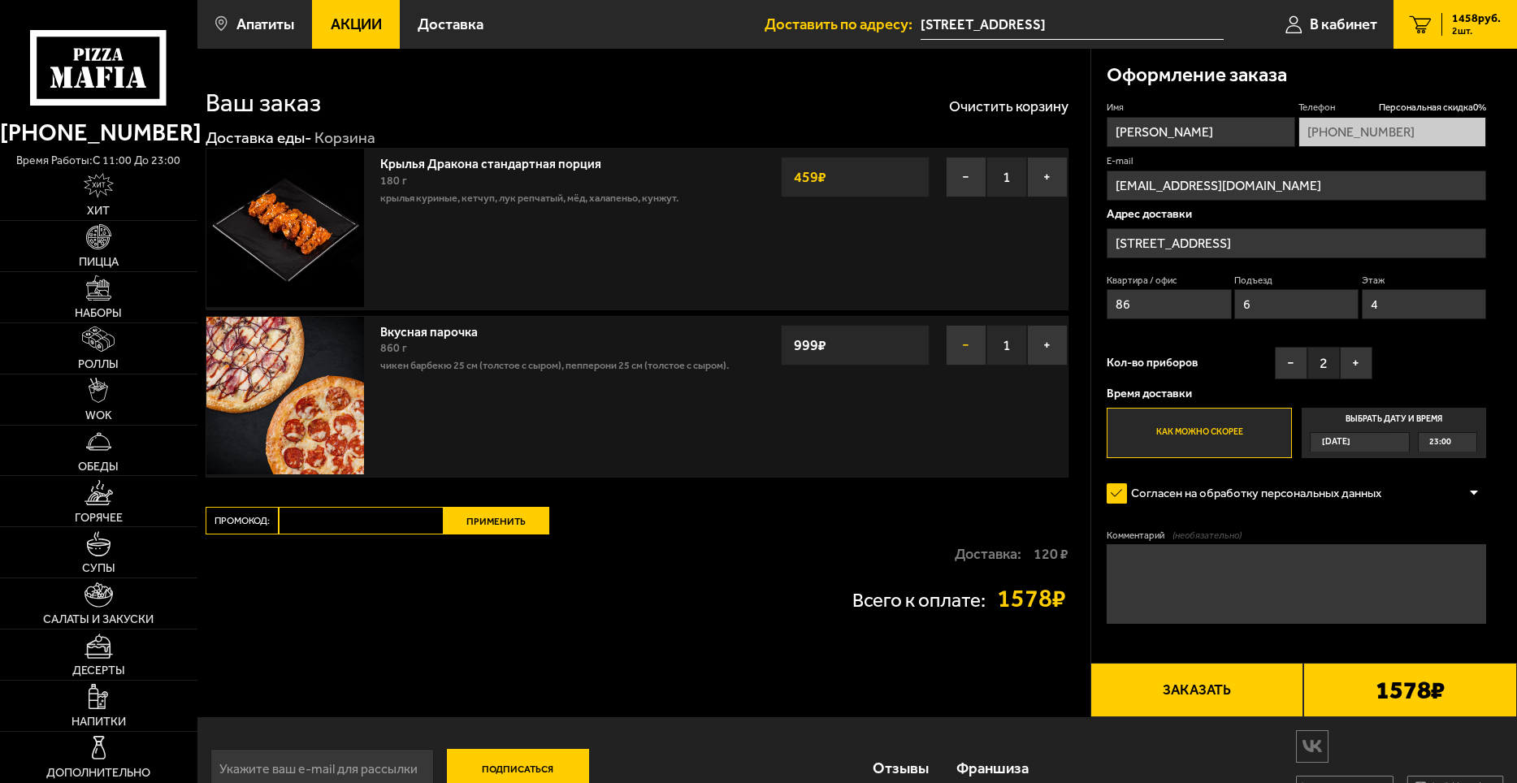
click at [970, 345] on button "−" at bounding box center [966, 345] width 41 height 41
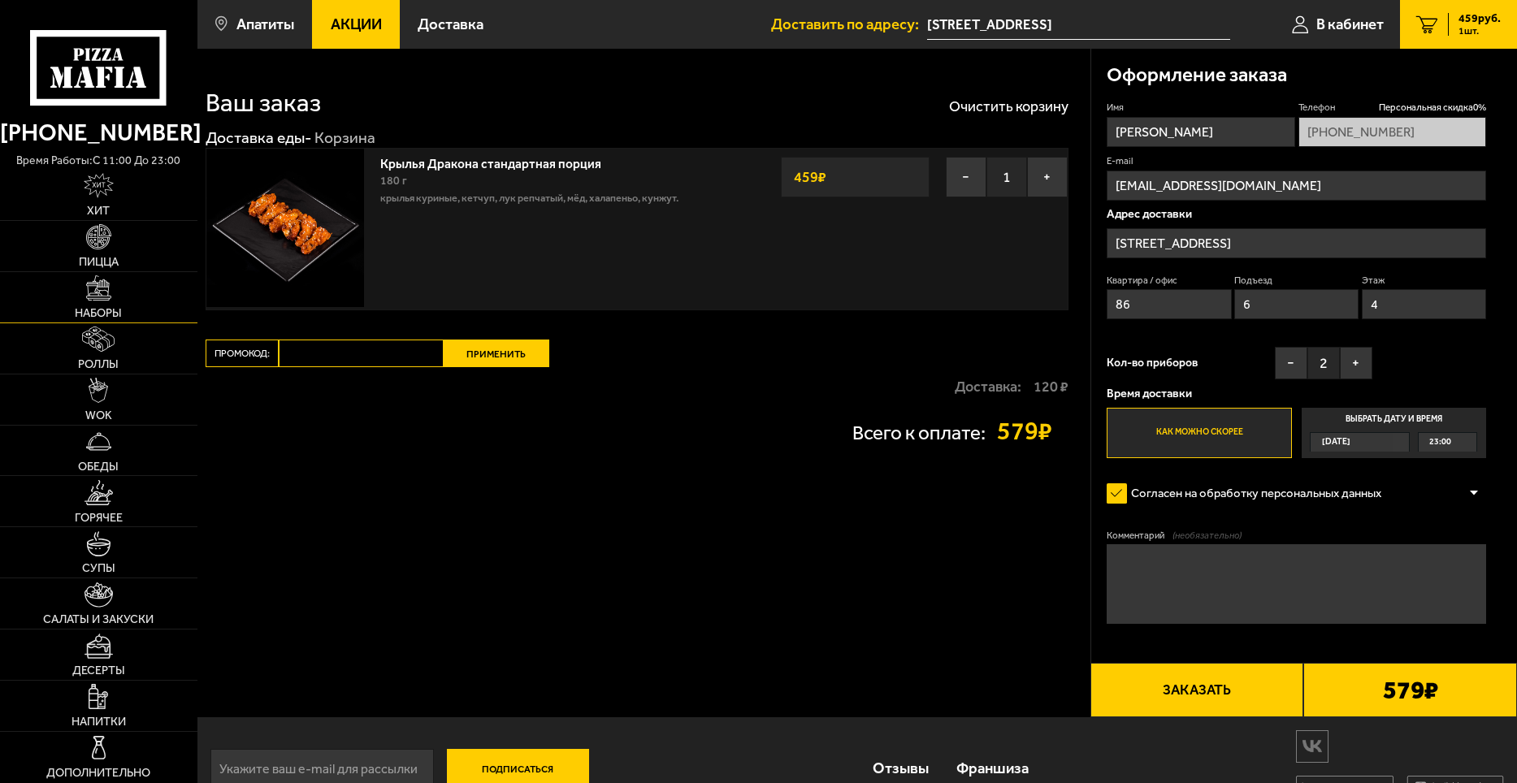
click at [113, 281] on link "Наборы" at bounding box center [98, 297] width 197 height 50
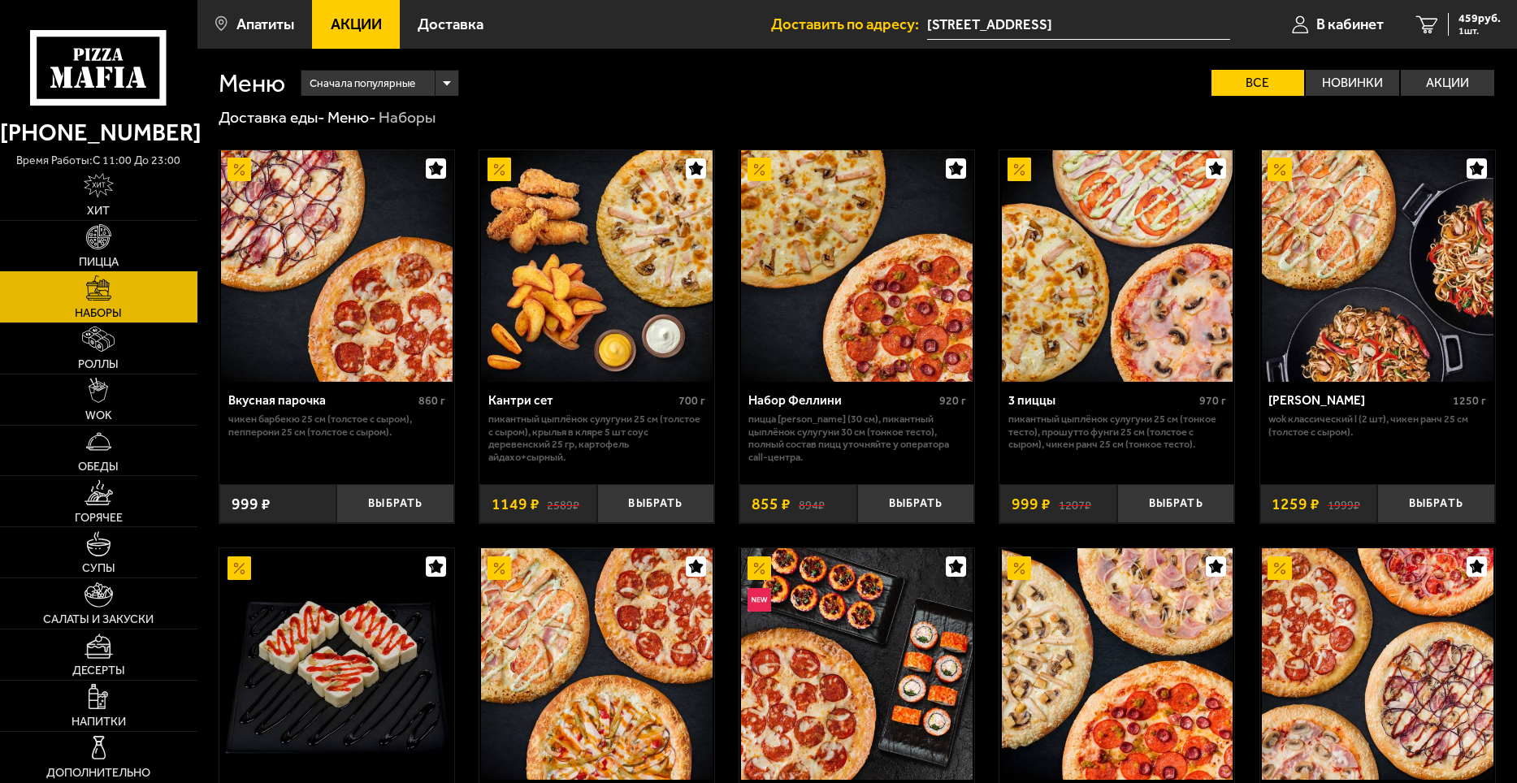
click at [127, 249] on link "Пицца" at bounding box center [98, 246] width 197 height 50
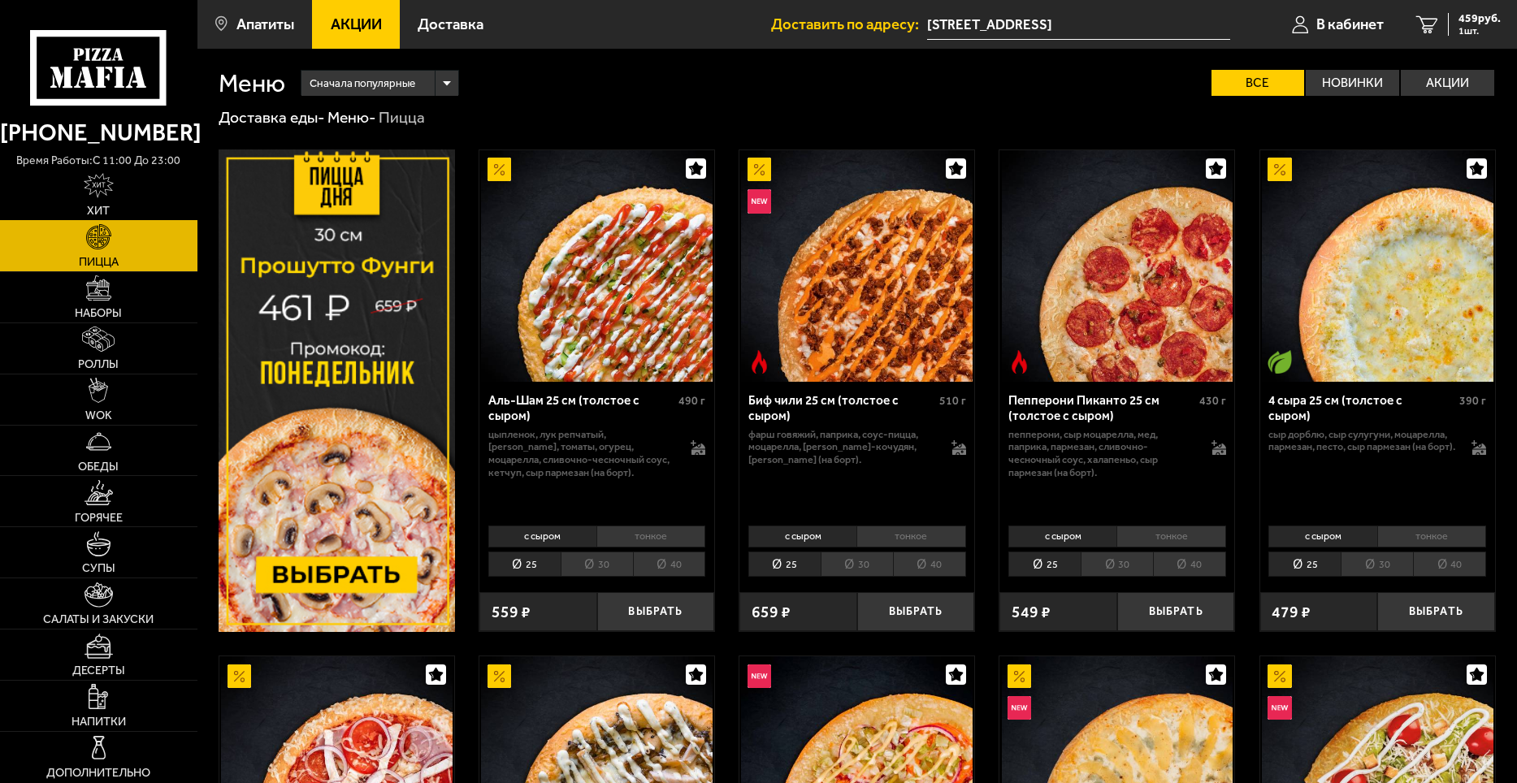
click at [92, 211] on span "Хит" at bounding box center [98, 210] width 23 height 11
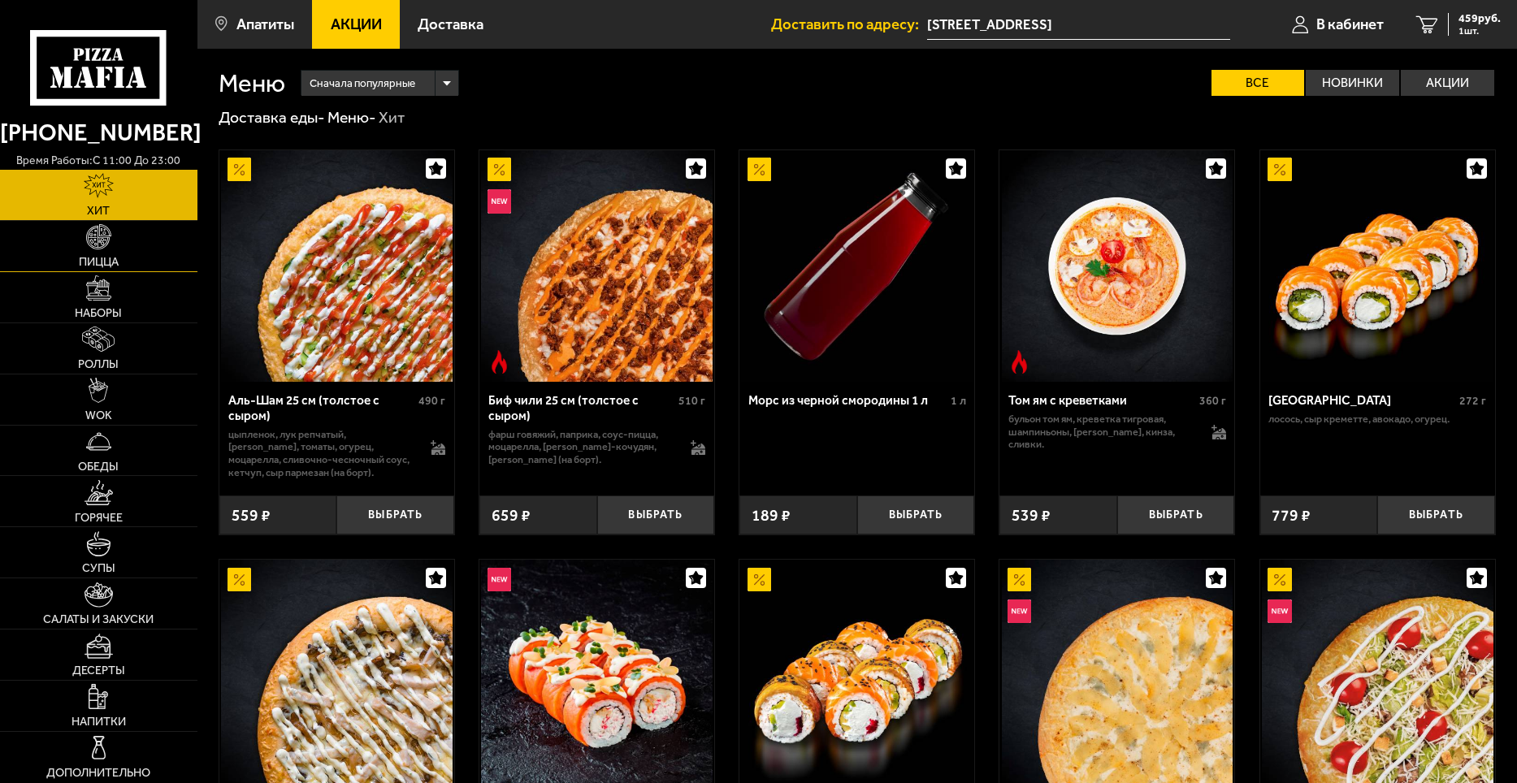
click at [109, 231] on img at bounding box center [98, 236] width 25 height 25
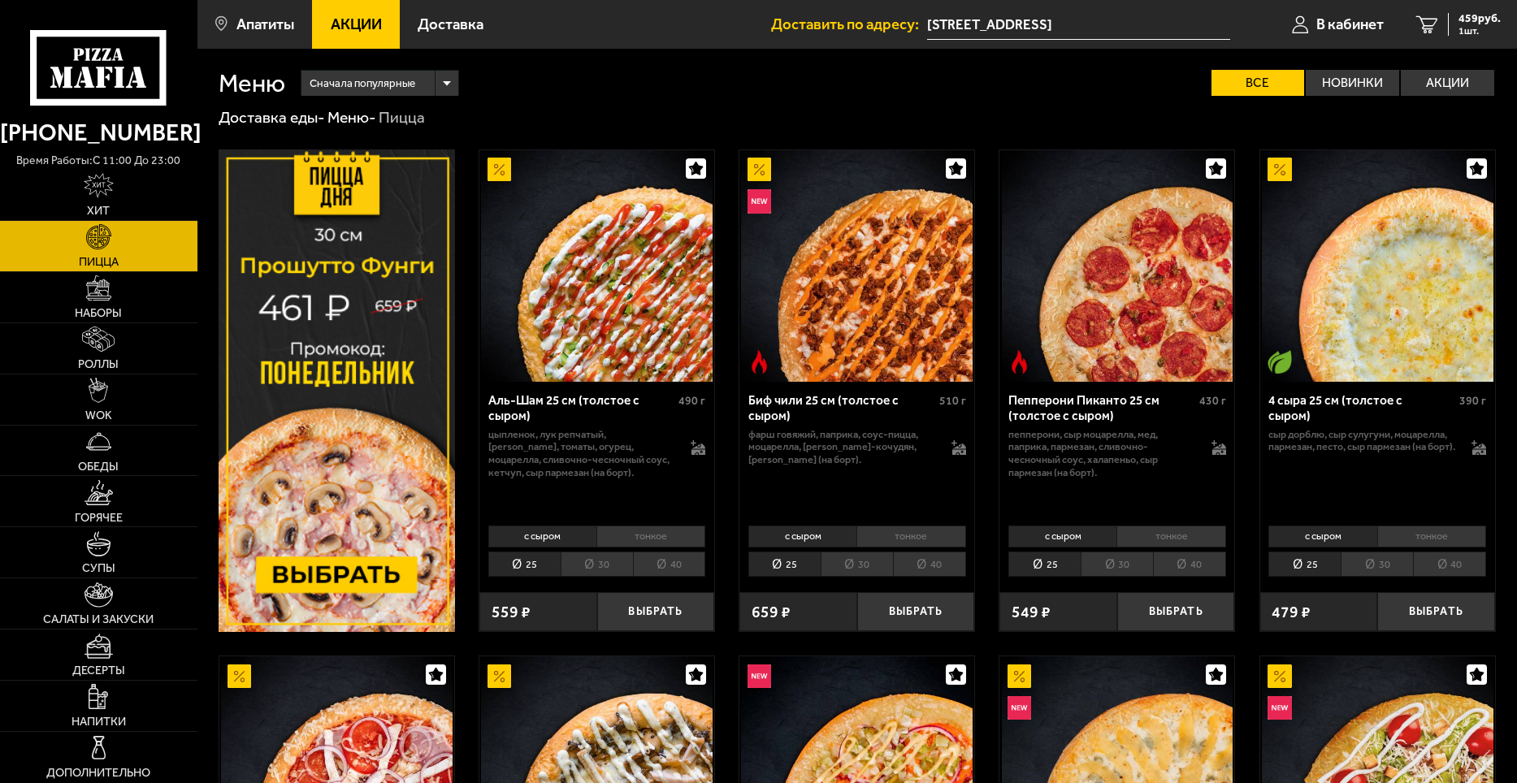
scroll to position [406, 0]
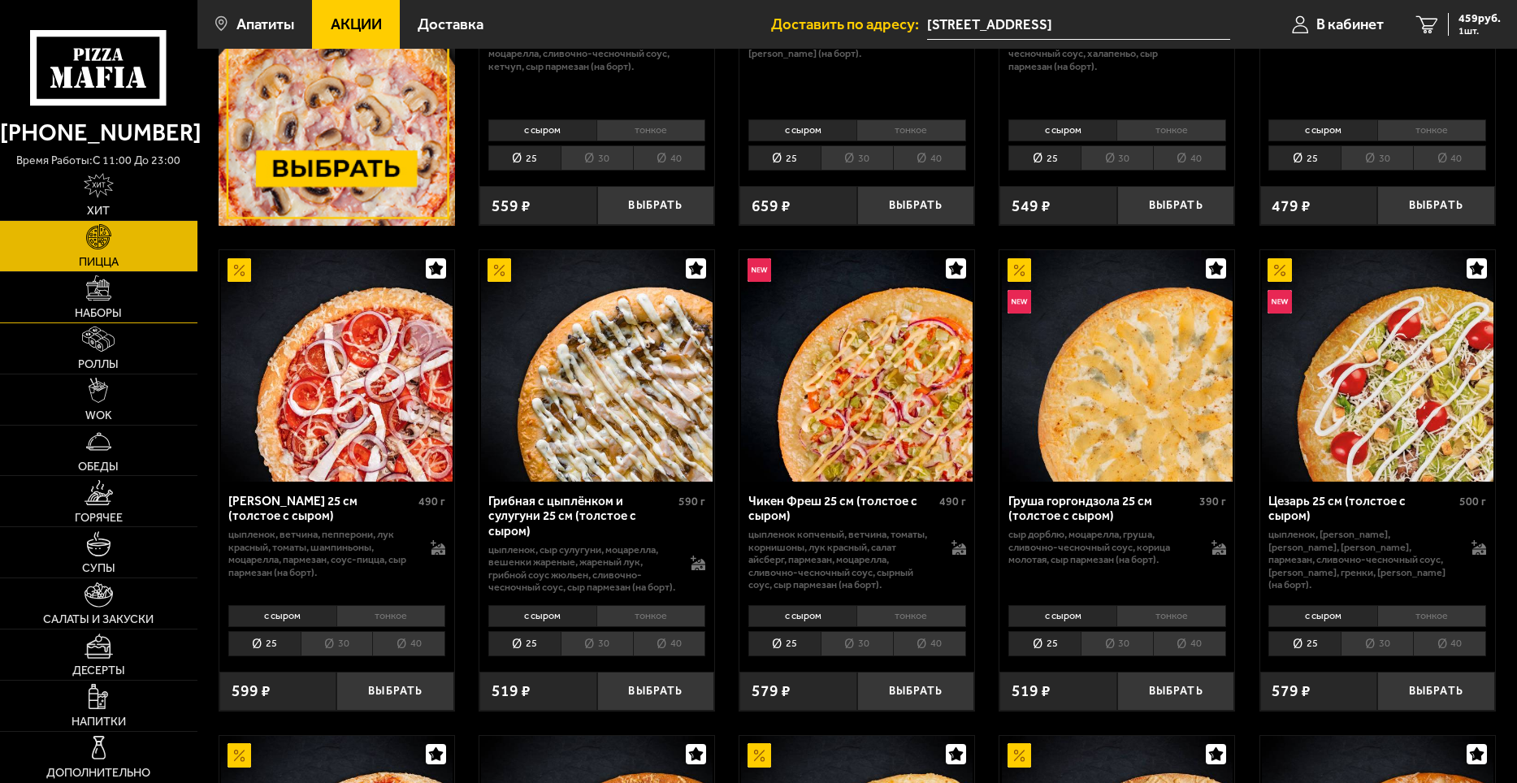
click at [120, 303] on link "Наборы" at bounding box center [98, 297] width 197 height 50
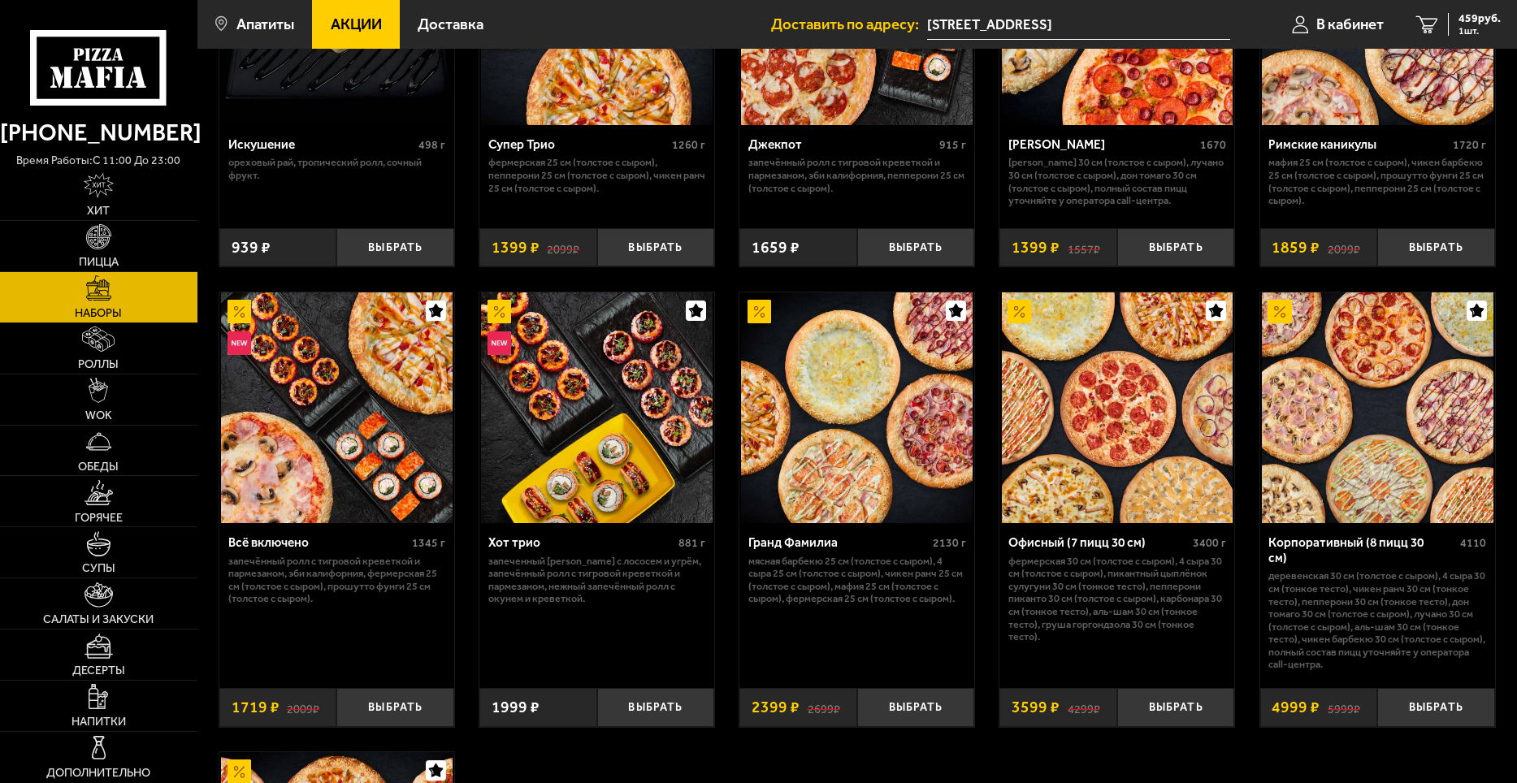
scroll to position [813, 0]
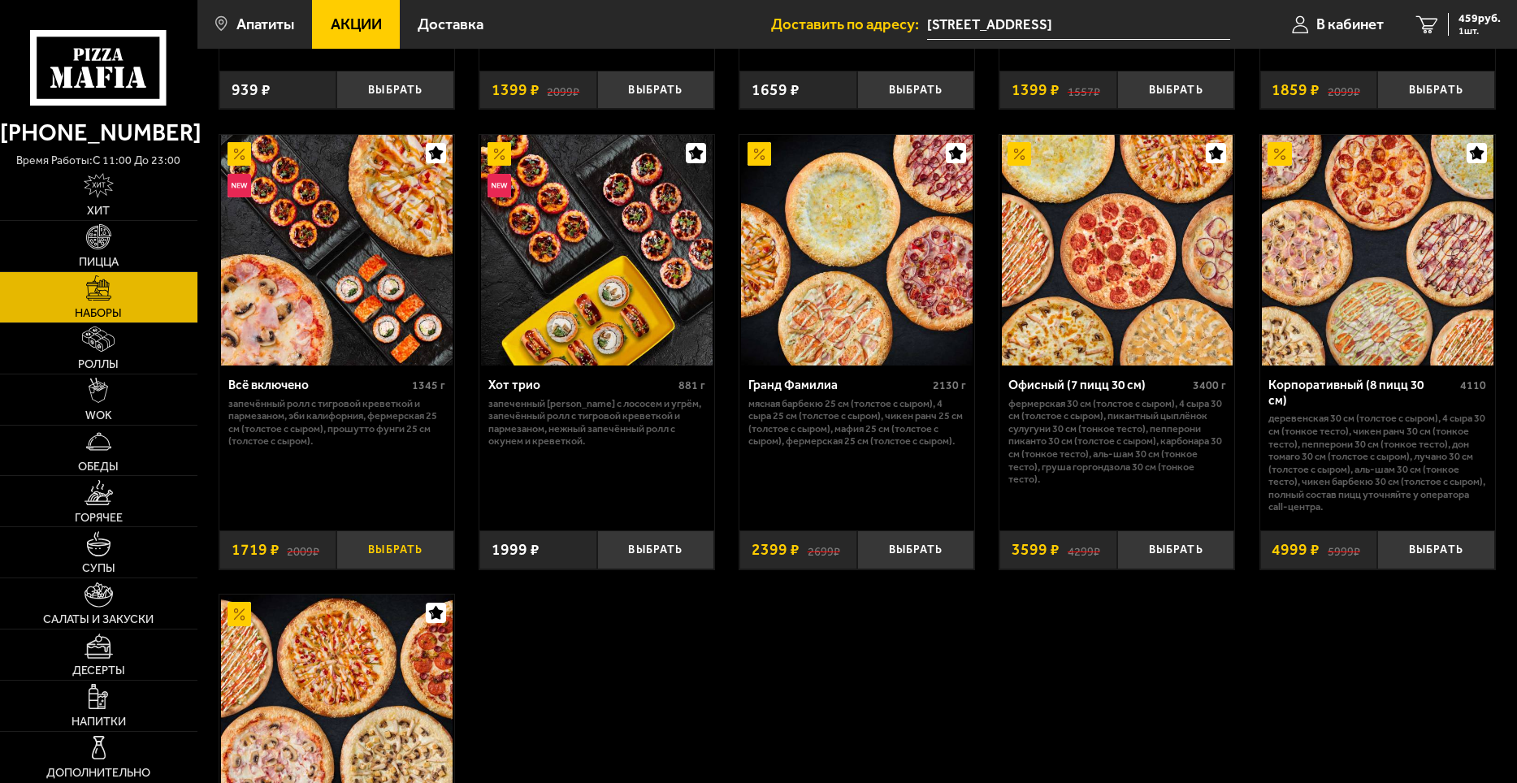
click at [406, 550] on button "Выбрать" at bounding box center [395, 550] width 118 height 39
click at [110, 410] on span "WOK" at bounding box center [98, 415] width 27 height 11
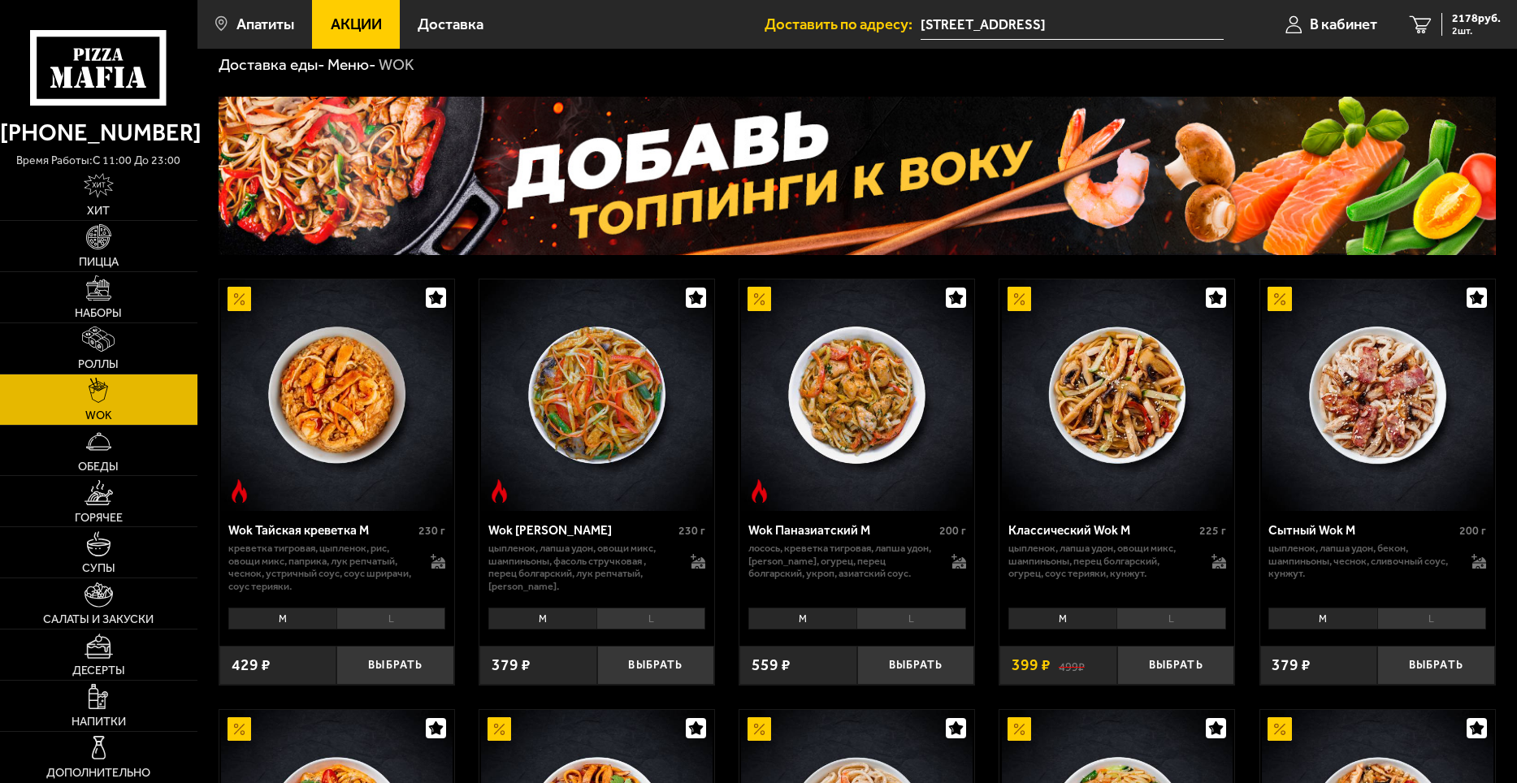
scroll to position [81, 0]
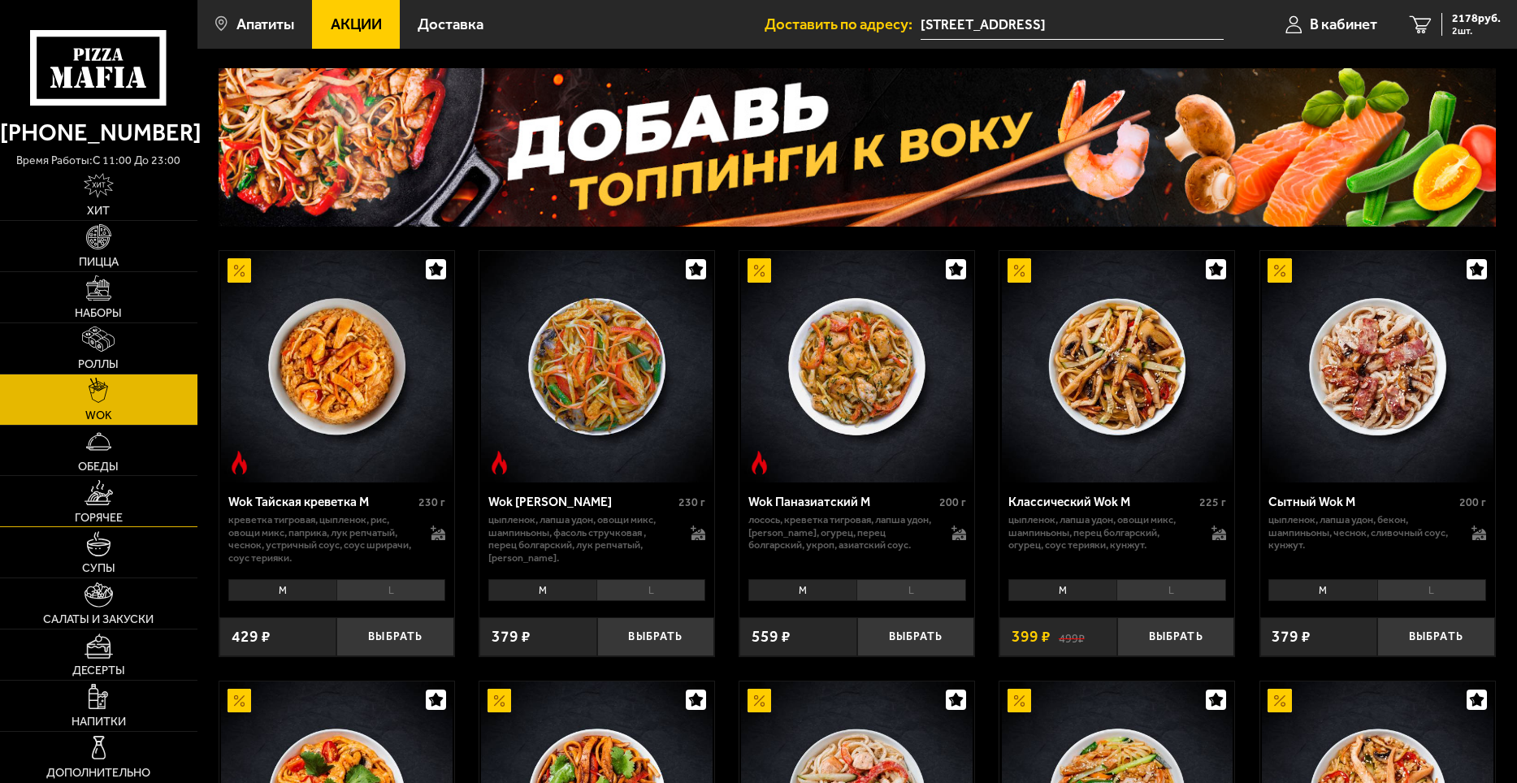
click at [139, 484] on link "Горячее" at bounding box center [98, 501] width 197 height 50
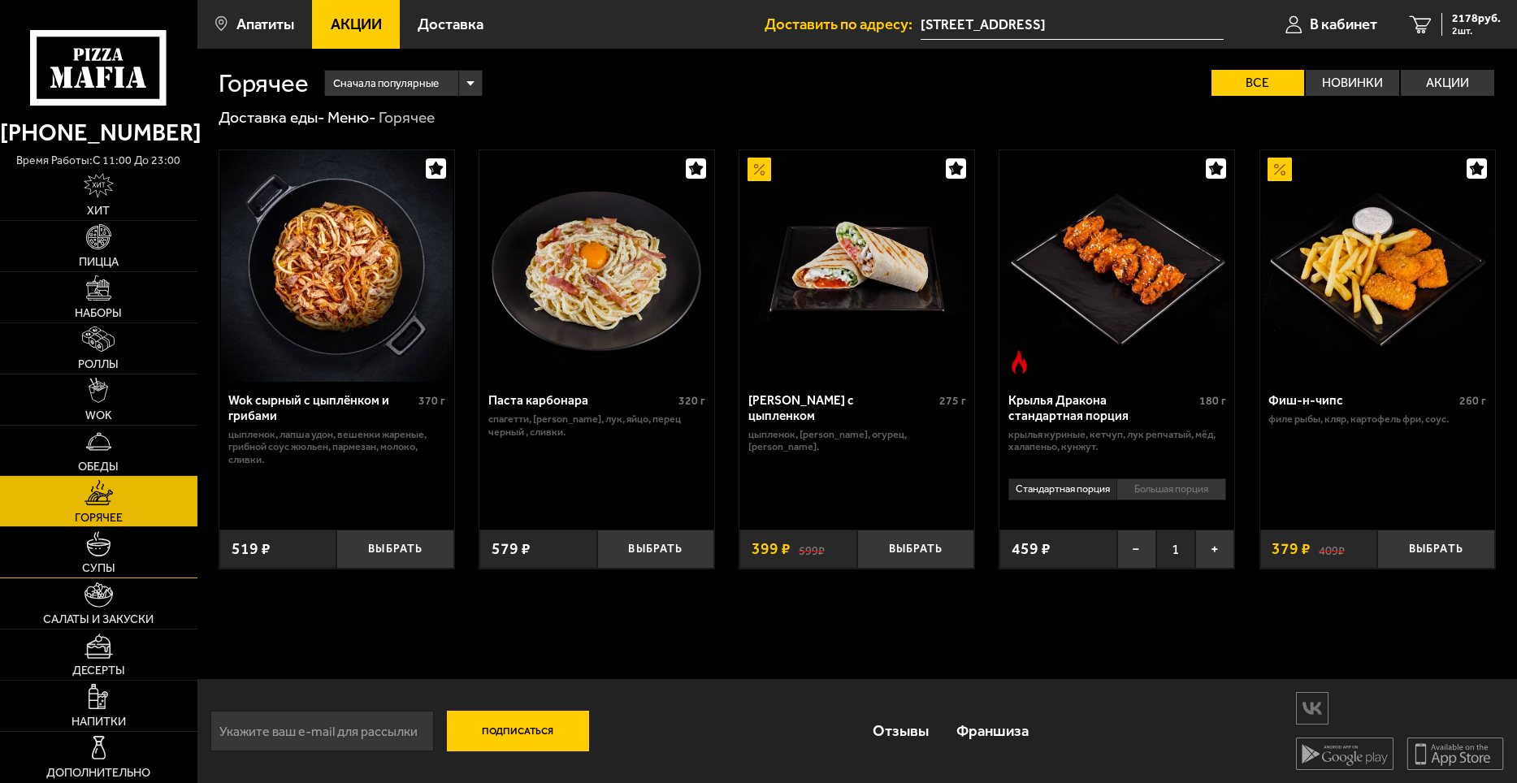
click at [134, 561] on link "Супы" at bounding box center [98, 552] width 197 height 50
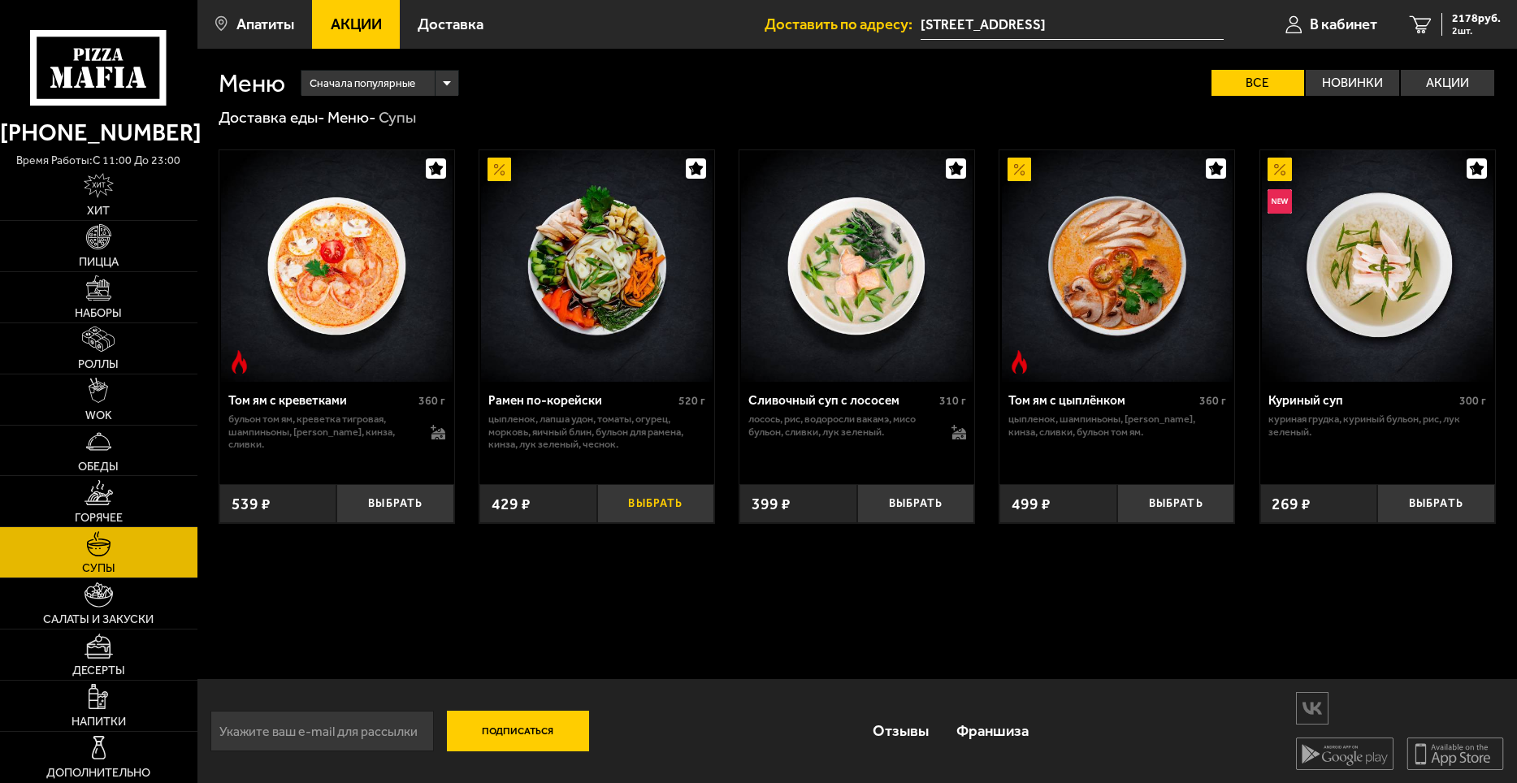
click at [681, 510] on button "Выбрать" at bounding box center [656, 503] width 118 height 39
click at [1488, 29] on span "3 шт." at bounding box center [1476, 31] width 49 height 10
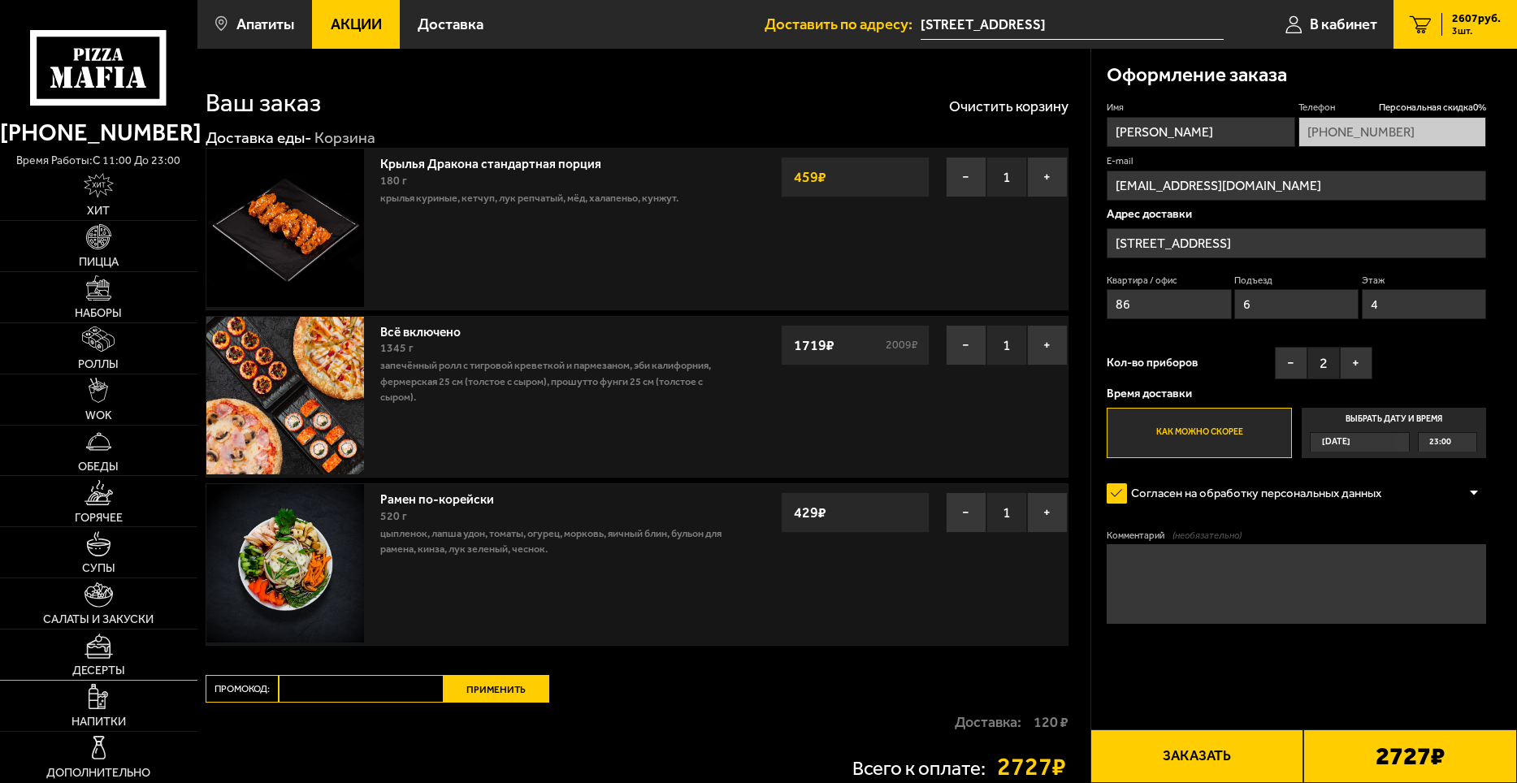
click at [141, 666] on link "Десерты" at bounding box center [98, 655] width 197 height 50
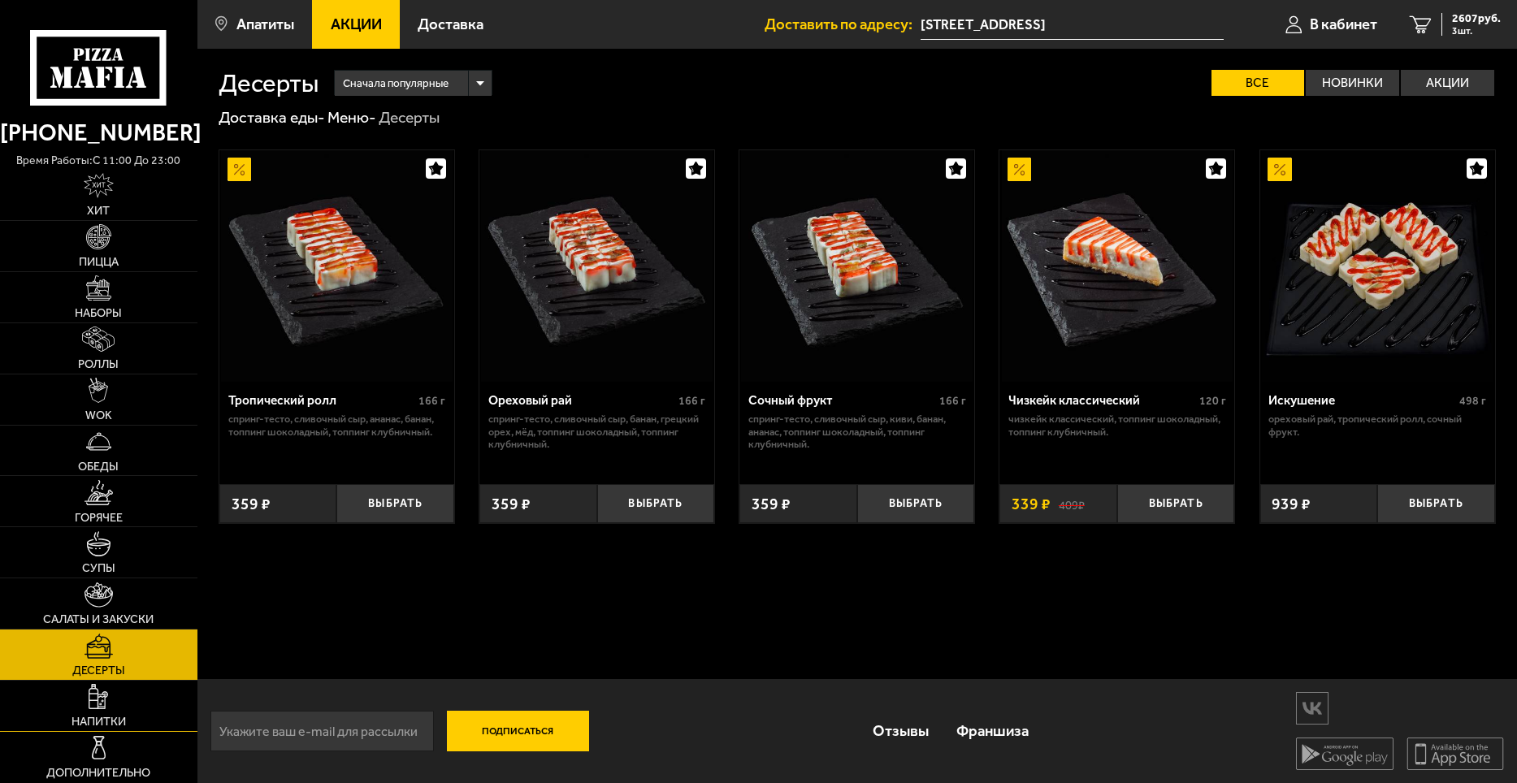
click at [132, 698] on link "Напитки" at bounding box center [98, 706] width 197 height 50
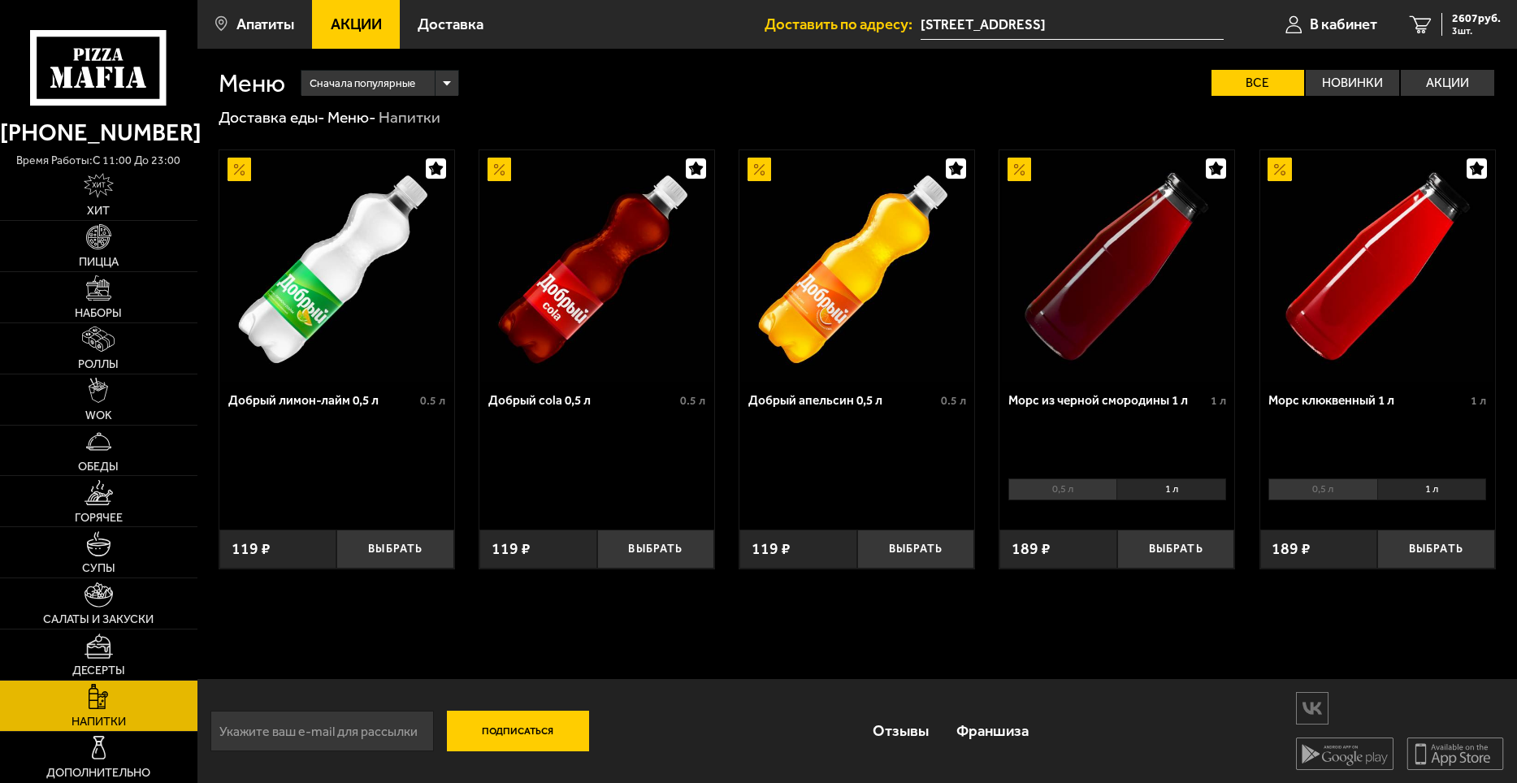
scroll to position [1, 0]
click at [121, 445] on link "Обеды" at bounding box center [98, 451] width 197 height 50
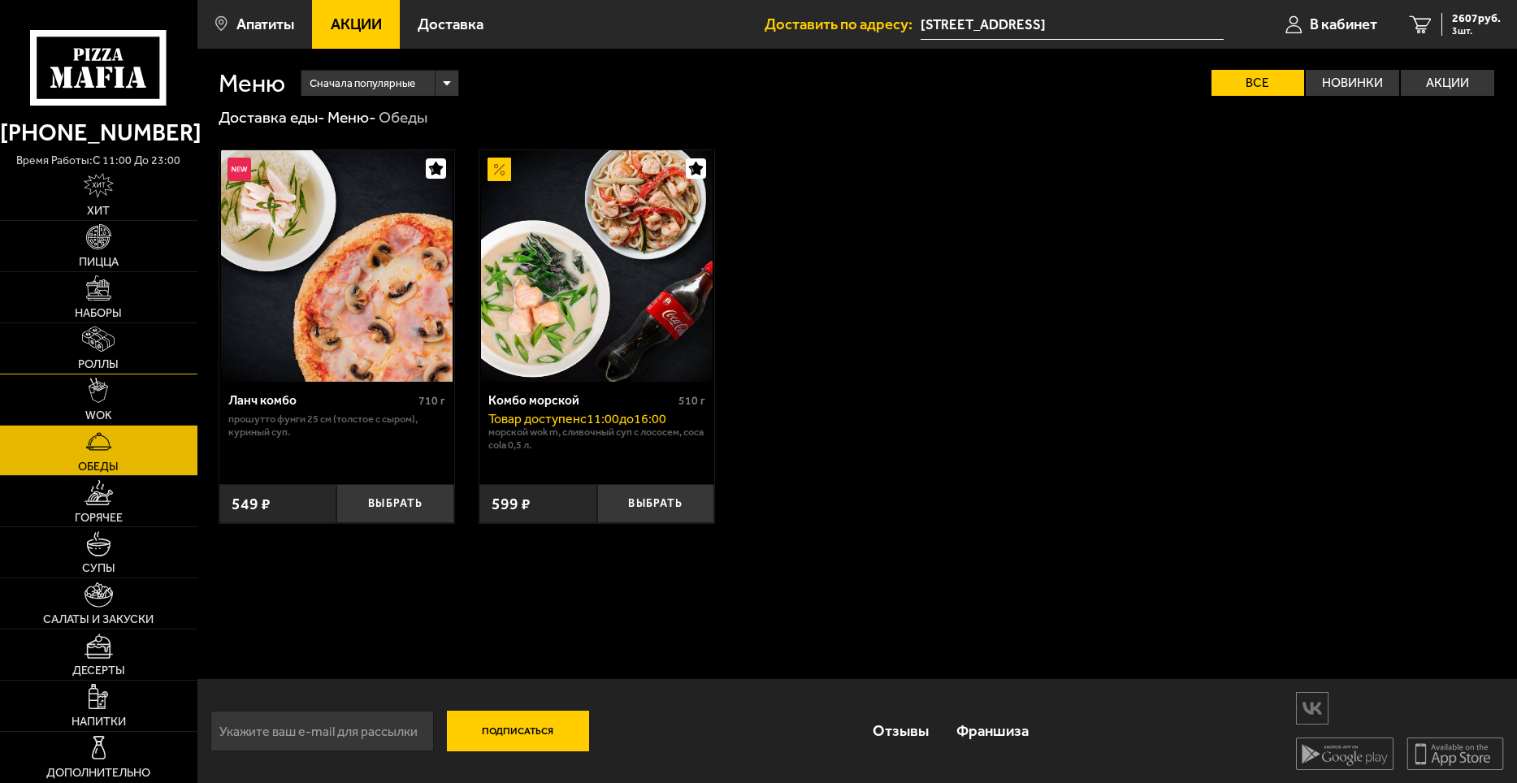
click at [124, 367] on link "Роллы" at bounding box center [98, 348] width 197 height 50
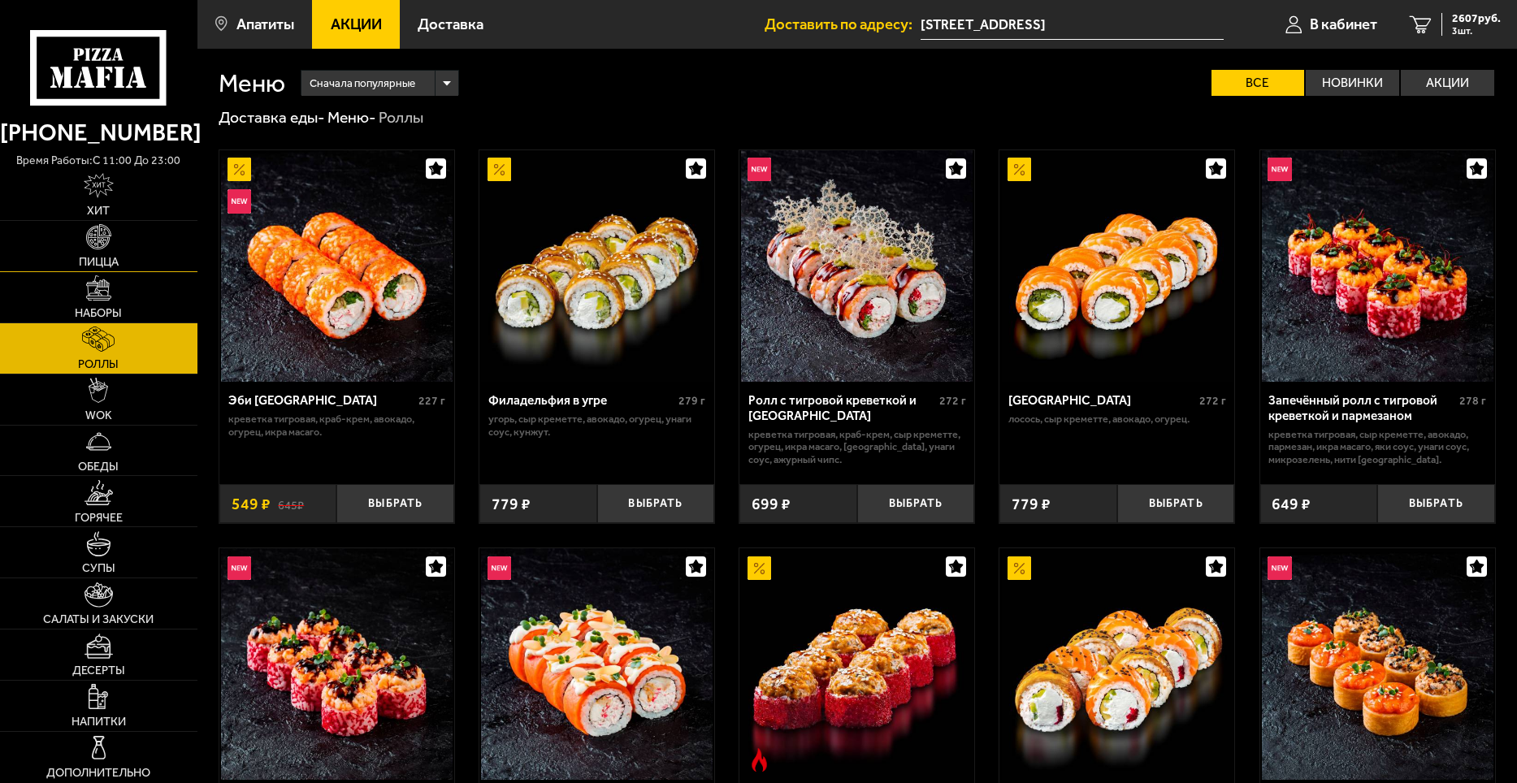
click at [115, 243] on link "Пицца" at bounding box center [98, 246] width 197 height 50
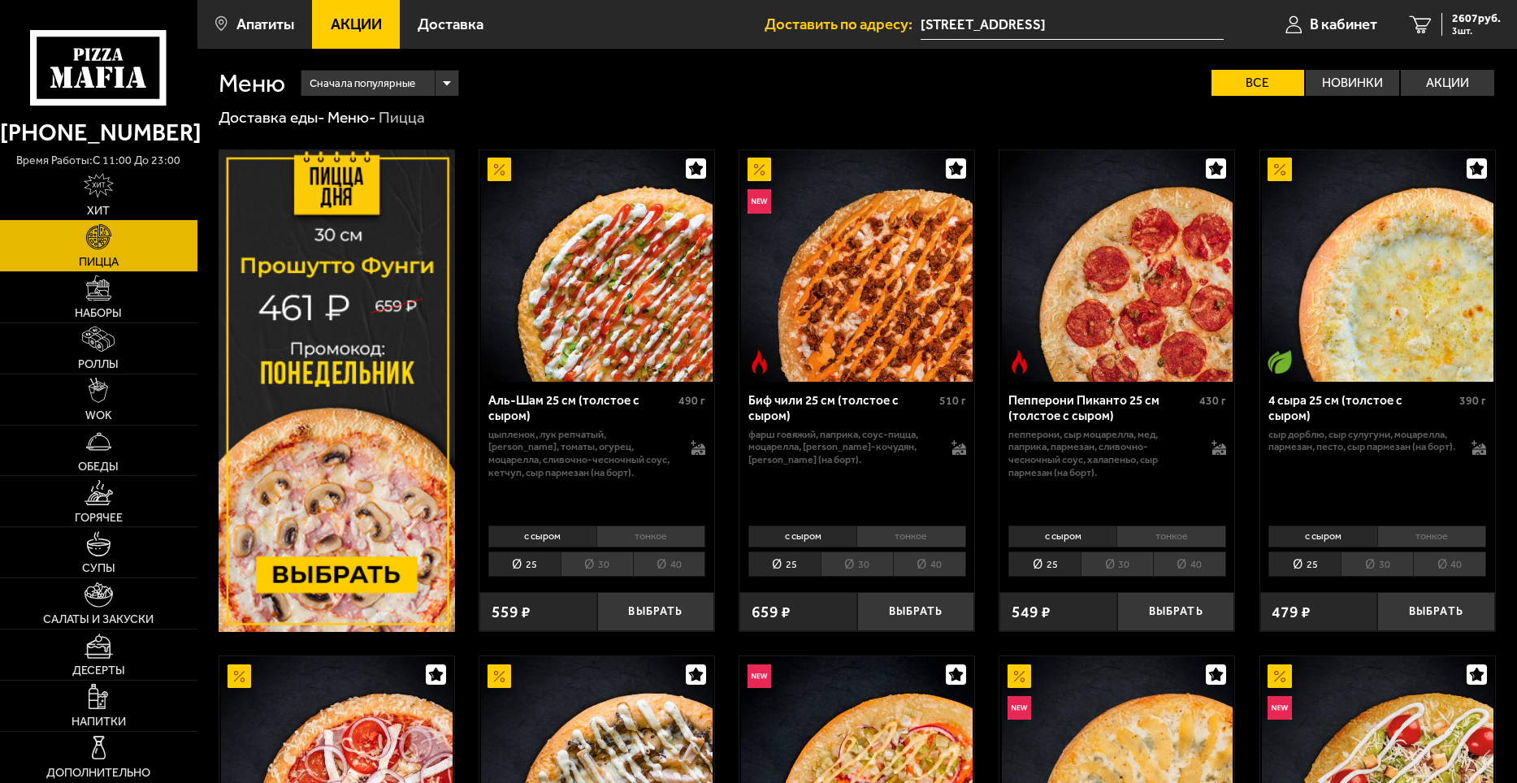
click at [128, 210] on link "Хит" at bounding box center [98, 195] width 197 height 50
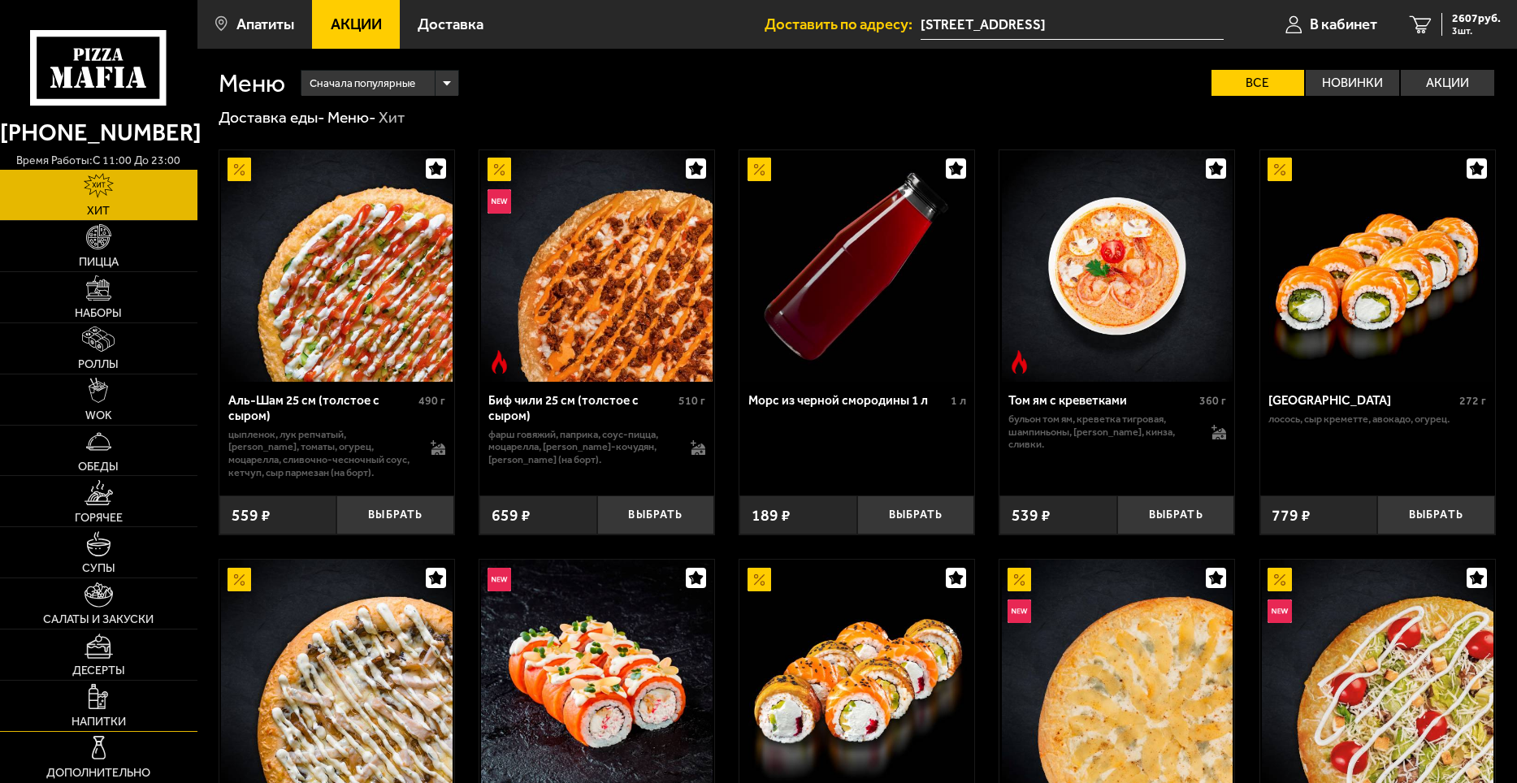
click at [123, 722] on span "Напитки" at bounding box center [99, 721] width 54 height 11
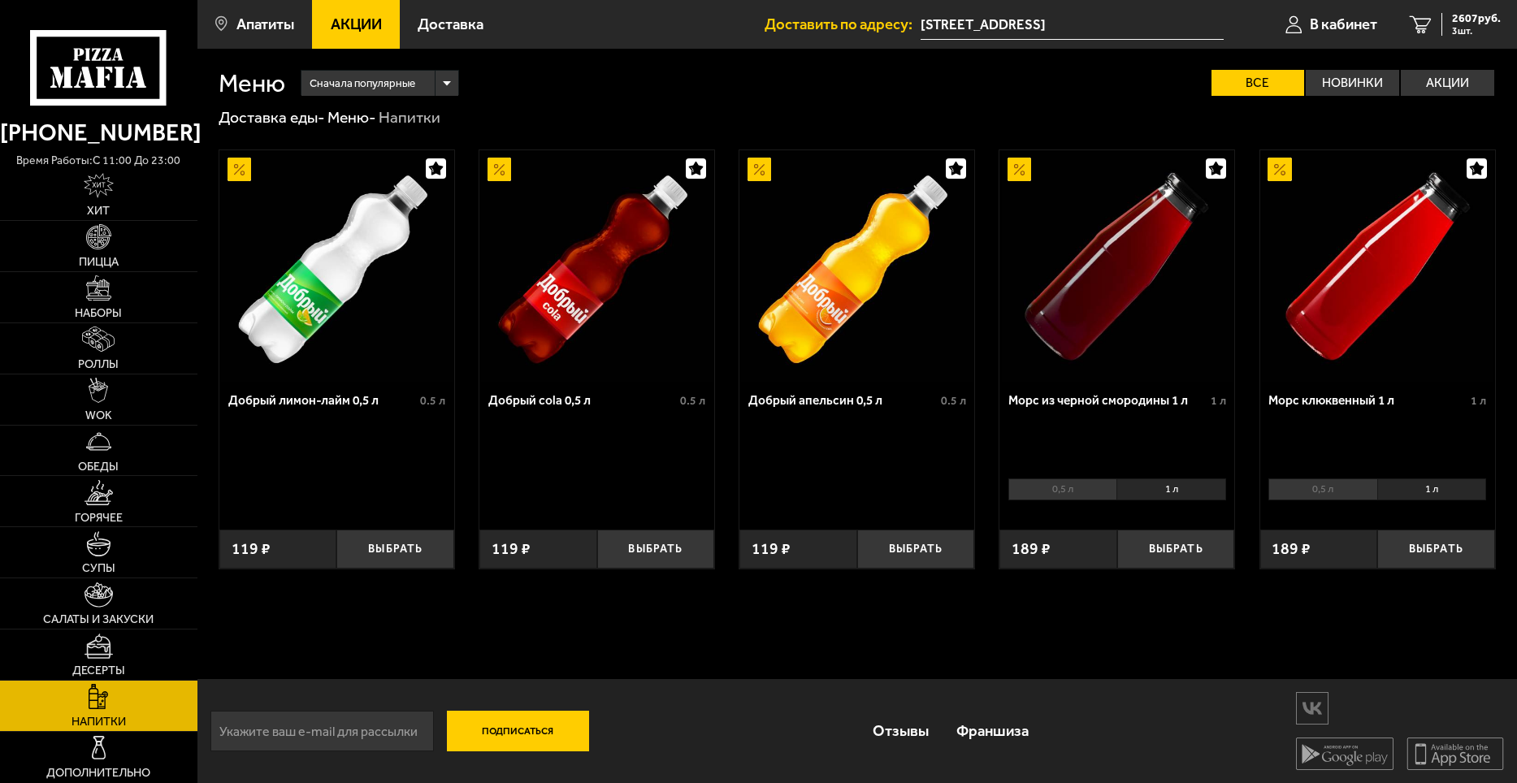
click at [1168, 490] on li "1 л" at bounding box center [1171, 490] width 109 height 23
click at [1148, 490] on li "1 л" at bounding box center [1171, 490] width 109 height 23
click at [1095, 488] on li "0,5 л" at bounding box center [1063, 490] width 108 height 23
click at [1155, 483] on li "1 л" at bounding box center [1171, 490] width 109 height 23
click at [1089, 488] on li "0,5 л" at bounding box center [1063, 490] width 108 height 23
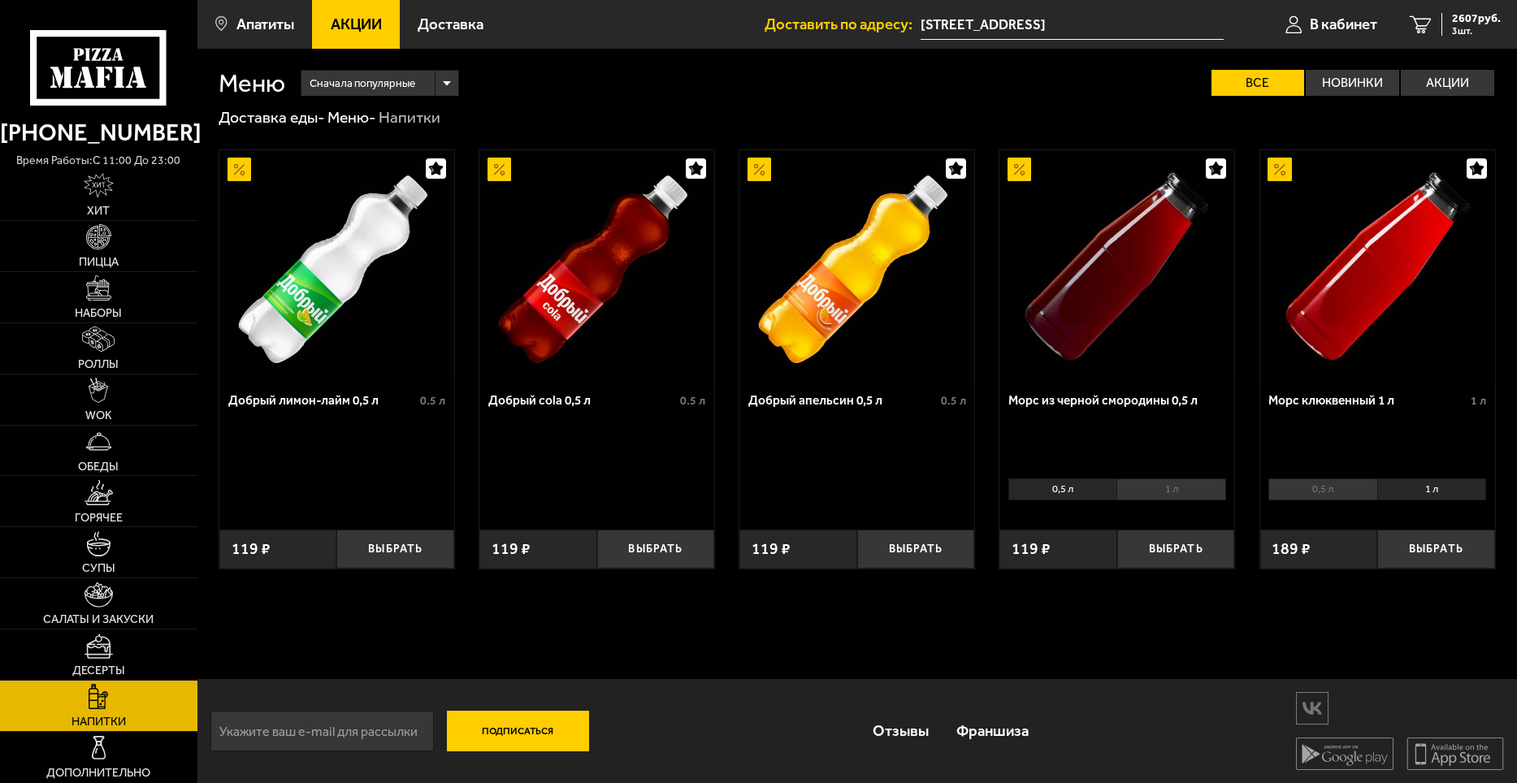
click at [1147, 484] on li "1 л" at bounding box center [1171, 490] width 109 height 23
click at [1438, 32] on link "3 2607 руб. 3 шт." at bounding box center [1456, 24] width 124 height 49
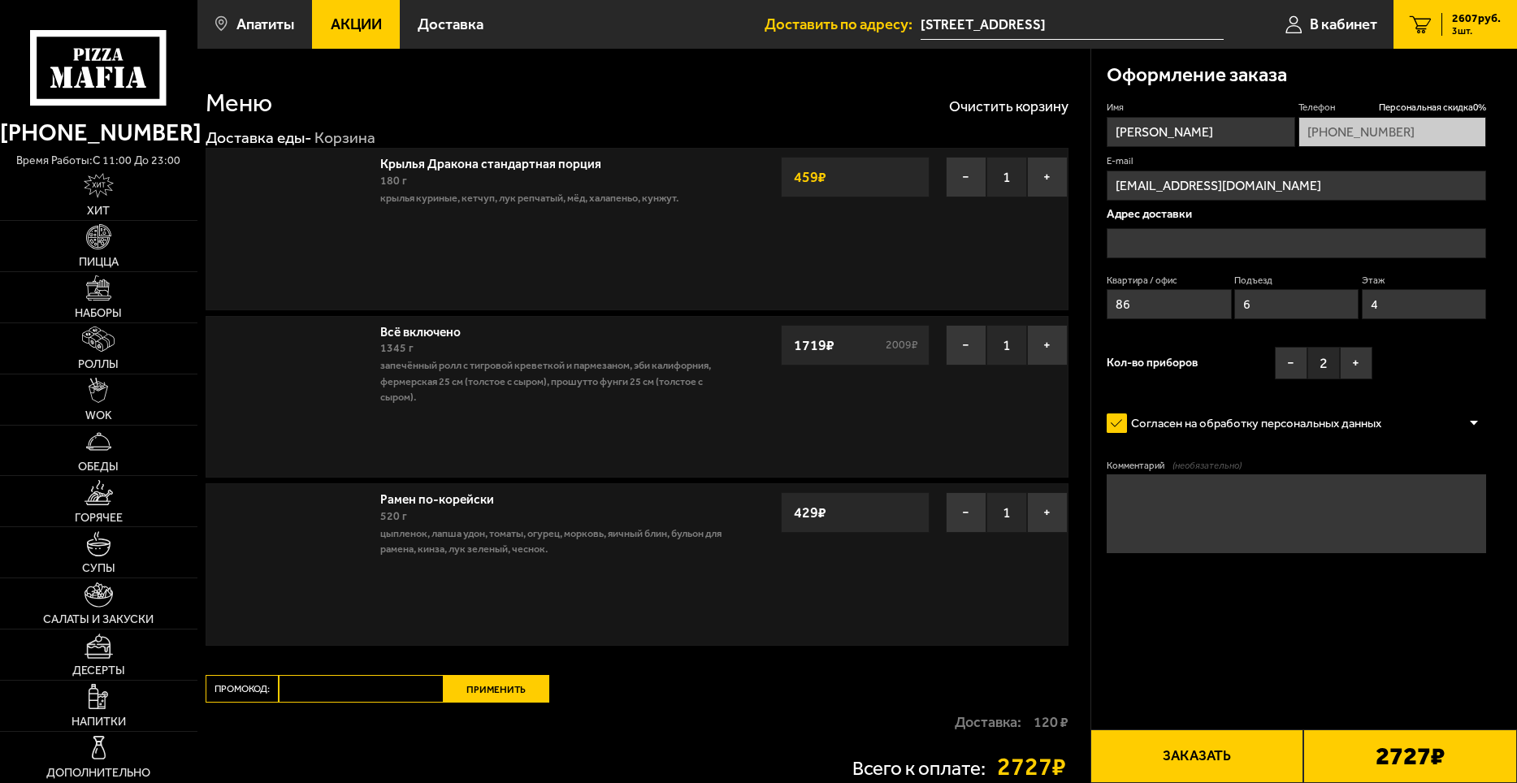
type input "[STREET_ADDRESS]"
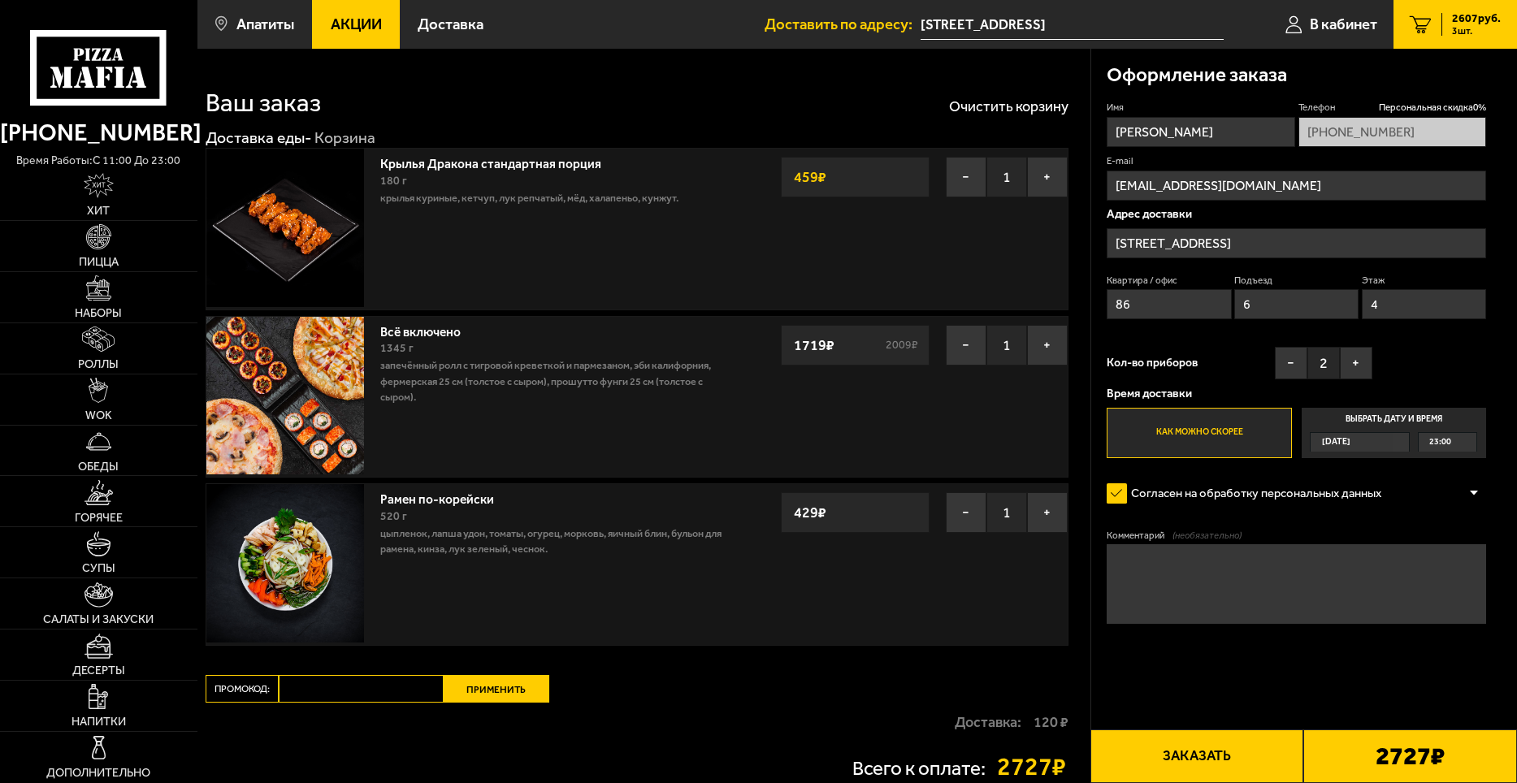
click at [1238, 748] on button "Заказать" at bounding box center [1198, 757] width 214 height 54
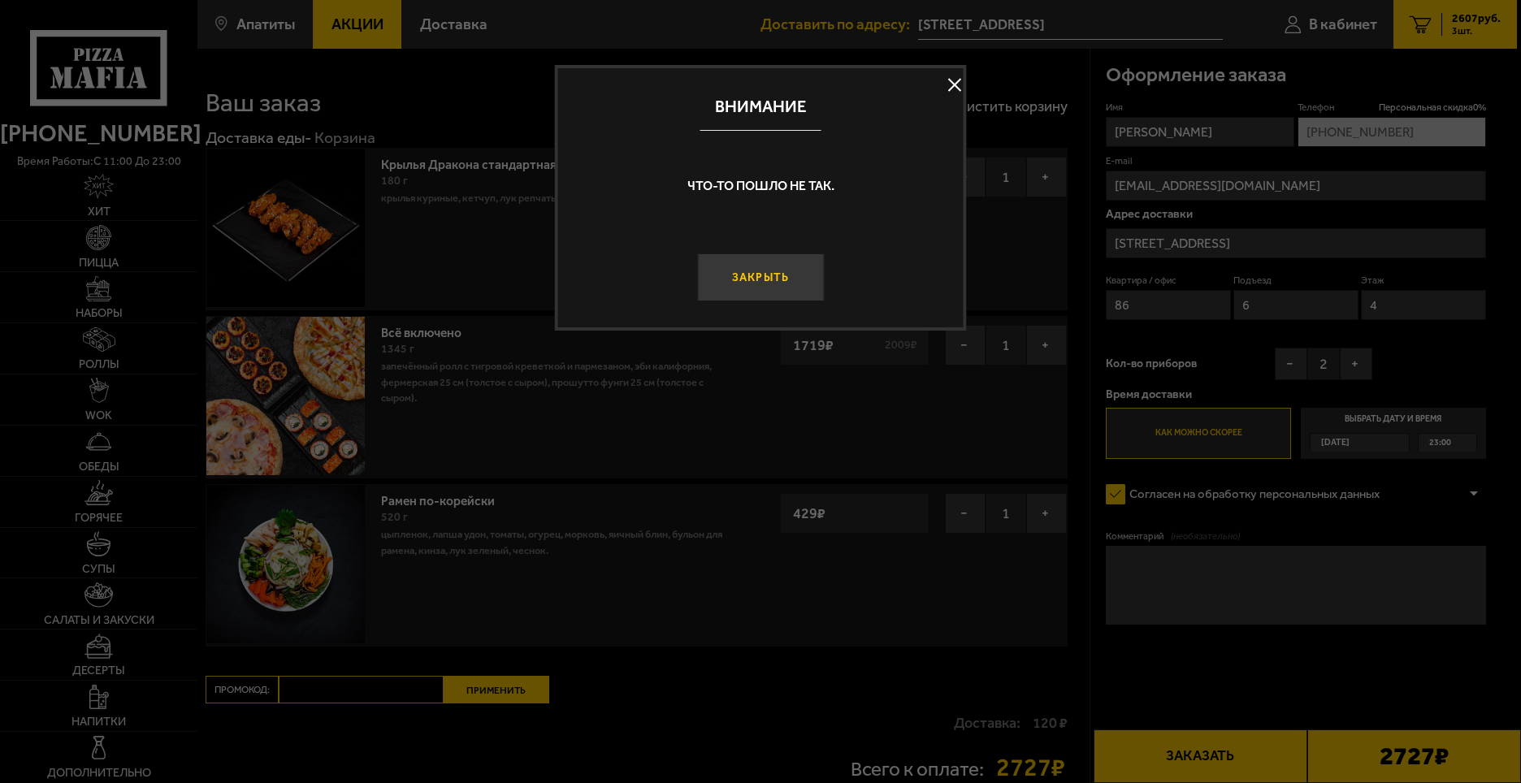
click at [767, 282] on button "Закрыть" at bounding box center [760, 278] width 127 height 48
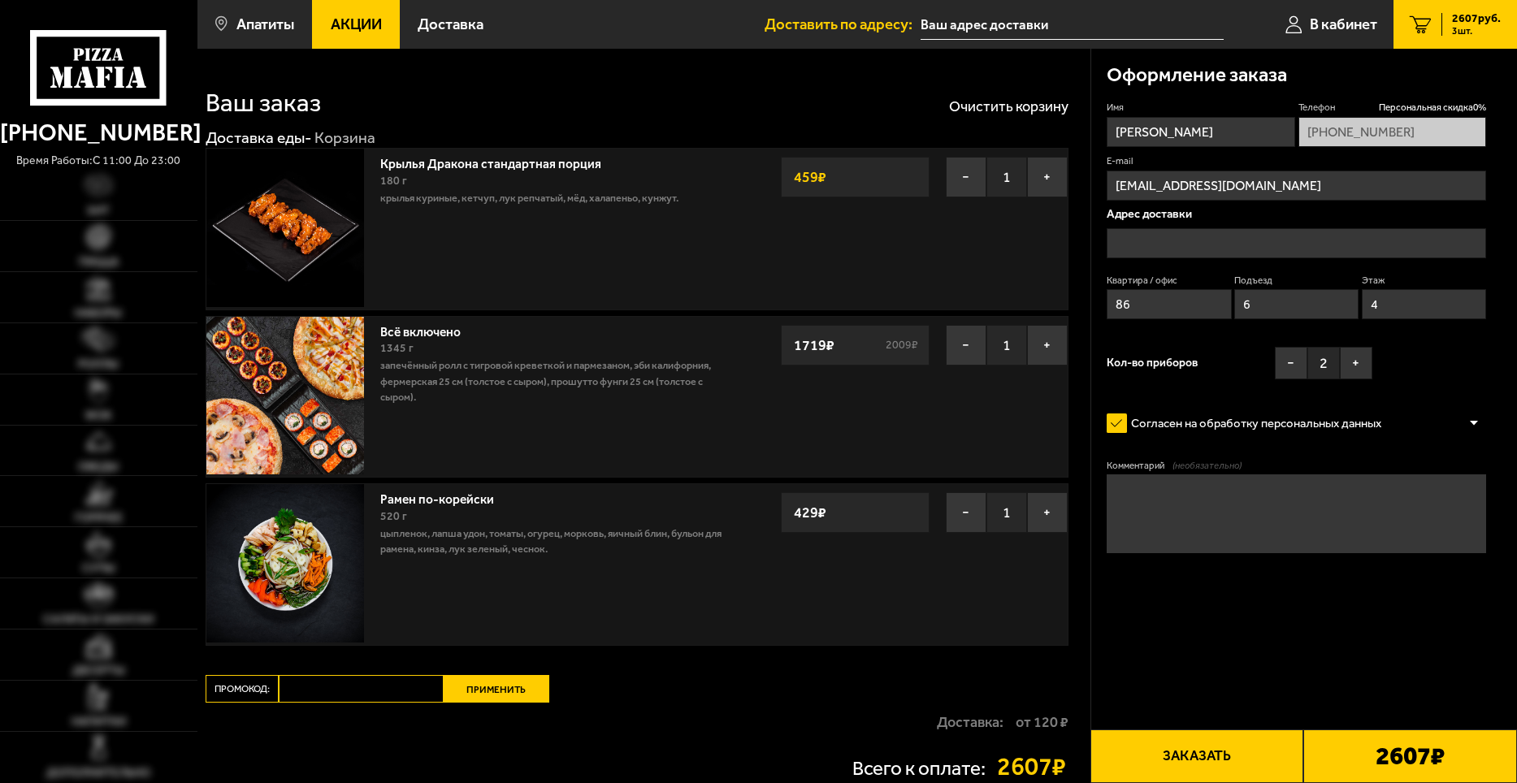
type input "[STREET_ADDRESS]"
click at [1225, 757] on button "Заказать" at bounding box center [1198, 757] width 214 height 54
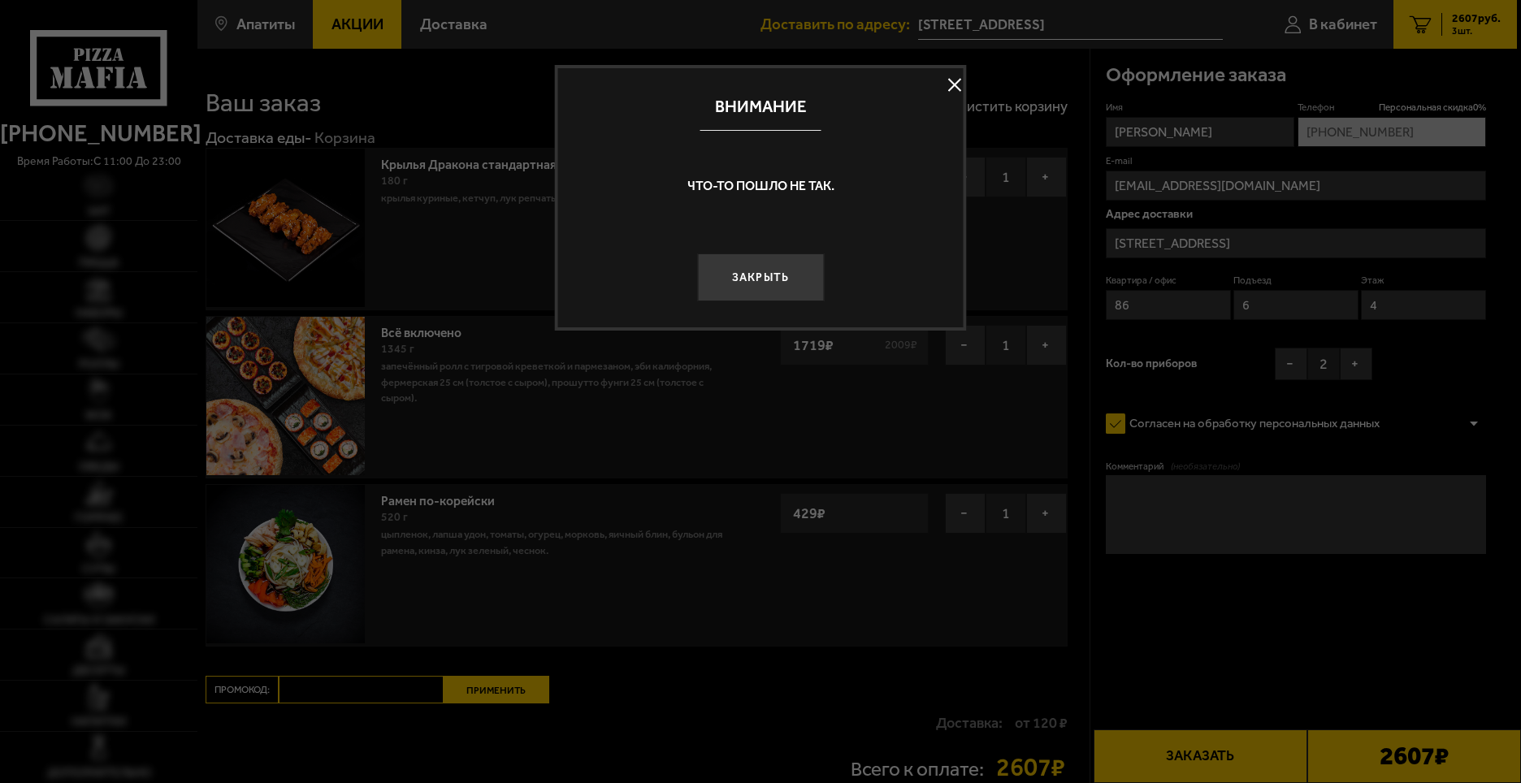
click at [786, 275] on button "Закрыть" at bounding box center [760, 278] width 127 height 48
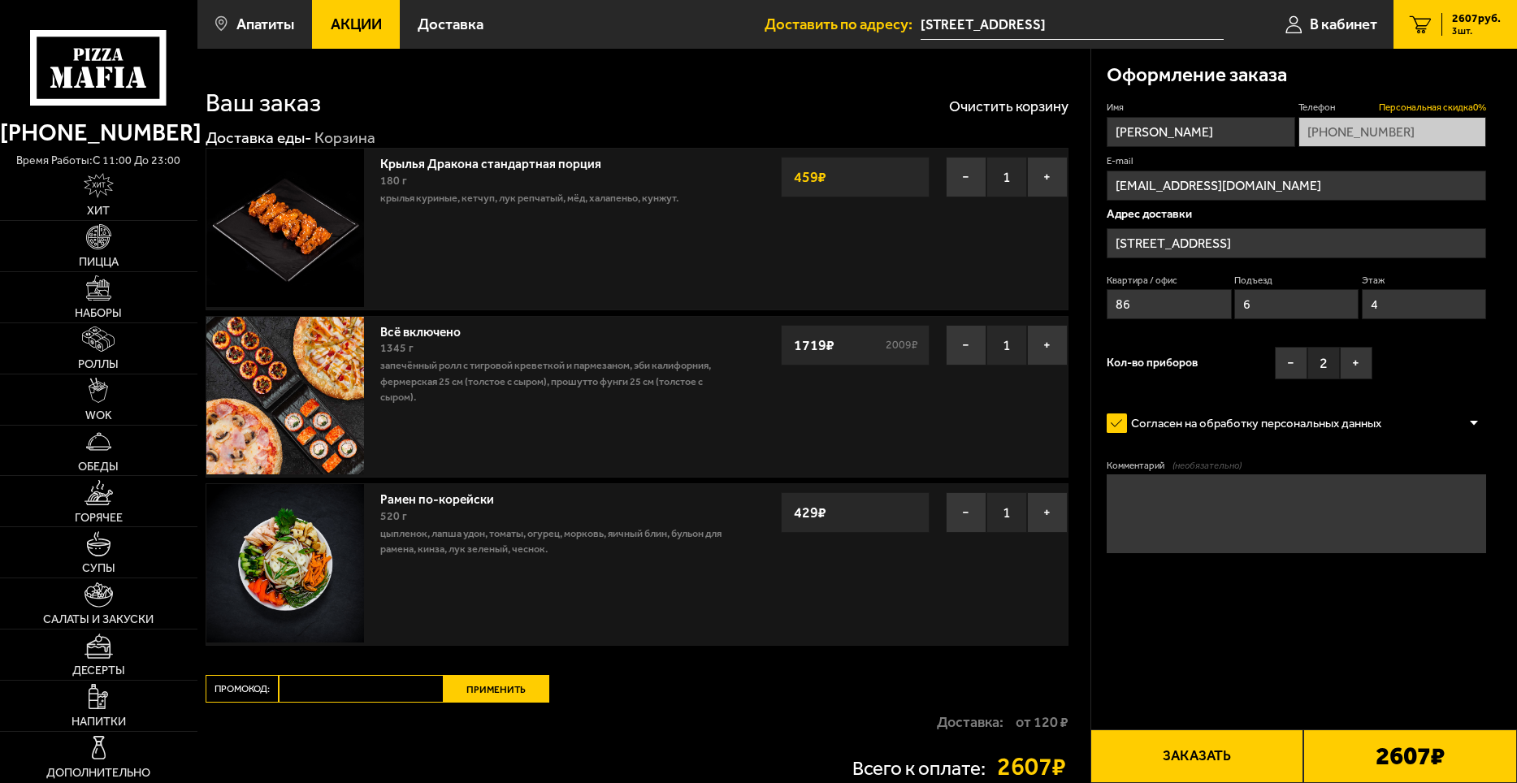
click at [1411, 107] on span "Персональная скидка 0 %" at bounding box center [1432, 107] width 107 height 13
click at [1124, 415] on label "Согласен на обработку персональных данных" at bounding box center [1252, 424] width 290 height 32
click at [0, 0] on input "Согласен на обработку персональных данных" at bounding box center [0, 0] width 0 height 0
click at [1117, 424] on label "Согласен на обработку персональных данных" at bounding box center [1252, 424] width 290 height 32
click at [0, 0] on input "Согласен на обработку персональных данных" at bounding box center [0, 0] width 0 height 0
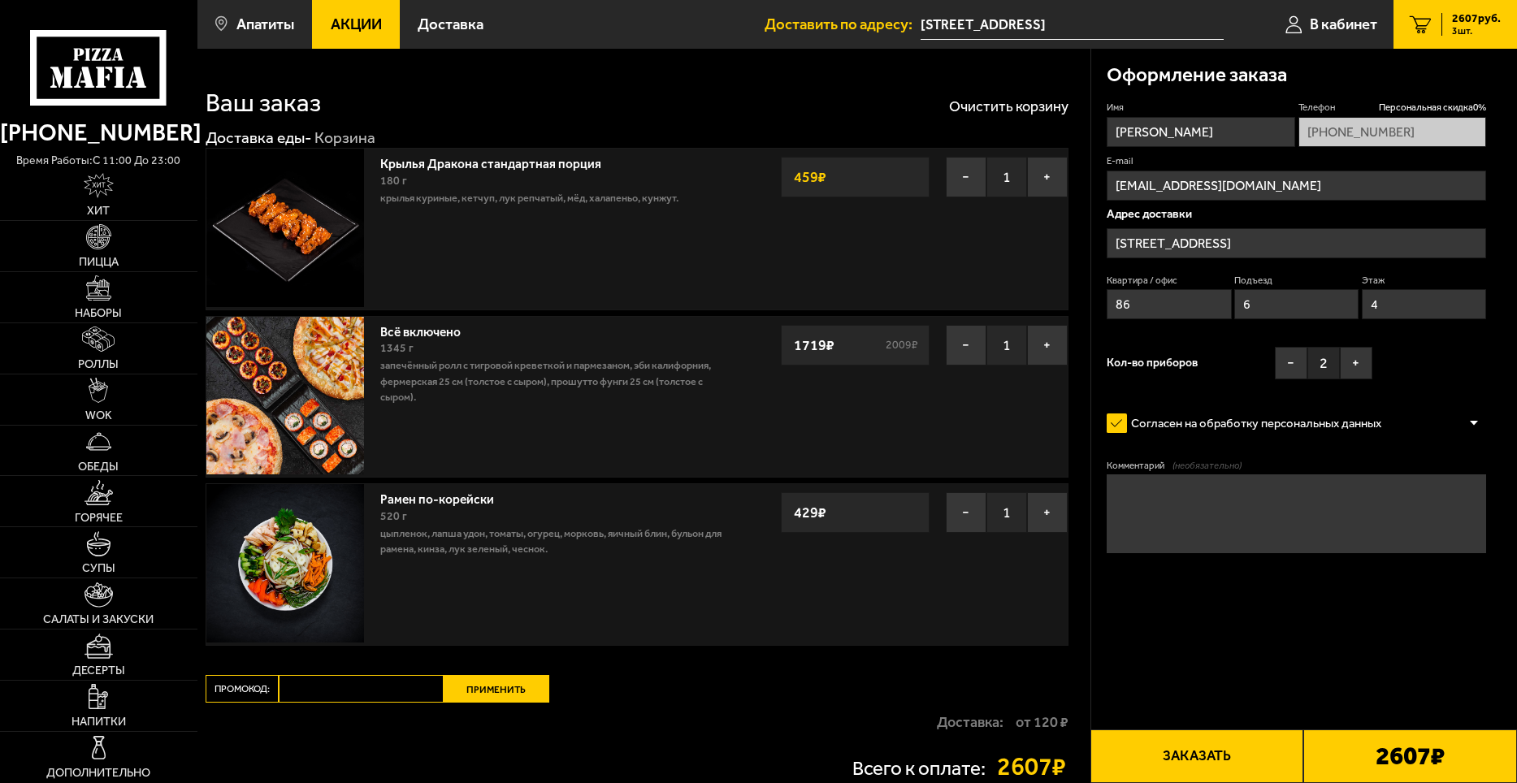
click at [1469, 420] on div at bounding box center [1474, 423] width 24 height 12
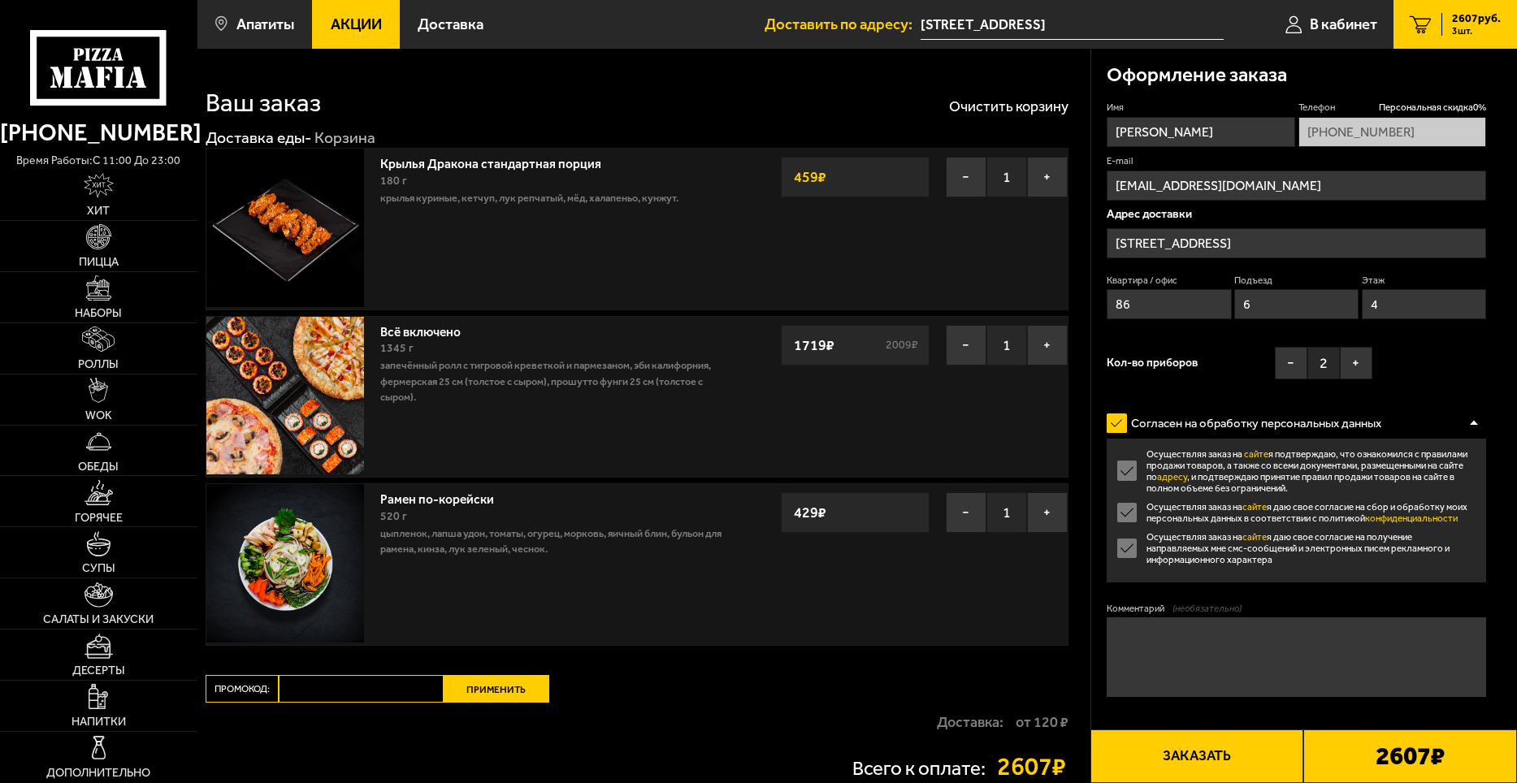
click at [1464, 423] on div at bounding box center [1474, 423] width 24 height 12
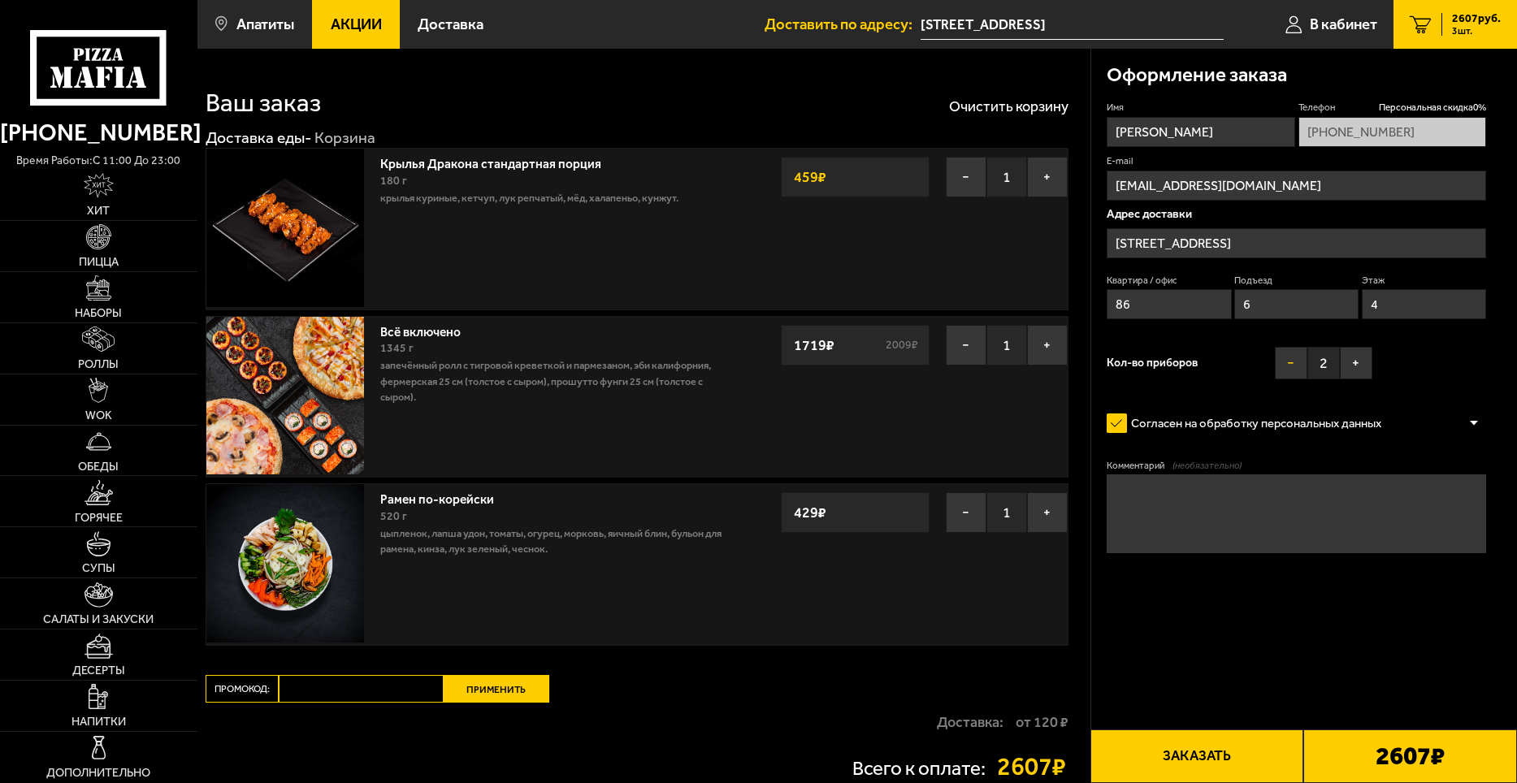
click at [1282, 355] on button "−" at bounding box center [1291, 363] width 33 height 33
click at [1263, 736] on button "Заказать" at bounding box center [1198, 757] width 214 height 54
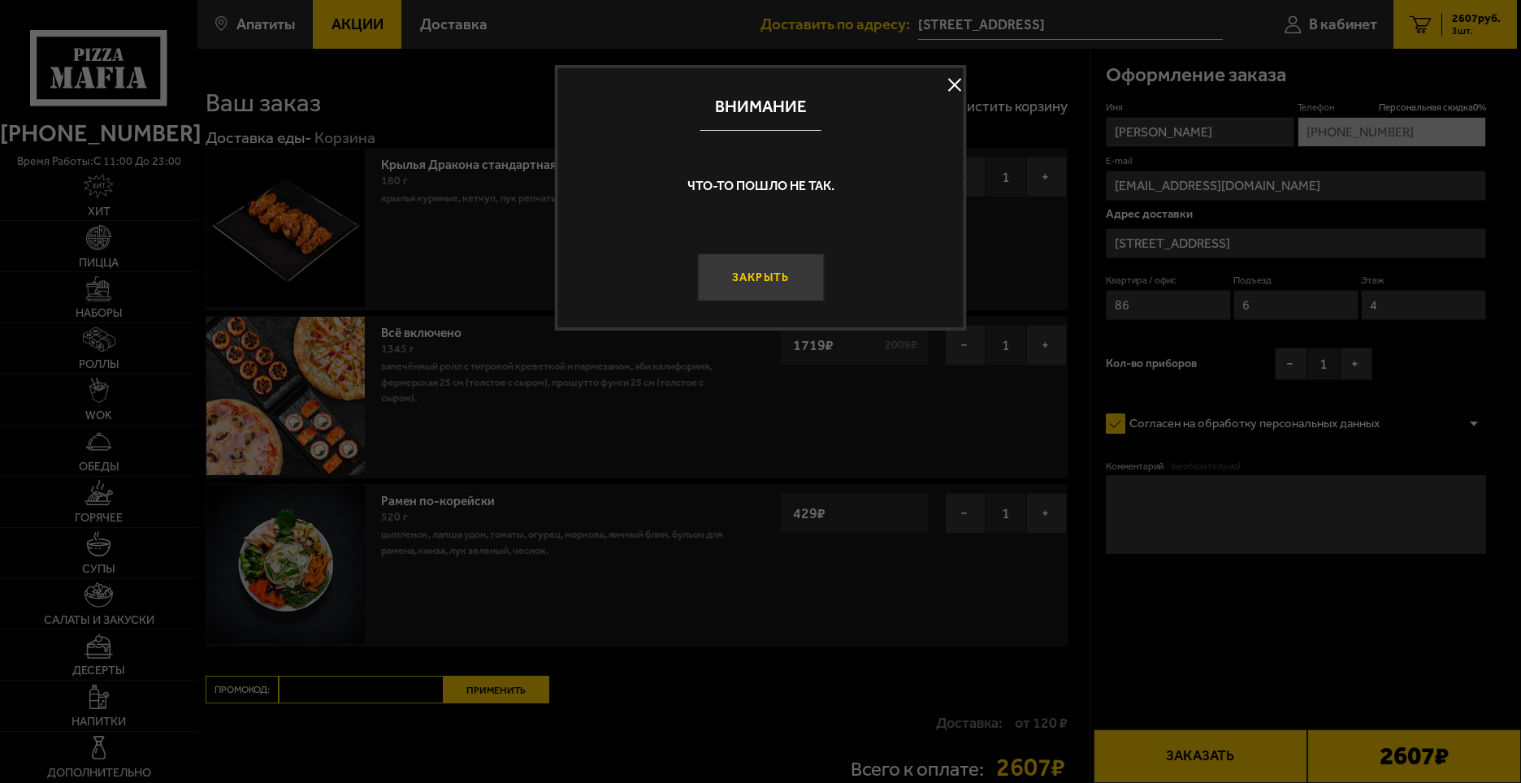
click at [794, 280] on button "Закрыть" at bounding box center [760, 278] width 127 height 48
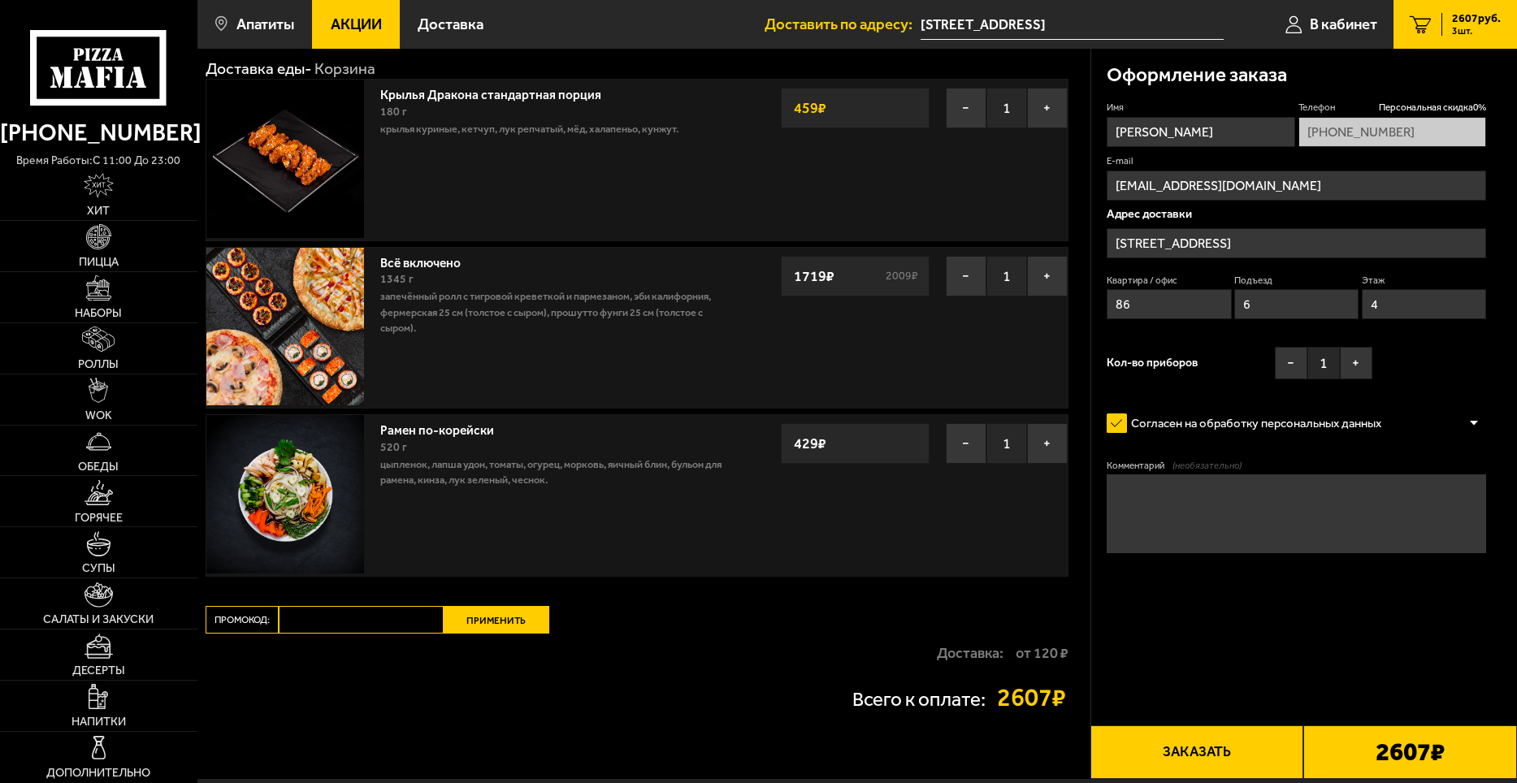
scroll to position [171, 0]
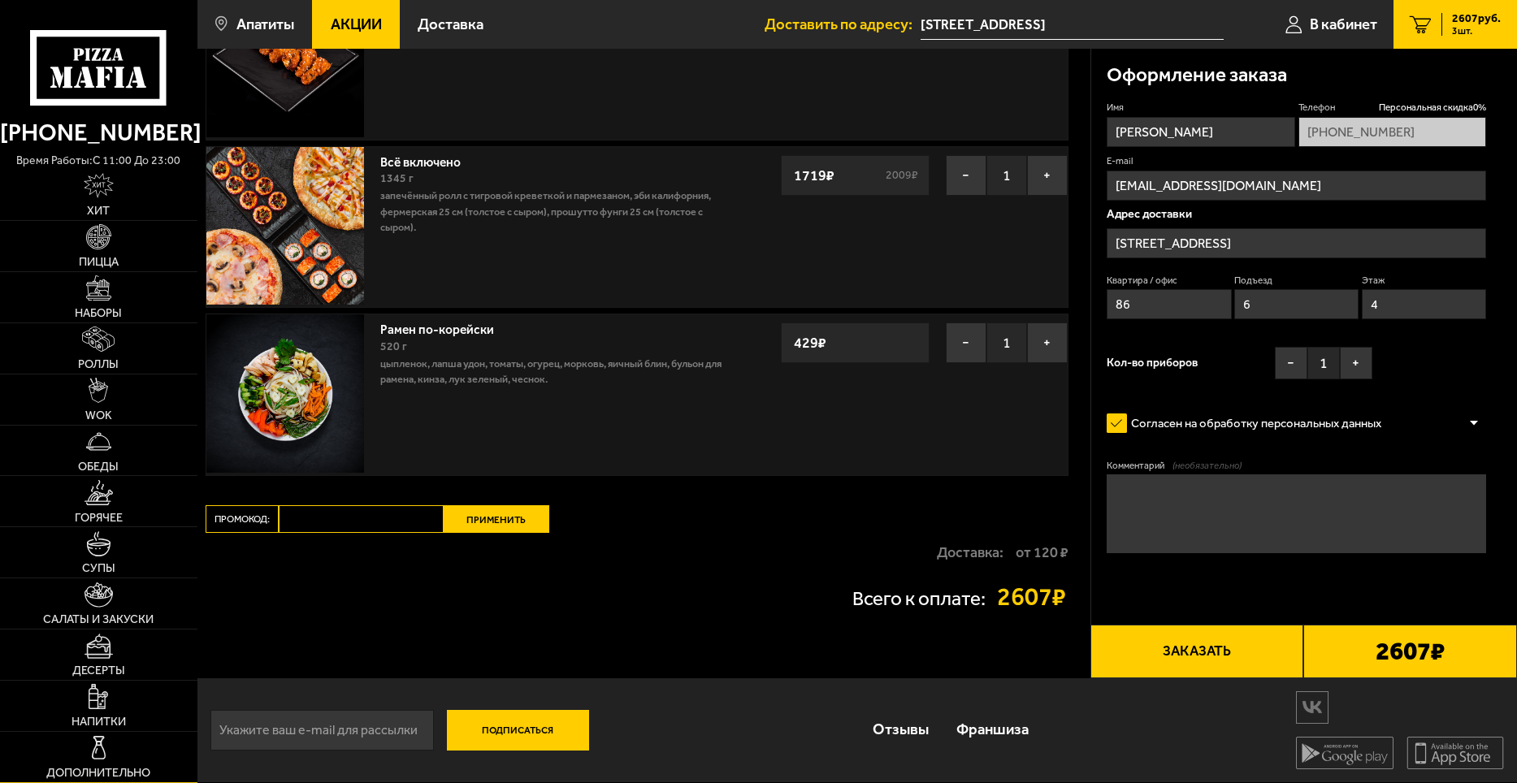
click at [74, 774] on span "Дополнительно" at bounding box center [98, 772] width 104 height 11
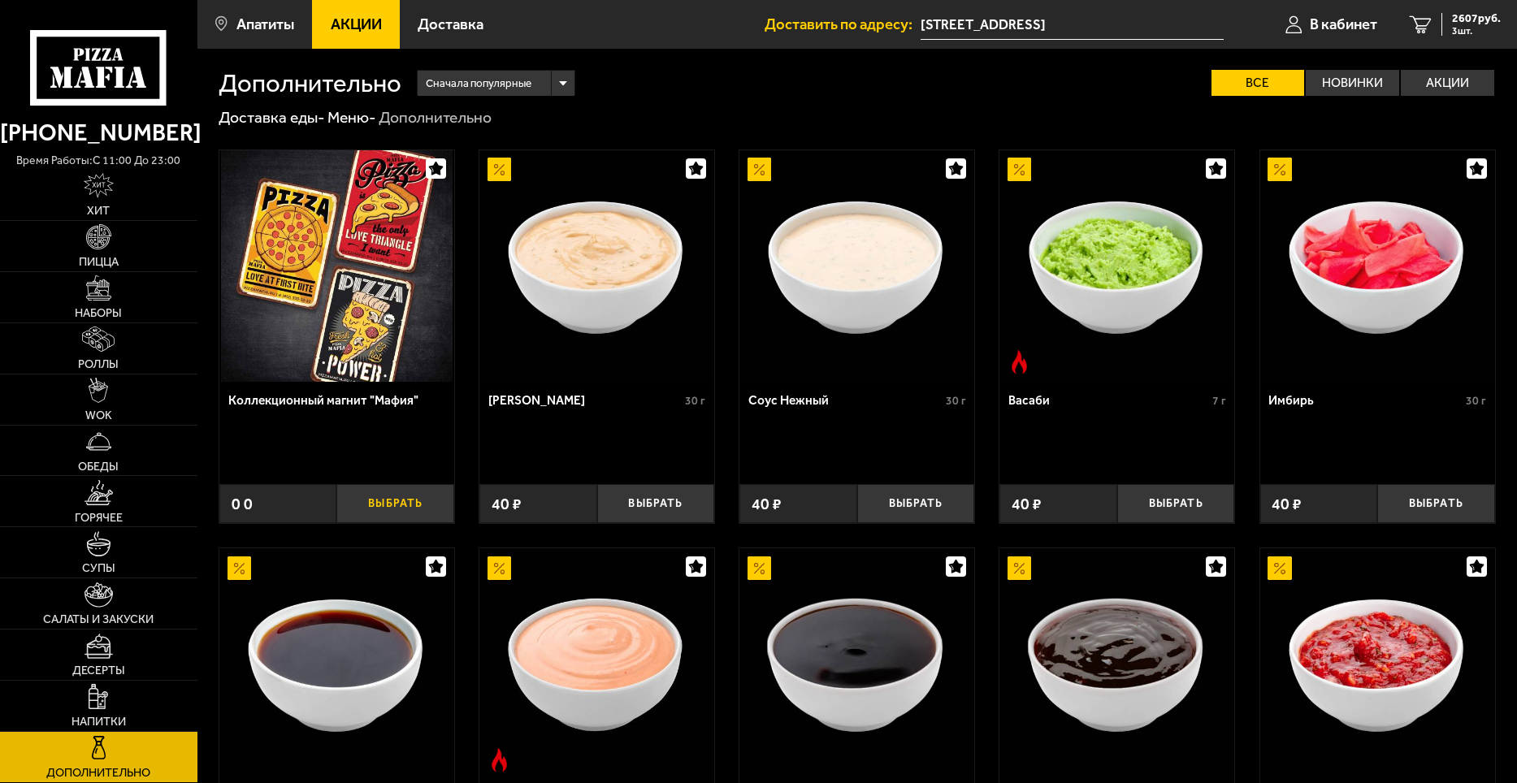
click at [384, 501] on button "Выбрать" at bounding box center [395, 503] width 118 height 39
click at [427, 501] on button "+" at bounding box center [434, 503] width 39 height 39
click at [361, 510] on button "−" at bounding box center [355, 503] width 39 height 39
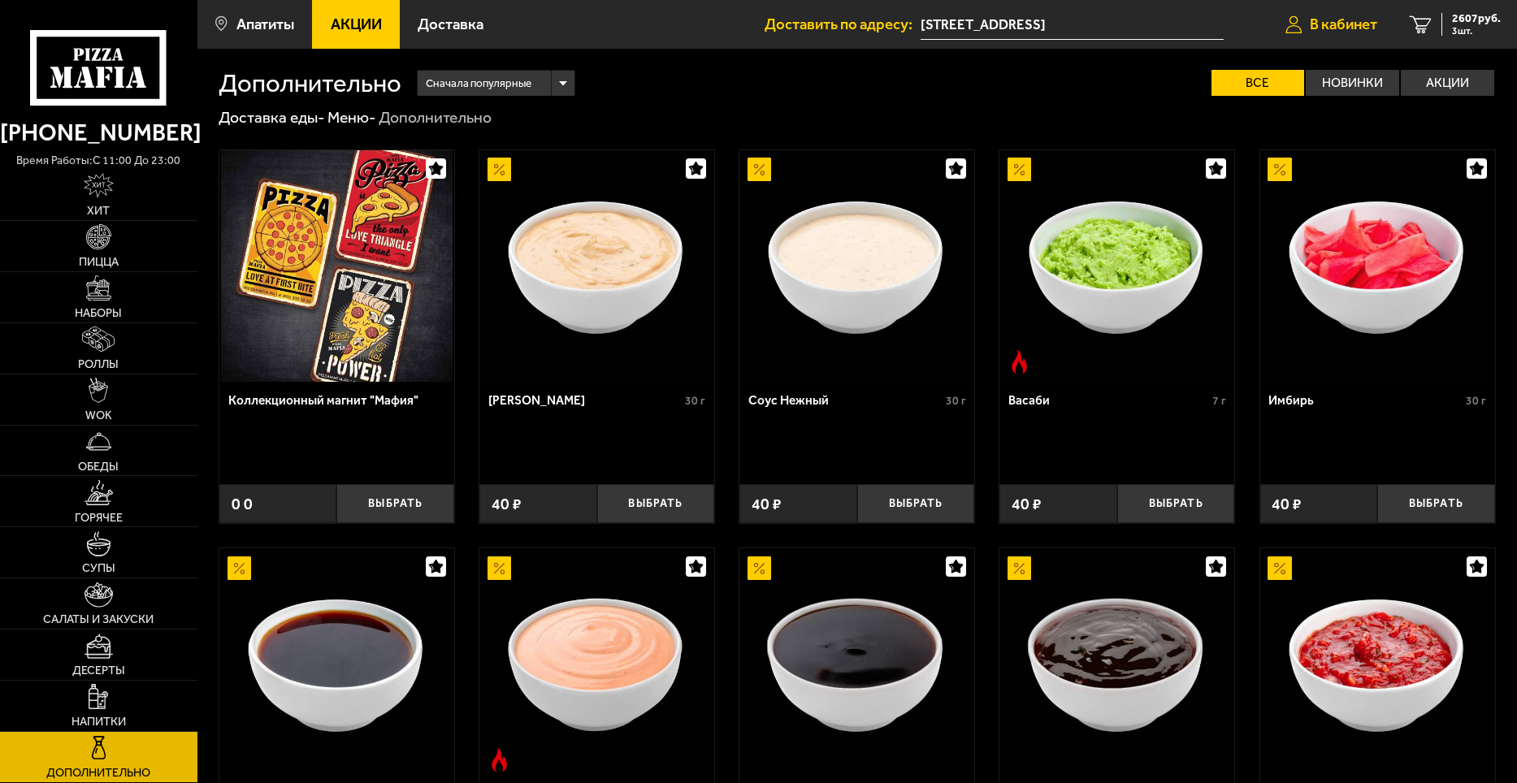
click at [1340, 22] on span "В кабинет" at bounding box center [1343, 24] width 67 height 15
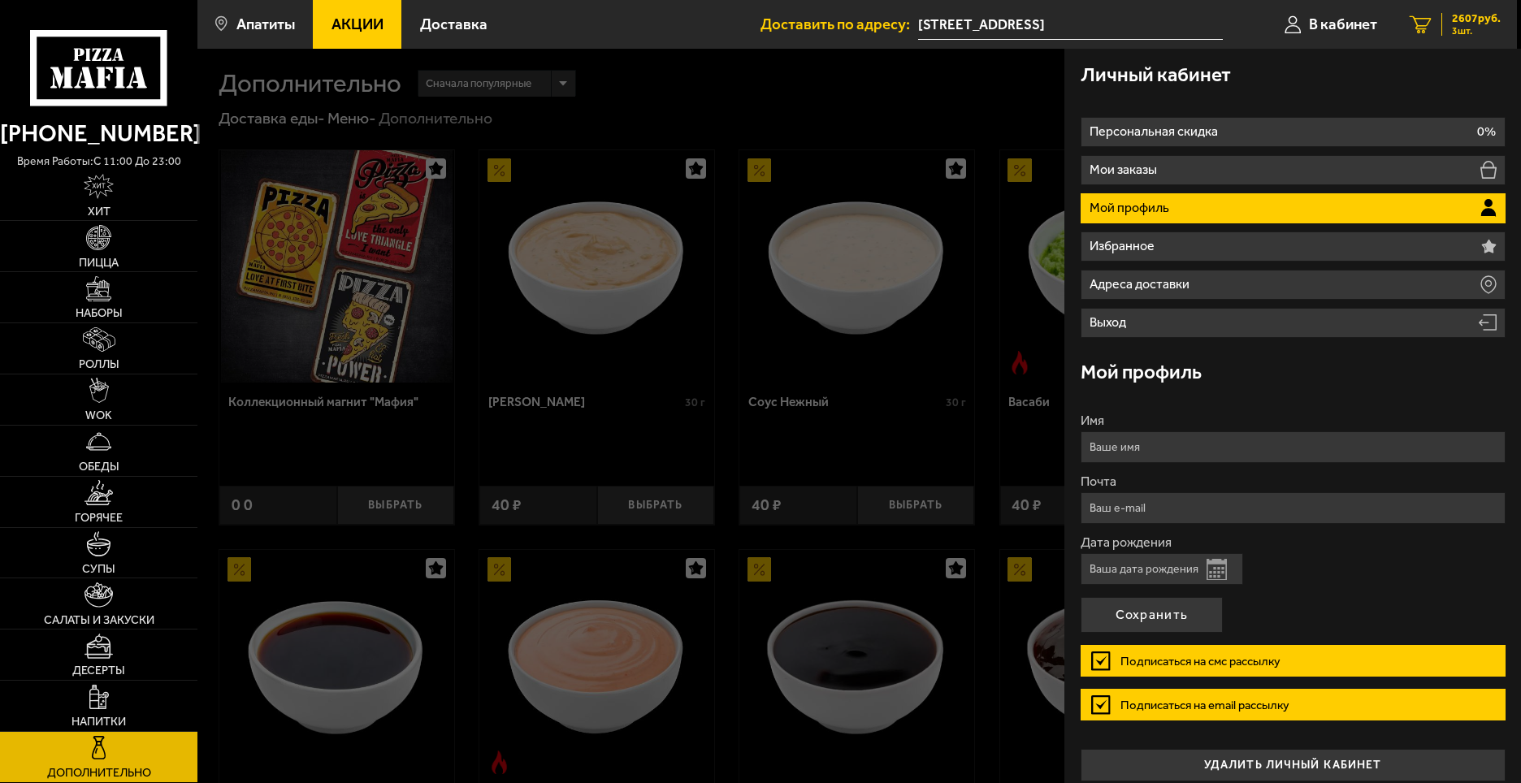
click at [1457, 23] on span "2607 руб." at bounding box center [1476, 18] width 49 height 11
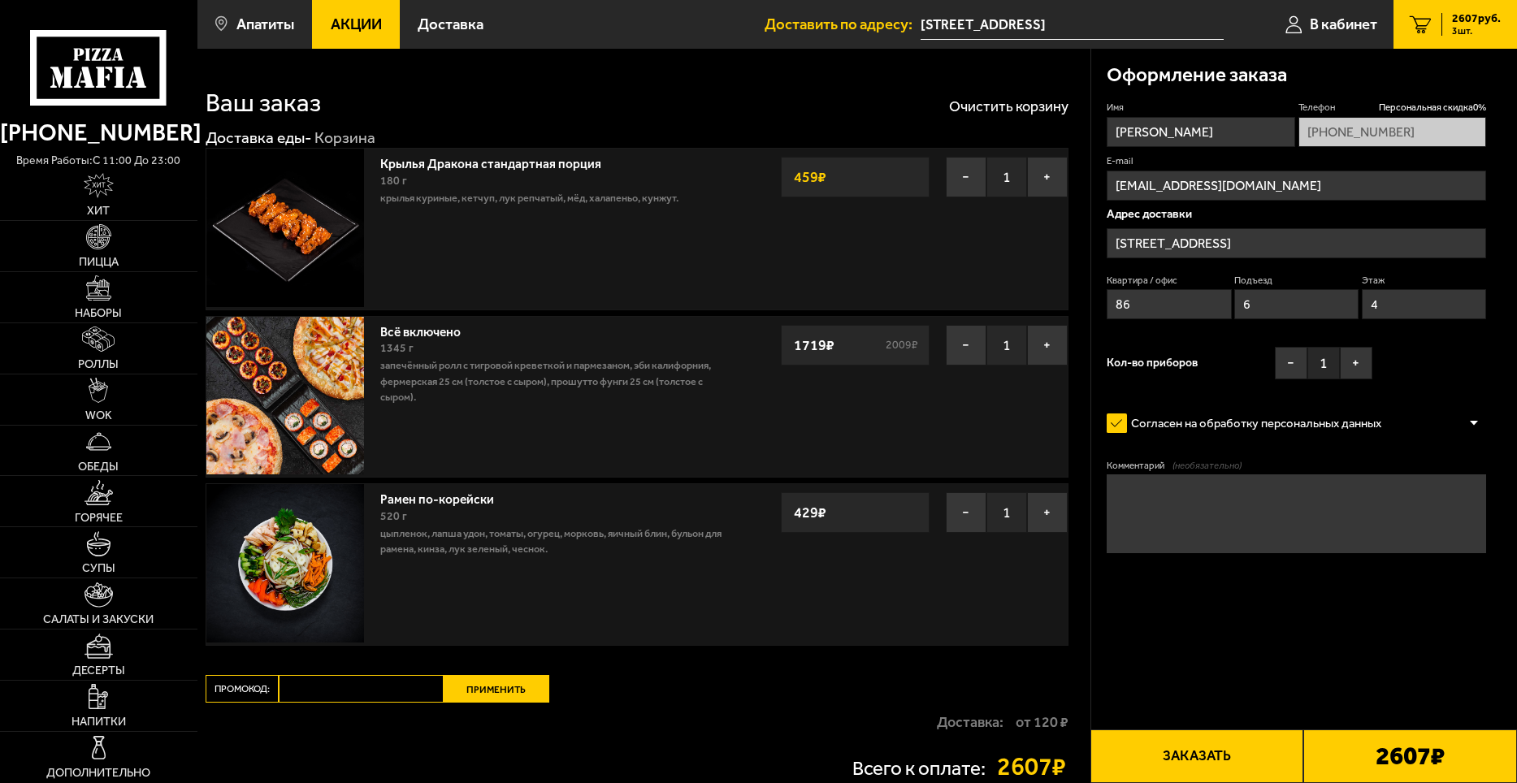
click at [1217, 756] on button "Заказать" at bounding box center [1198, 757] width 214 height 54
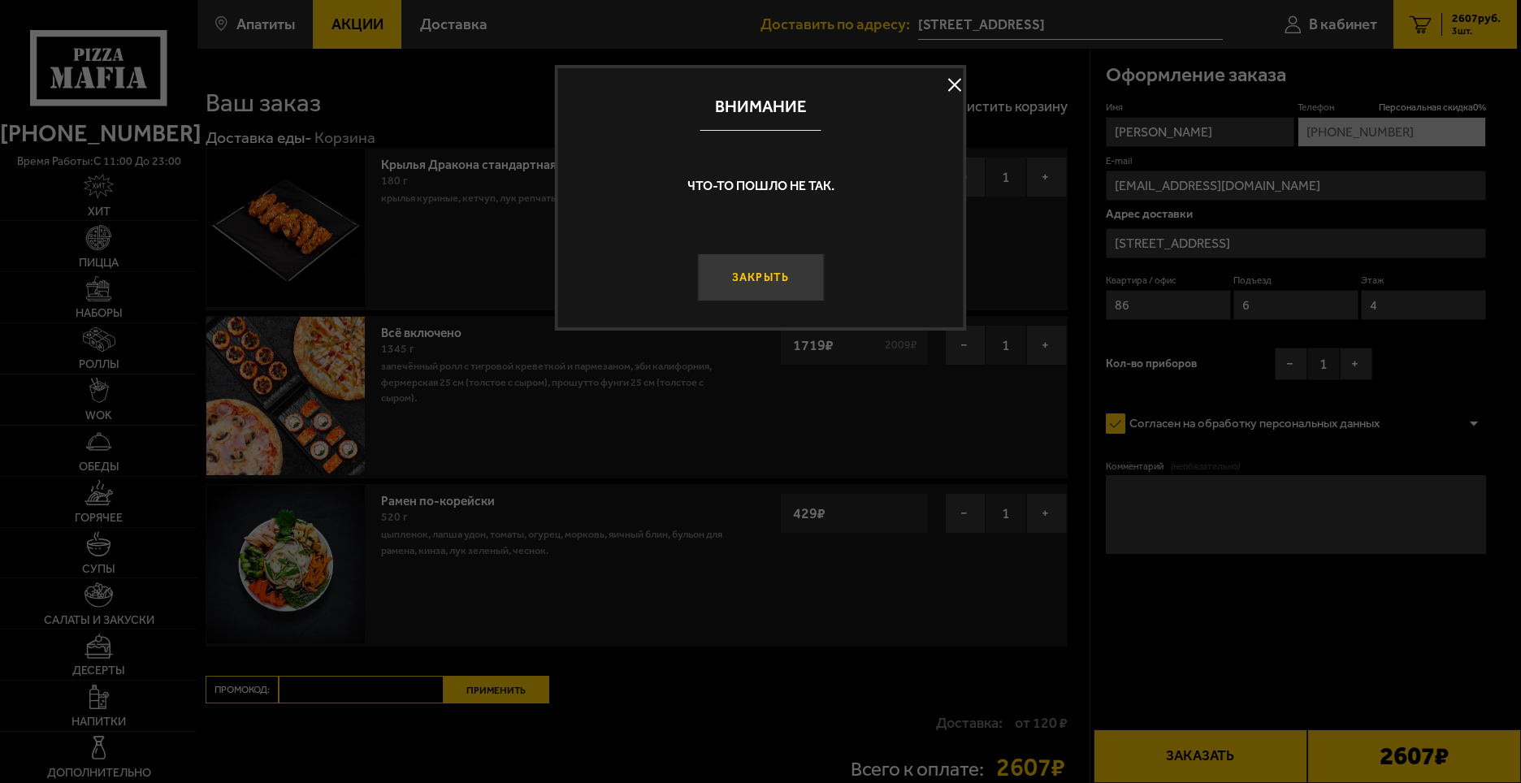
click at [743, 288] on button "Закрыть" at bounding box center [760, 278] width 127 height 48
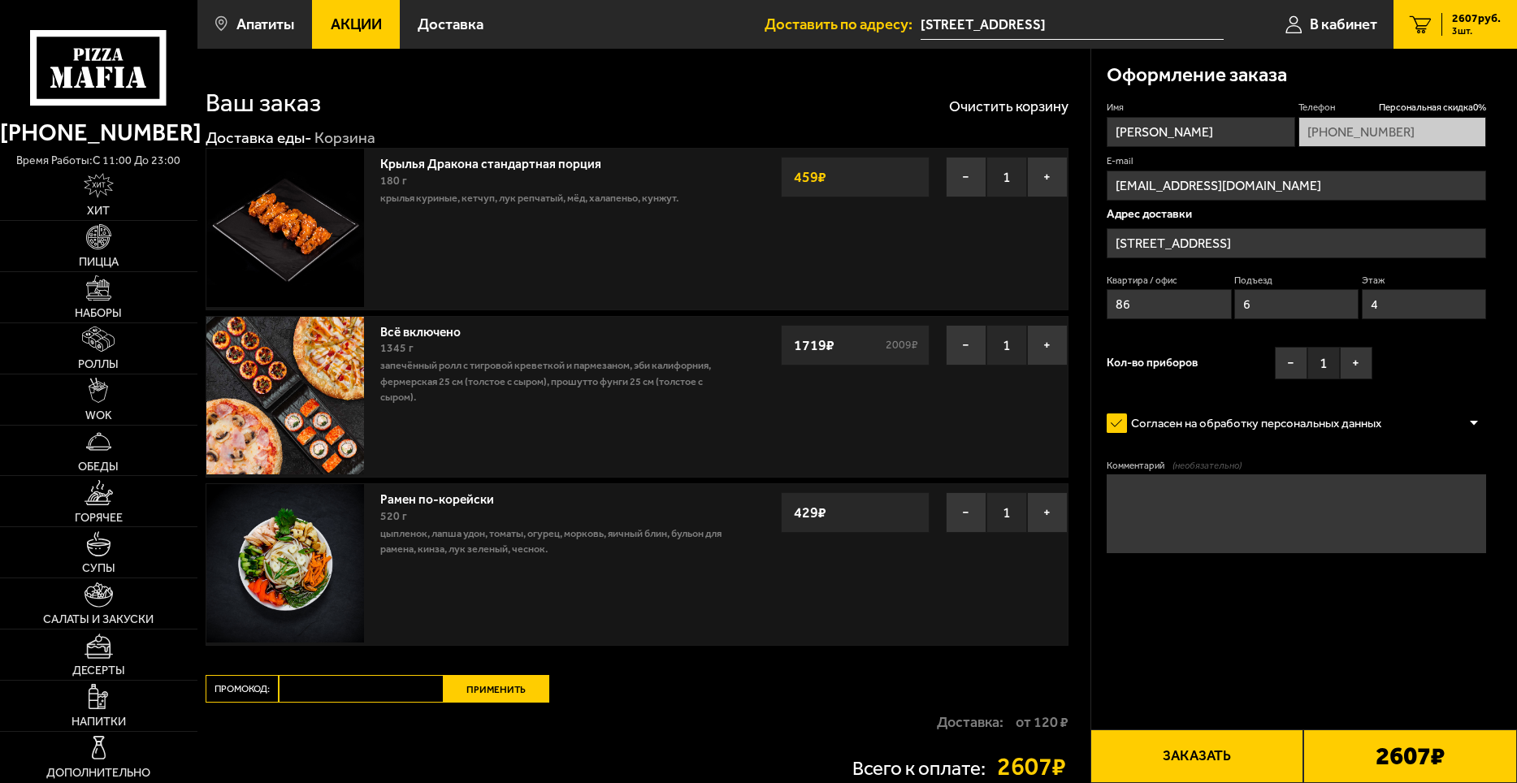
click at [1225, 245] on input "[STREET_ADDRESS]" at bounding box center [1297, 243] width 380 height 30
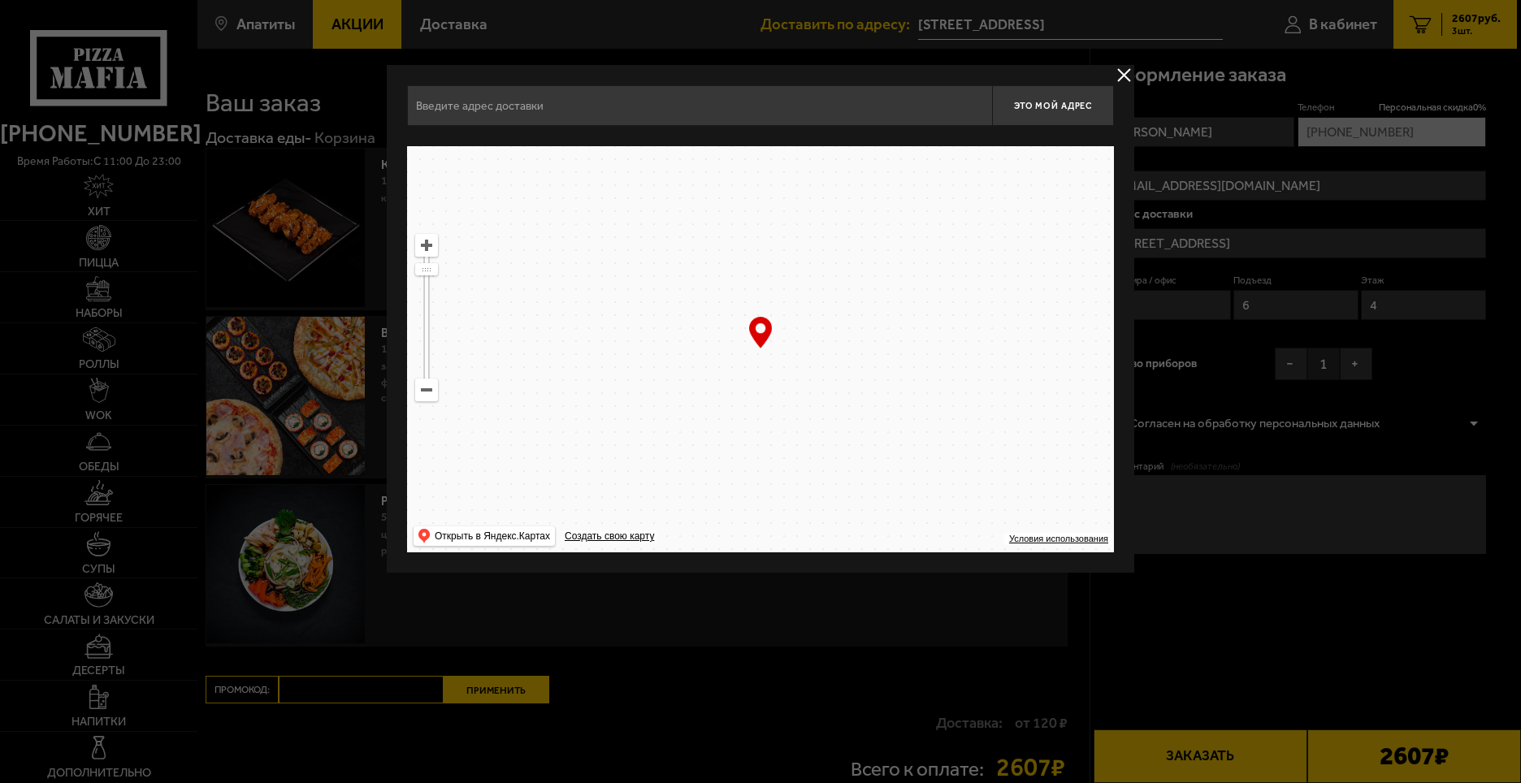
type input "[STREET_ADDRESS]"
click at [758, 361] on ymaps at bounding box center [760, 349] width 707 height 406
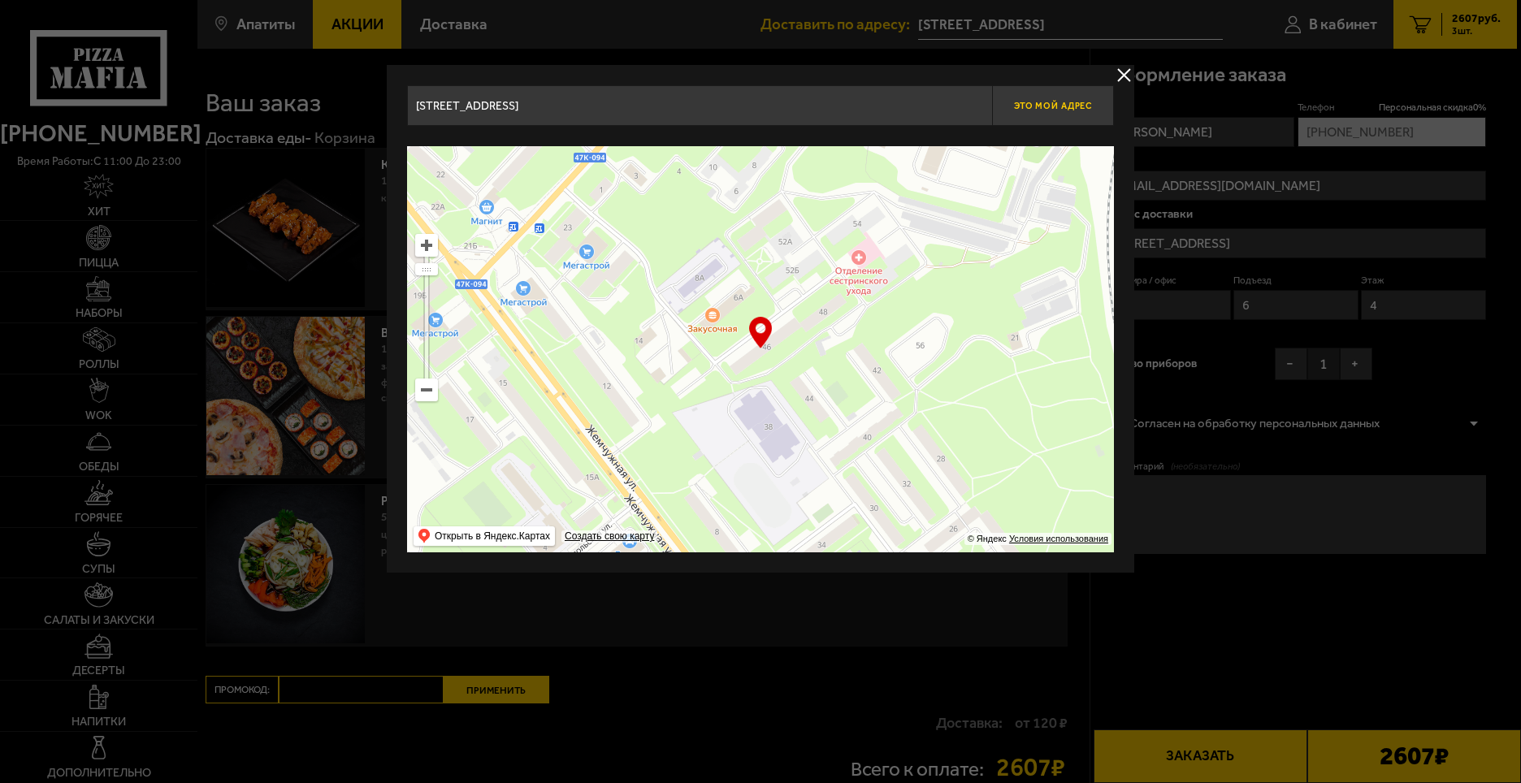
click at [1069, 106] on span "Это мой адрес" at bounding box center [1053, 106] width 78 height 11
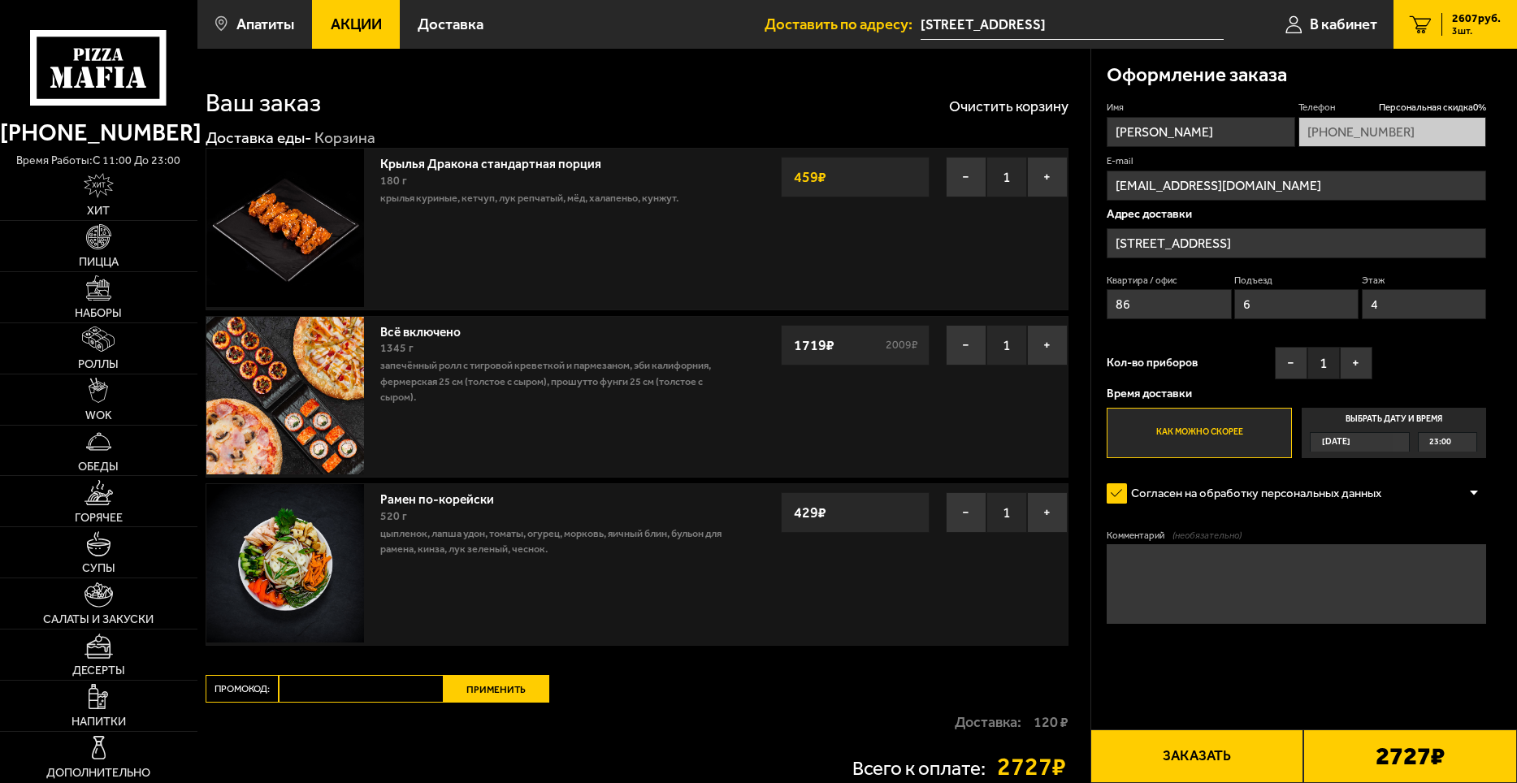
click at [1363, 744] on div "2727 ₽" at bounding box center [1411, 757] width 214 height 54
click at [1268, 745] on button "Заказать" at bounding box center [1198, 757] width 214 height 54
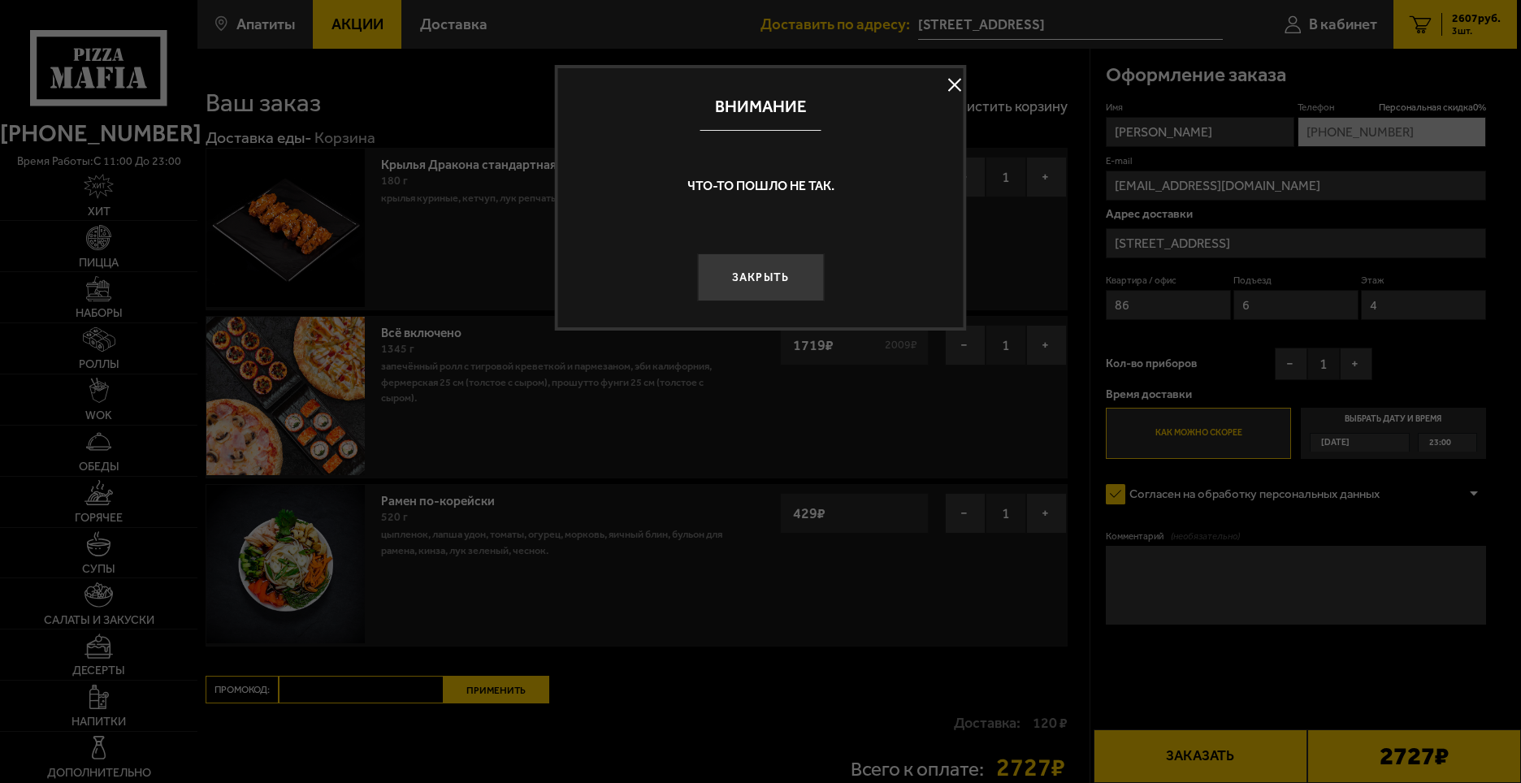
click at [775, 279] on button "Закрыть" at bounding box center [760, 278] width 127 height 48
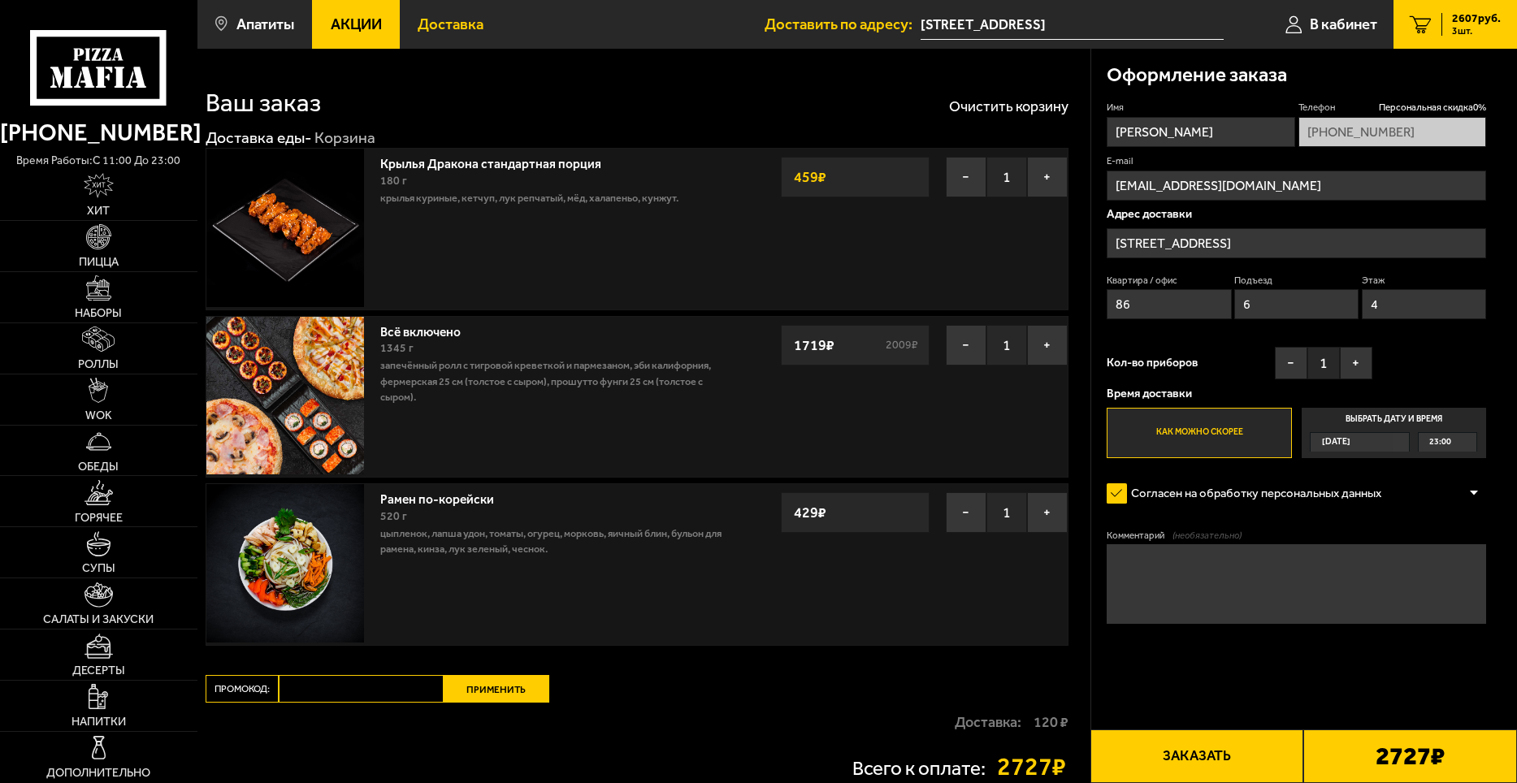
click at [461, 34] on link "Доставка" at bounding box center [451, 24] width 102 height 49
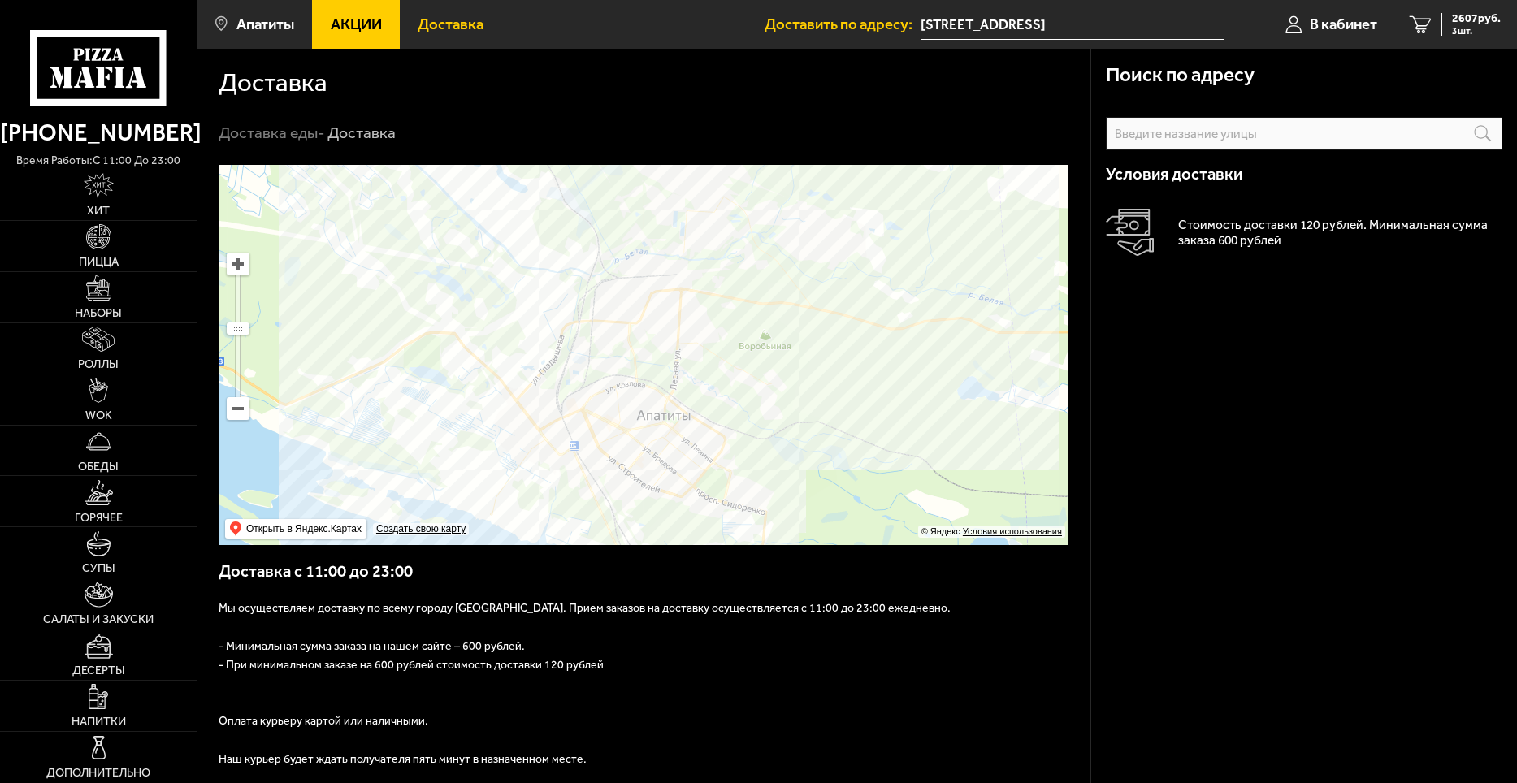
click at [0, 0] on input "text" at bounding box center [0, 0] width 0 height 0
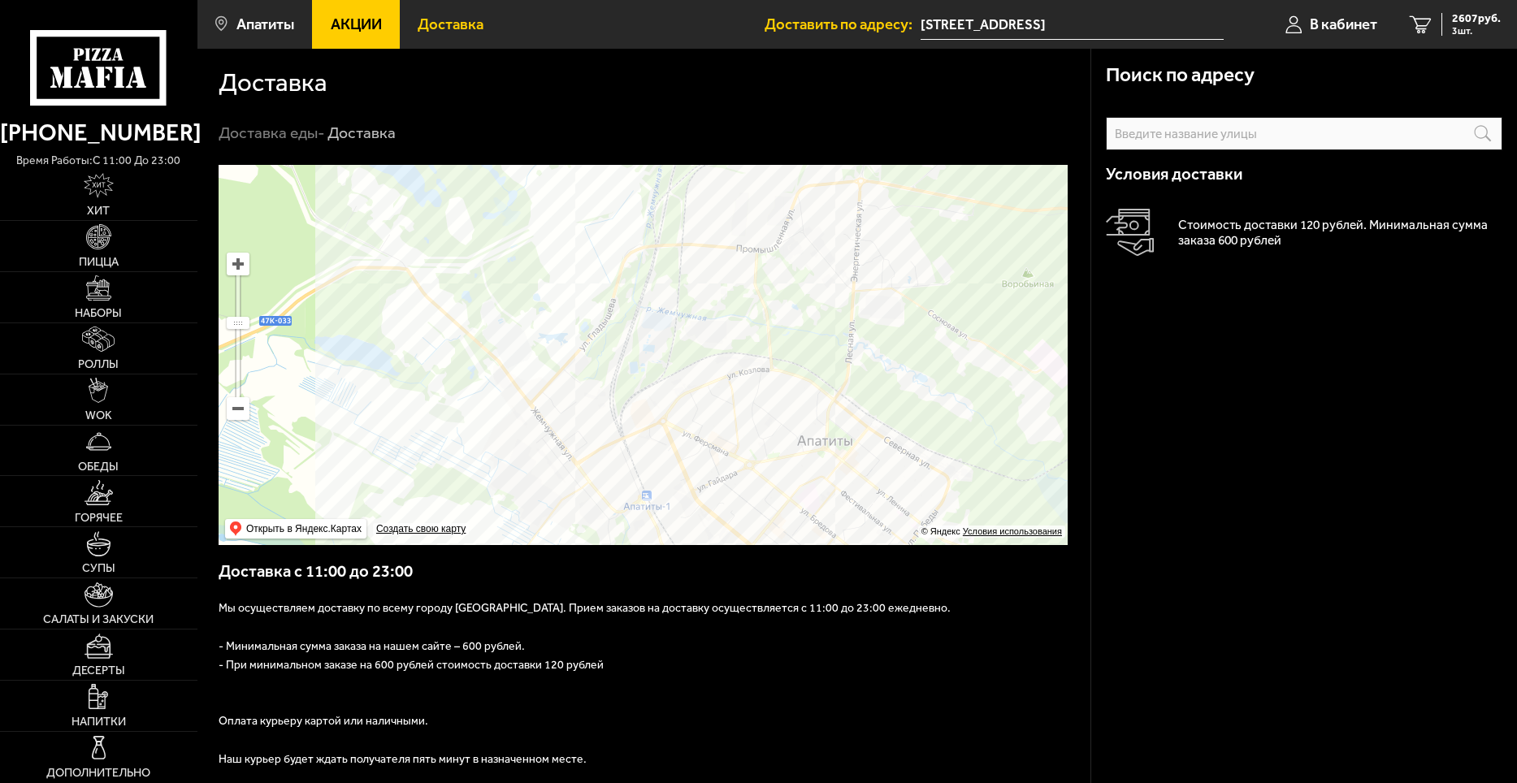
drag, startPoint x: 573, startPoint y: 351, endPoint x: 606, endPoint y: 334, distance: 37.4
click at [608, 334] on ymaps at bounding box center [643, 355] width 849 height 380
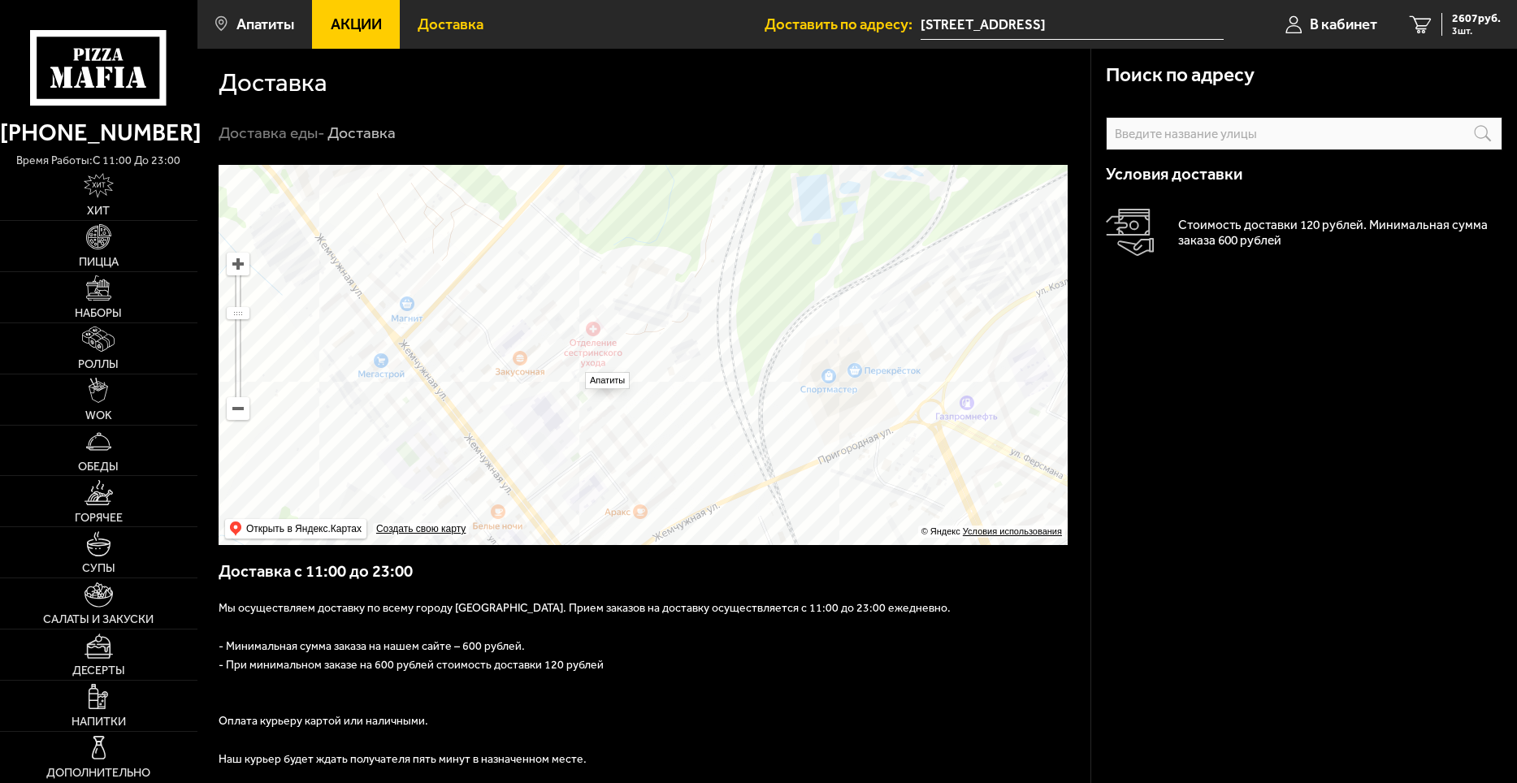
drag, startPoint x: 577, startPoint y: 364, endPoint x: 639, endPoint y: 300, distance: 89.1
click at [639, 300] on ymaps at bounding box center [643, 355] width 849 height 380
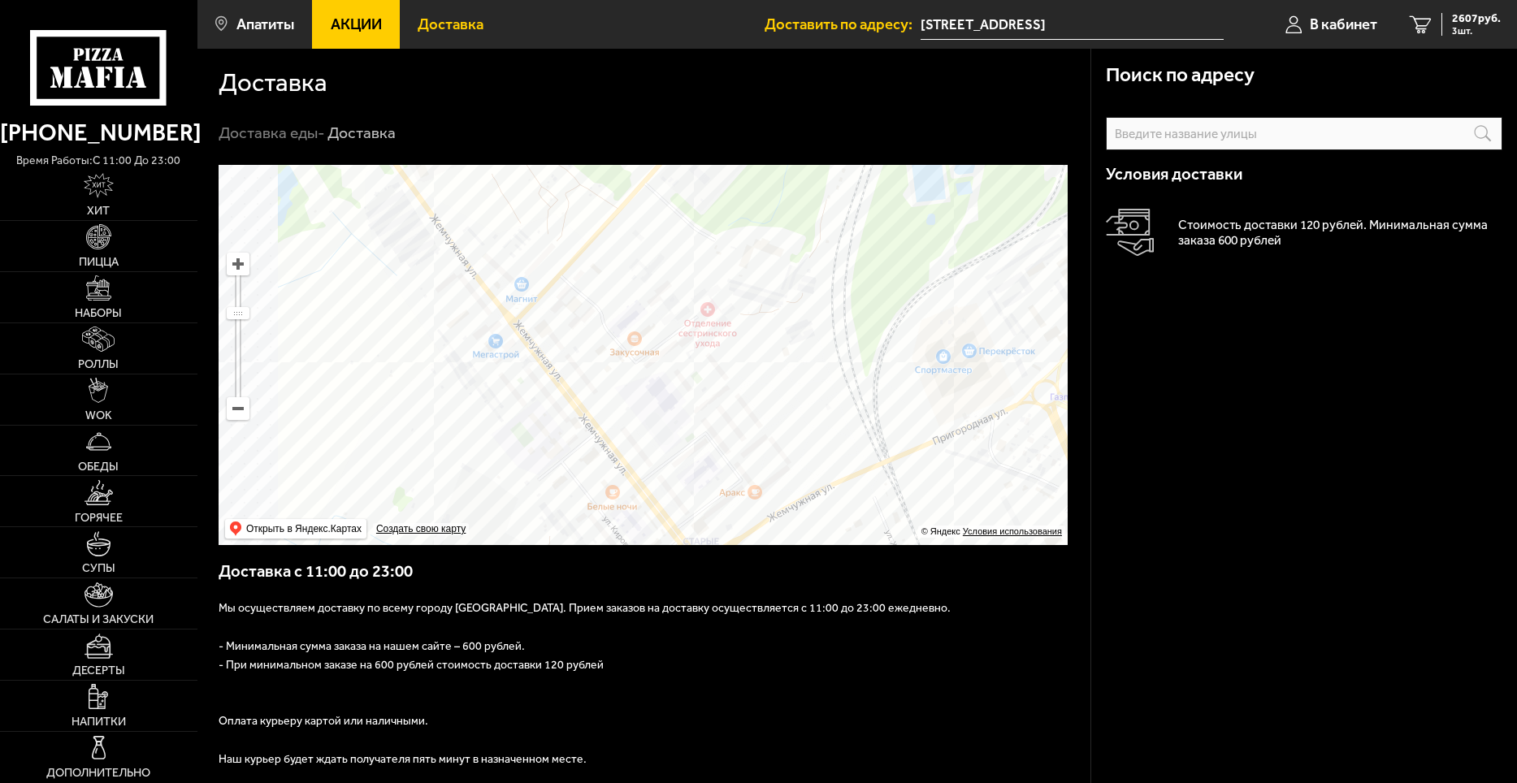
drag, startPoint x: 631, startPoint y: 275, endPoint x: 789, endPoint y: 406, distance: 205.5
click at [789, 406] on ymaps at bounding box center [643, 355] width 849 height 380
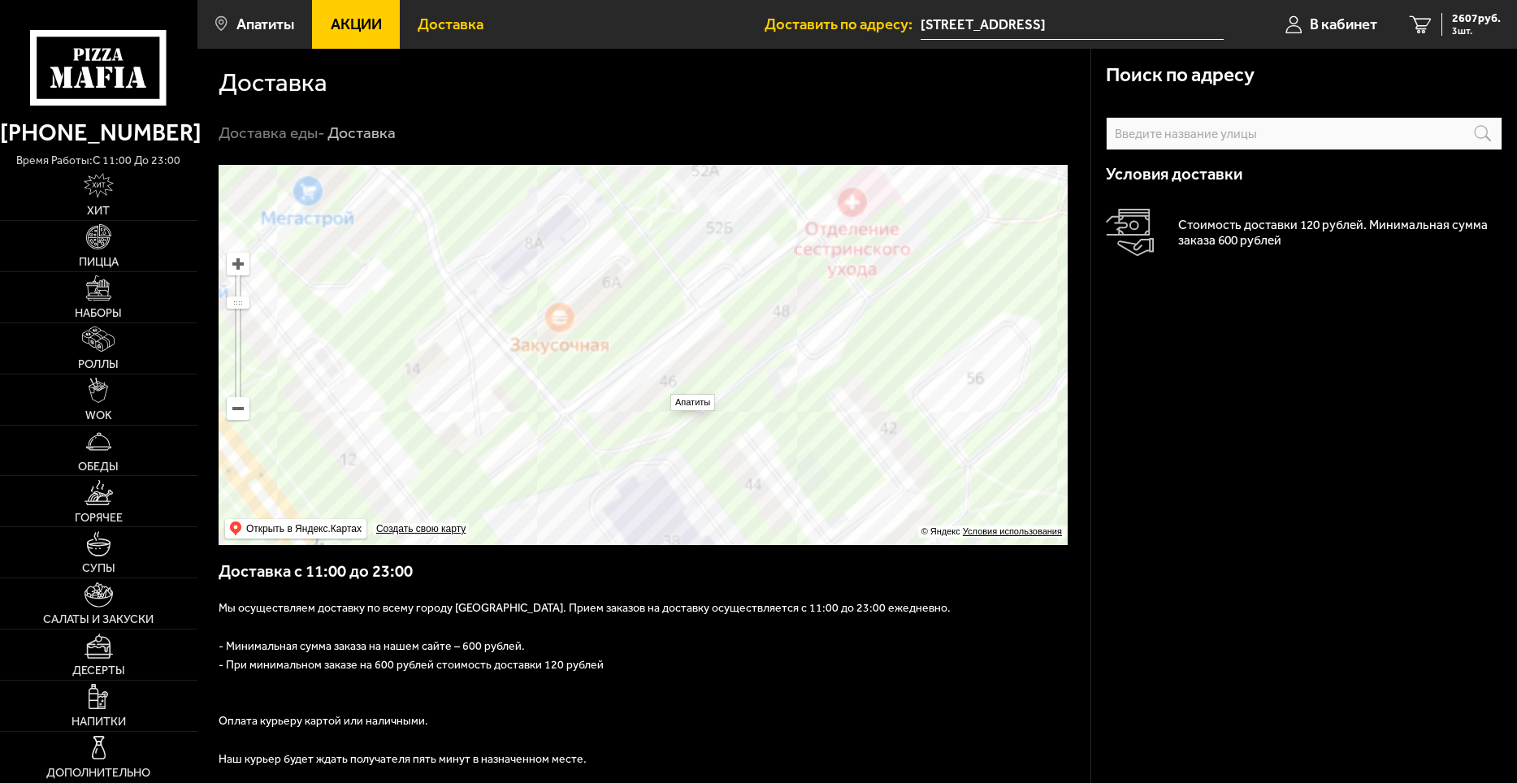
click at [660, 386] on ymaps at bounding box center [643, 355] width 849 height 380
click at [666, 379] on ymaps at bounding box center [643, 355] width 849 height 380
click at [666, 378] on ymaps at bounding box center [643, 355] width 849 height 380
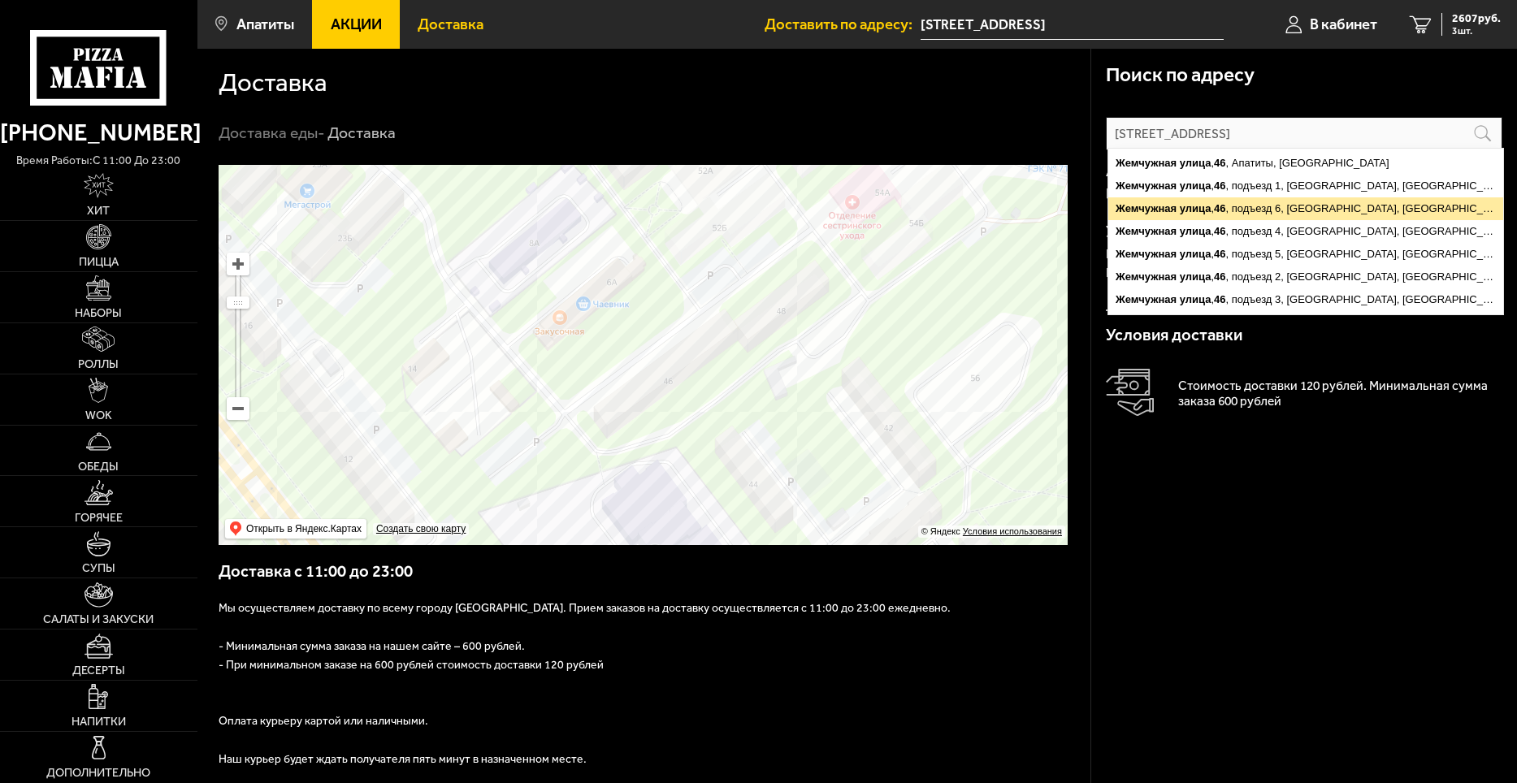
click at [1303, 216] on ymaps "Жемчужная улица , 46 , подъезд 6, Апатиты, Мурманская область" at bounding box center [1305, 208] width 395 height 23
type input "Мурманская область, Жемчужная улица, 46, подъезд 6"
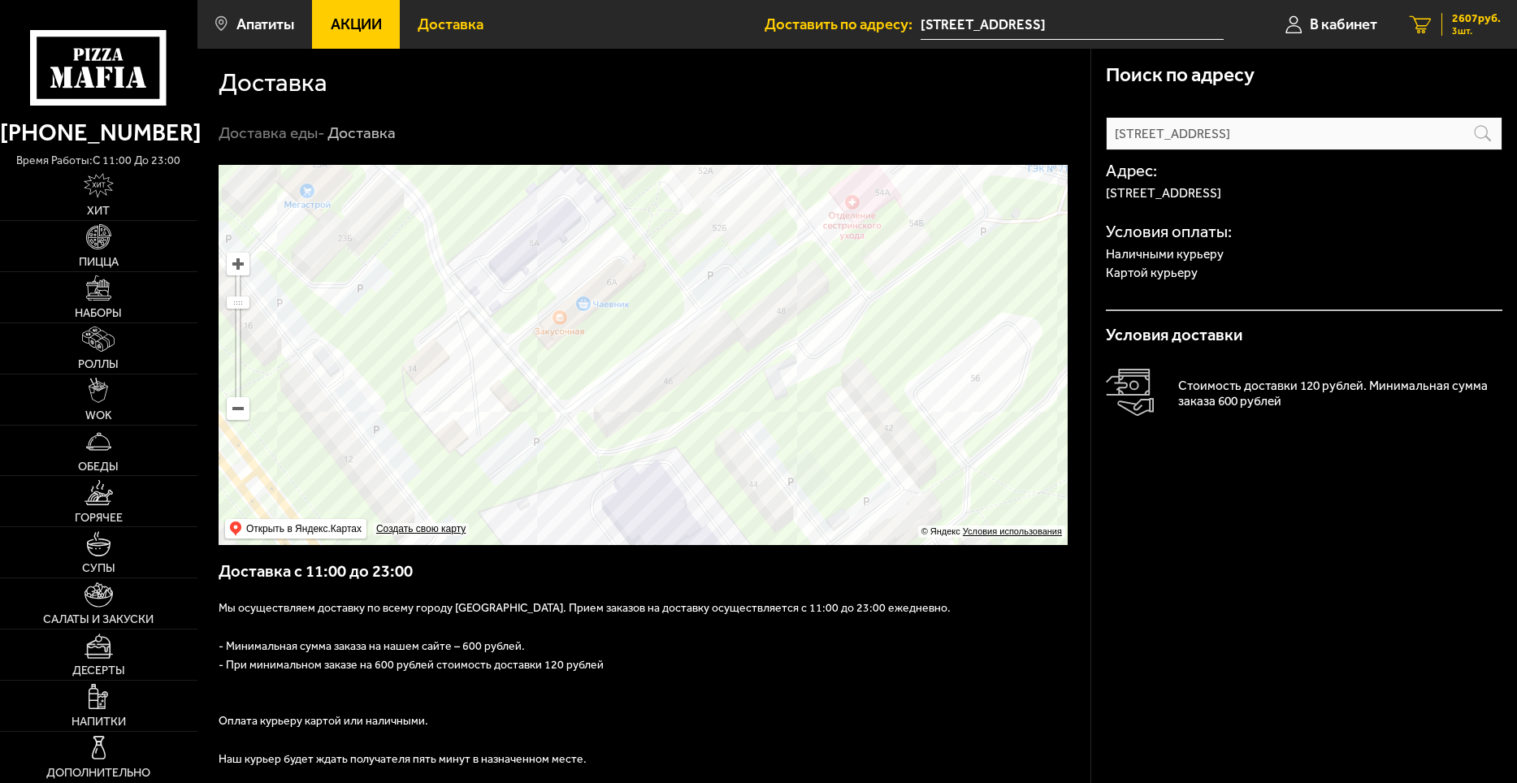
click at [1458, 22] on span "2607 руб." at bounding box center [1476, 18] width 49 height 11
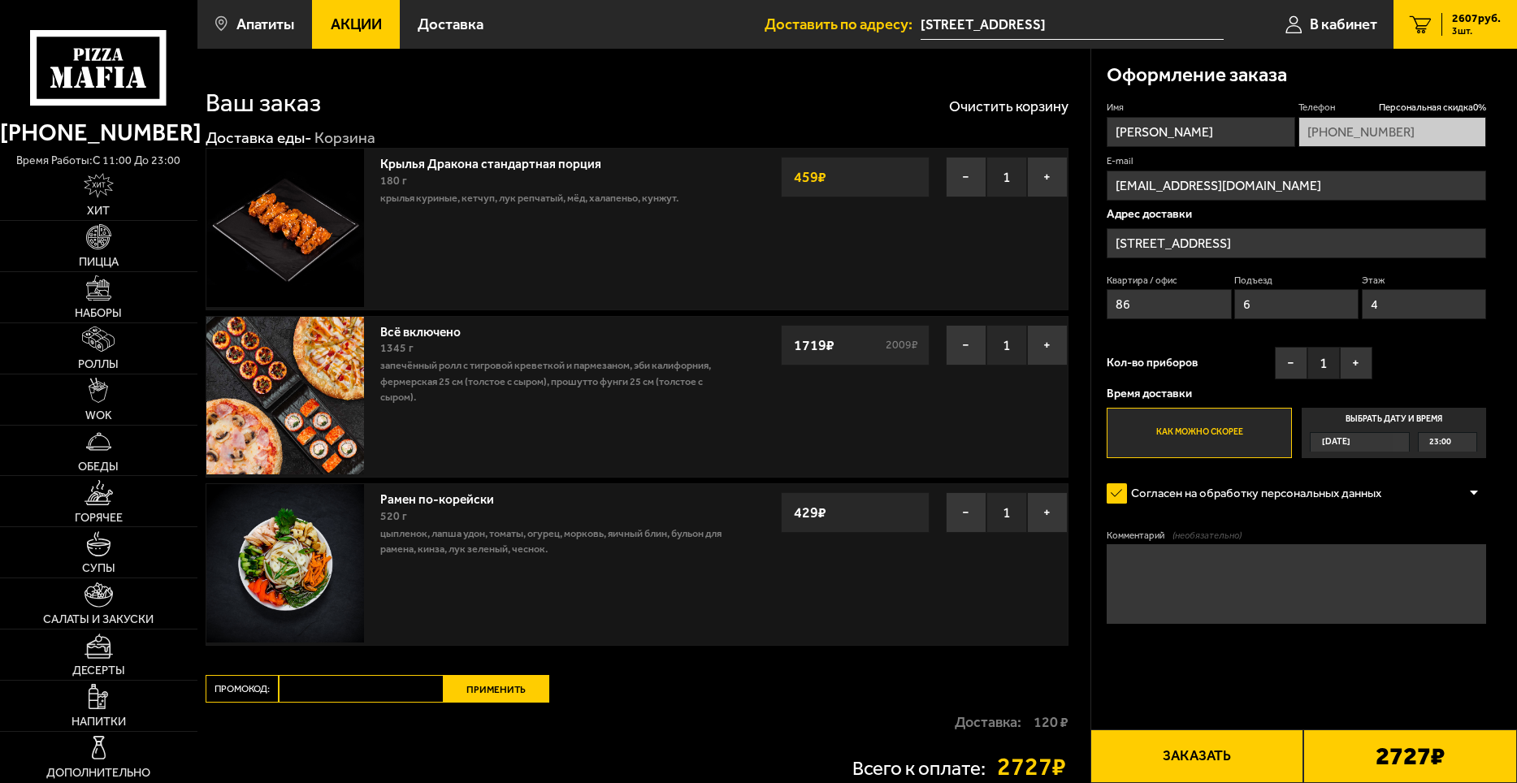
click at [1225, 739] on button "Заказать" at bounding box center [1198, 757] width 214 height 54
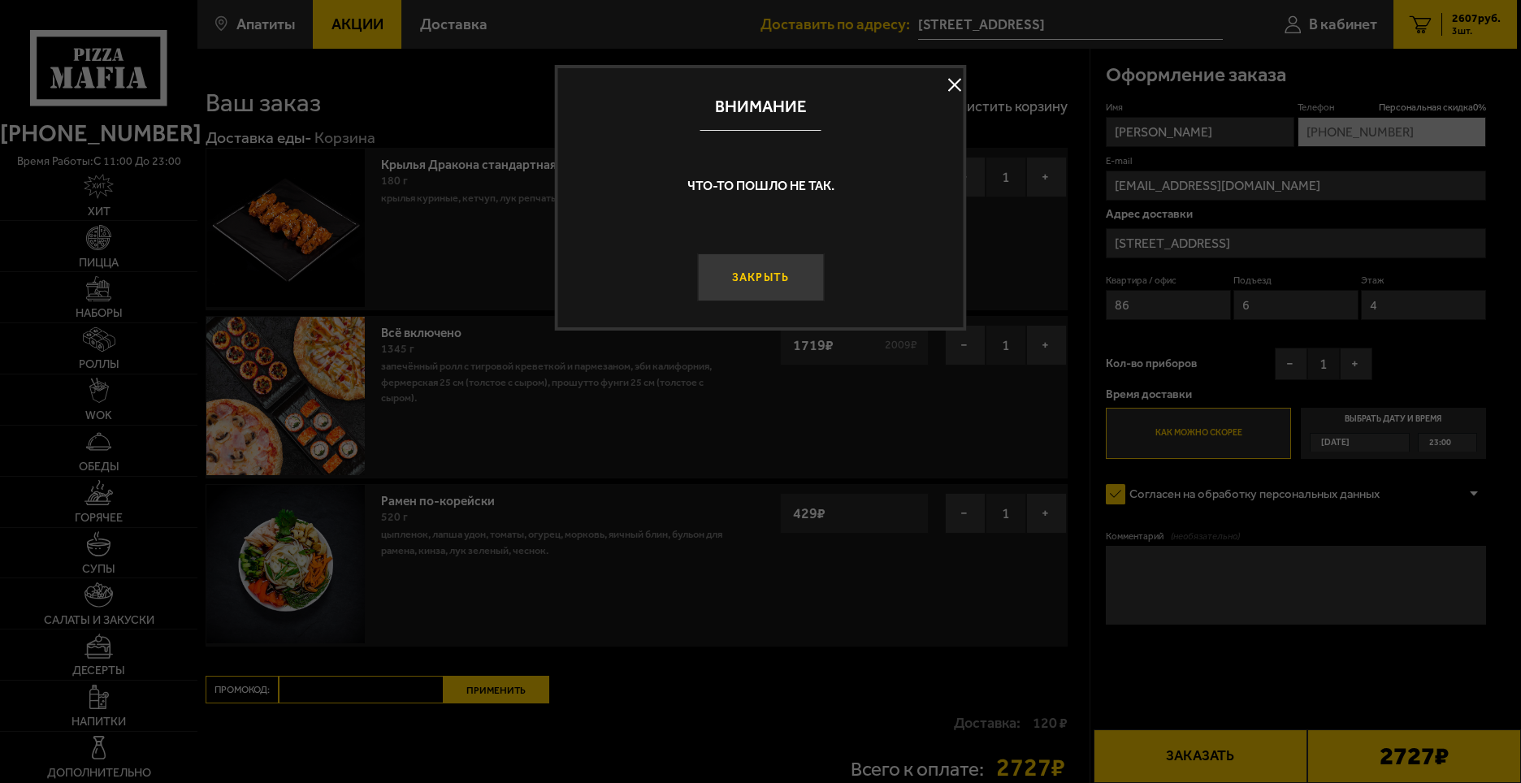
click at [754, 269] on button "Закрыть" at bounding box center [760, 278] width 127 height 48
